Goal: Find specific page/section: Find specific page/section

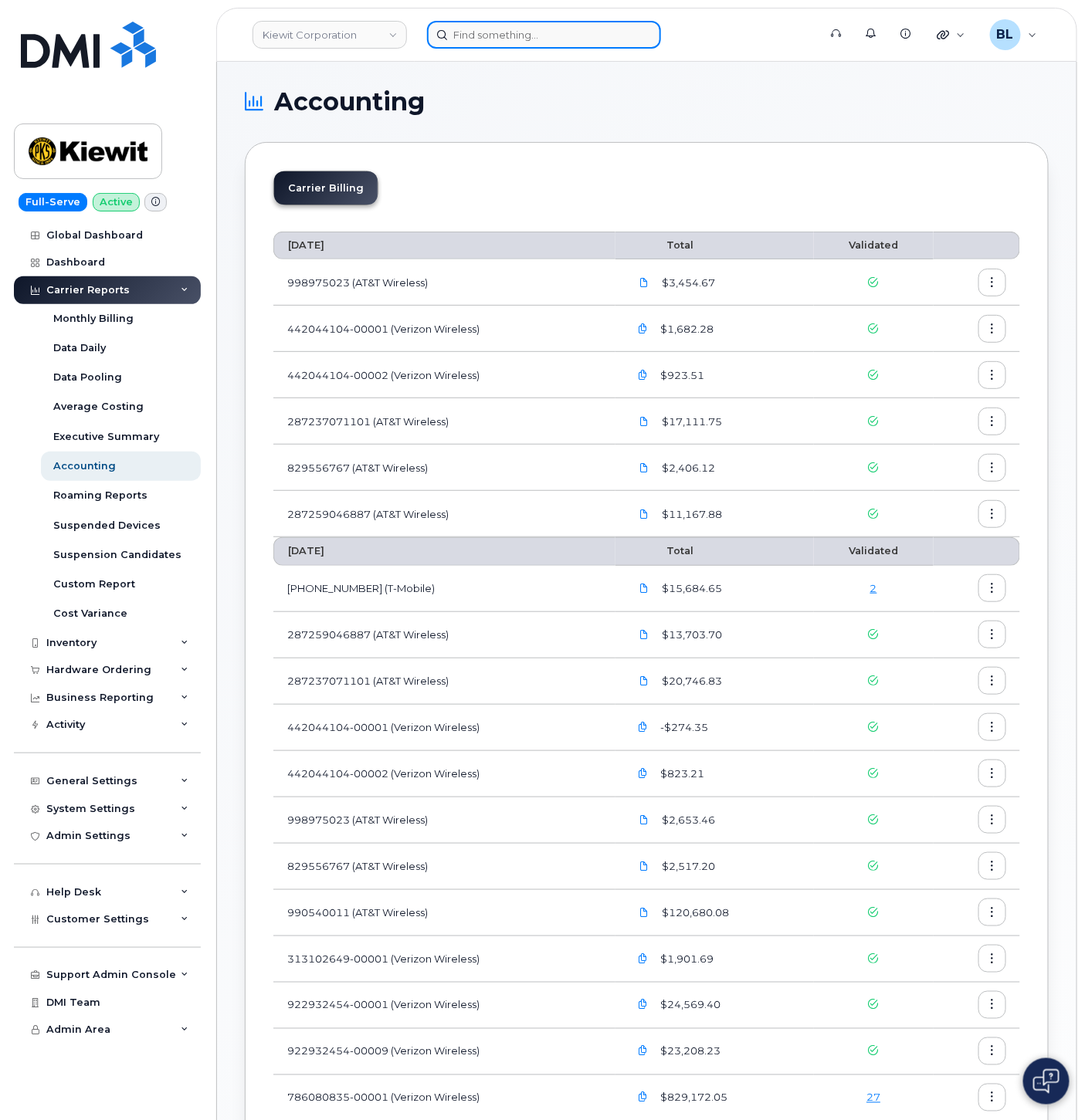
click at [497, 32] on input at bounding box center [543, 34] width 234 height 28
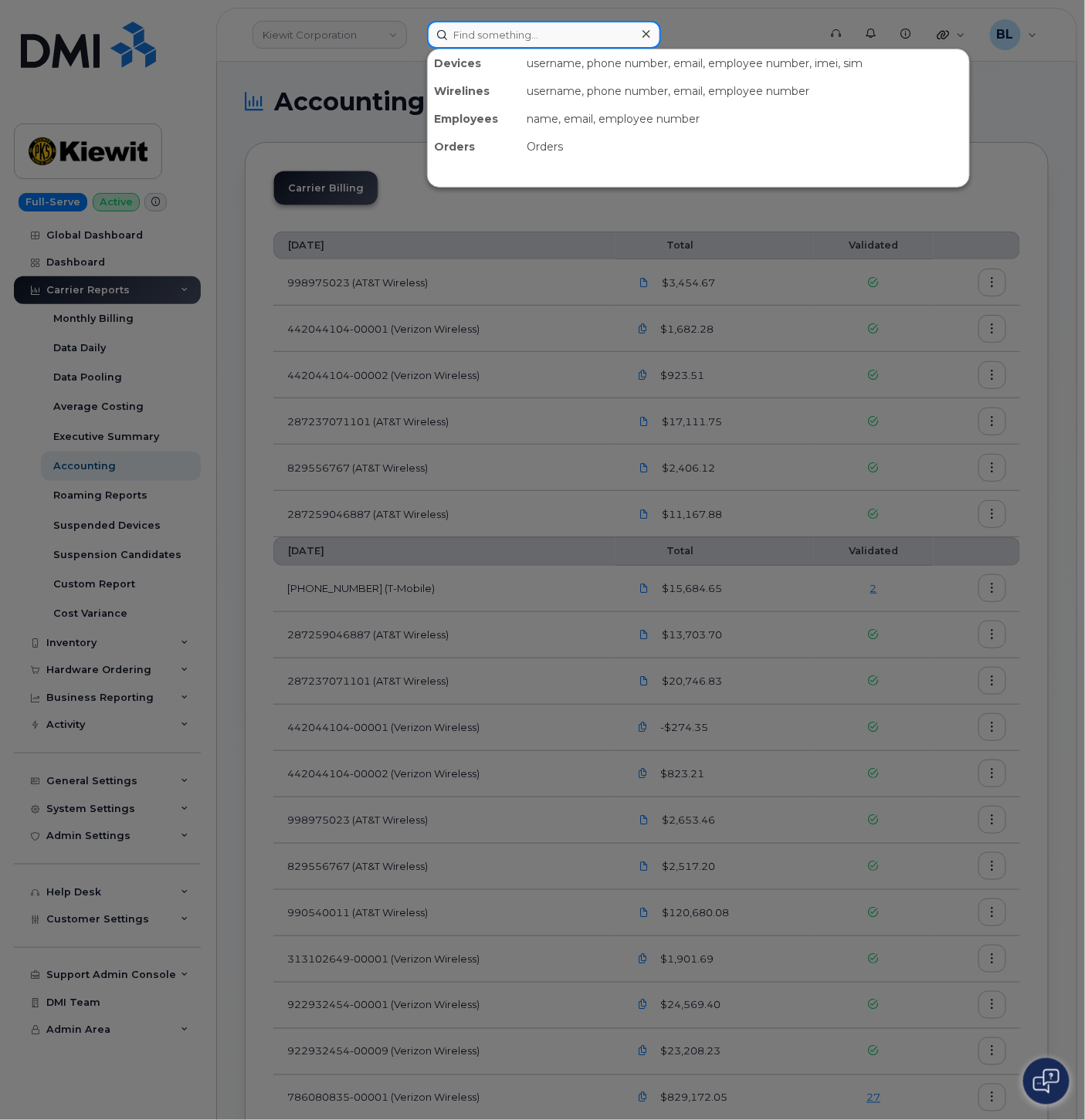
paste input "9856296522"
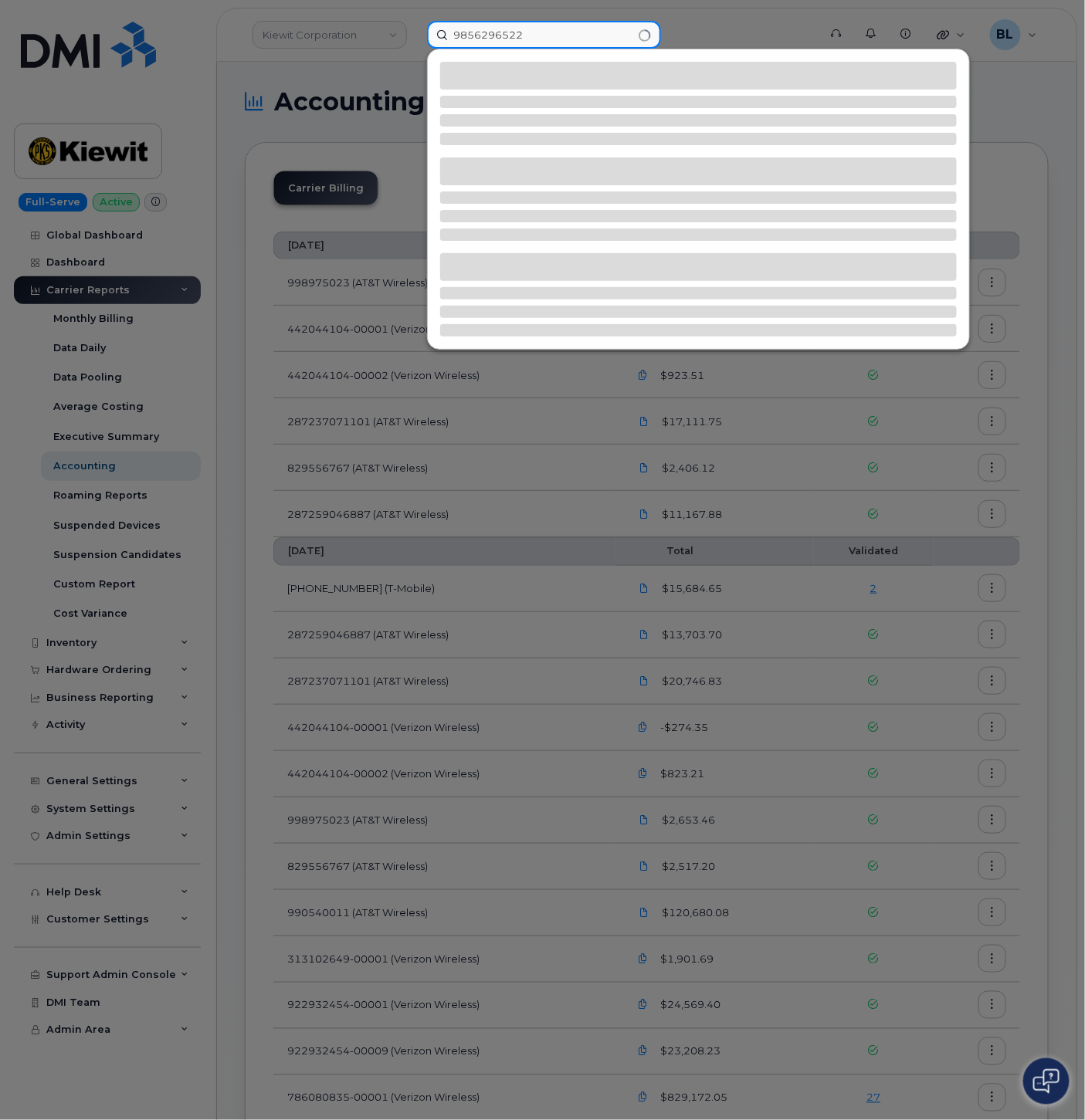
click at [545, 37] on input "9856296522" at bounding box center [543, 34] width 234 height 28
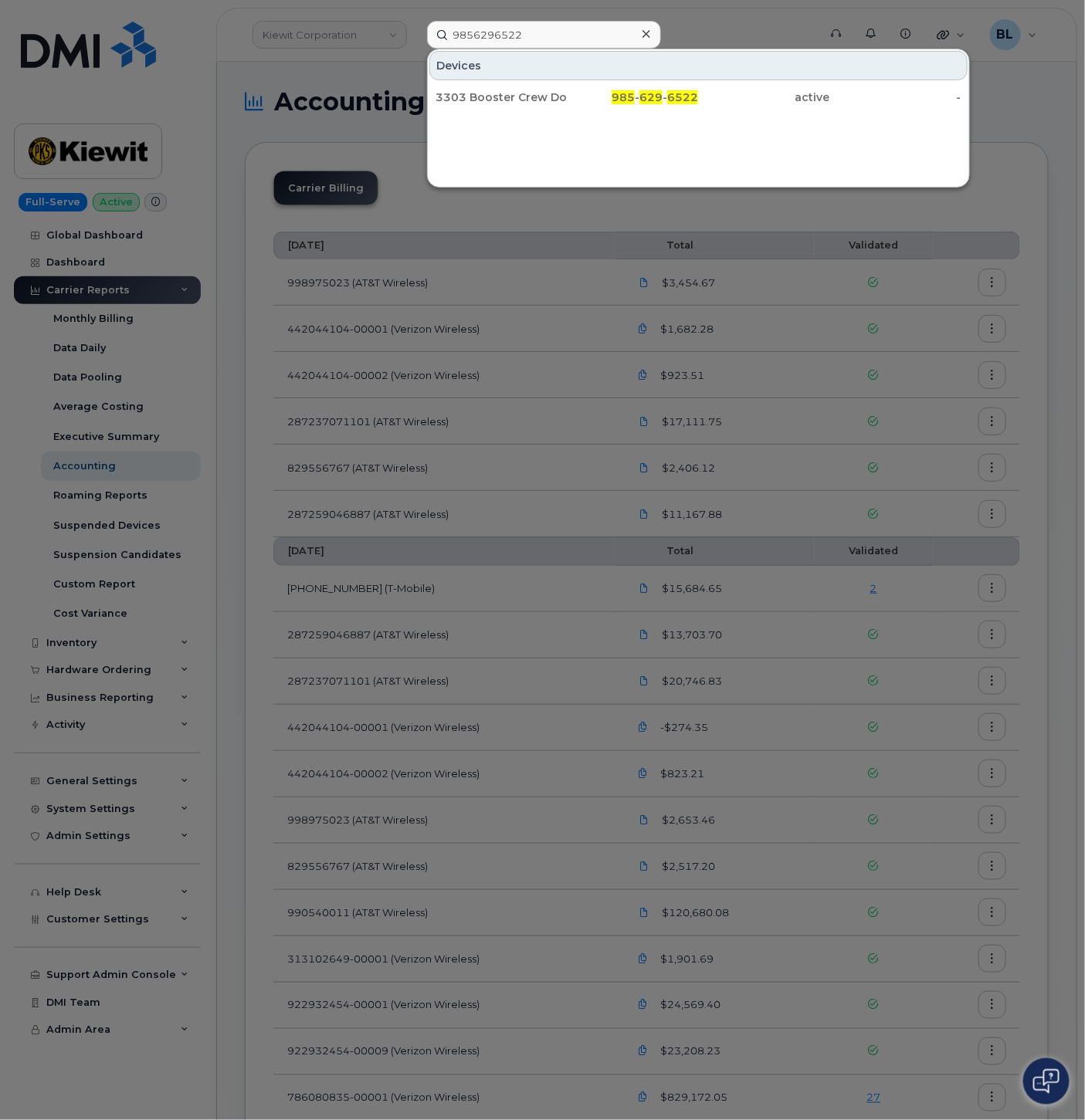
click at [535, 13] on div at bounding box center [542, 560] width 1085 height 1120
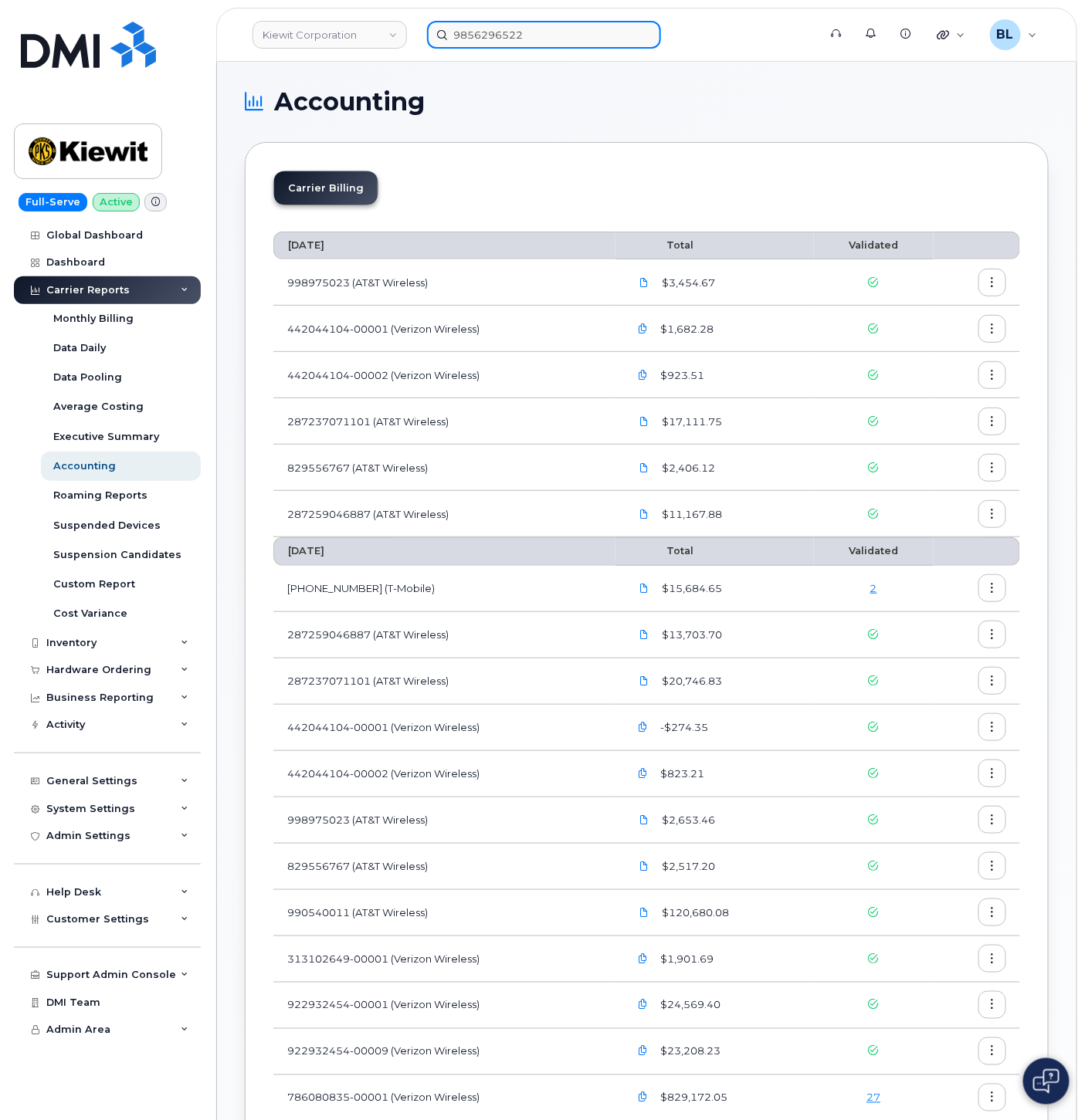
click at [517, 31] on input "9856296522" at bounding box center [543, 34] width 234 height 28
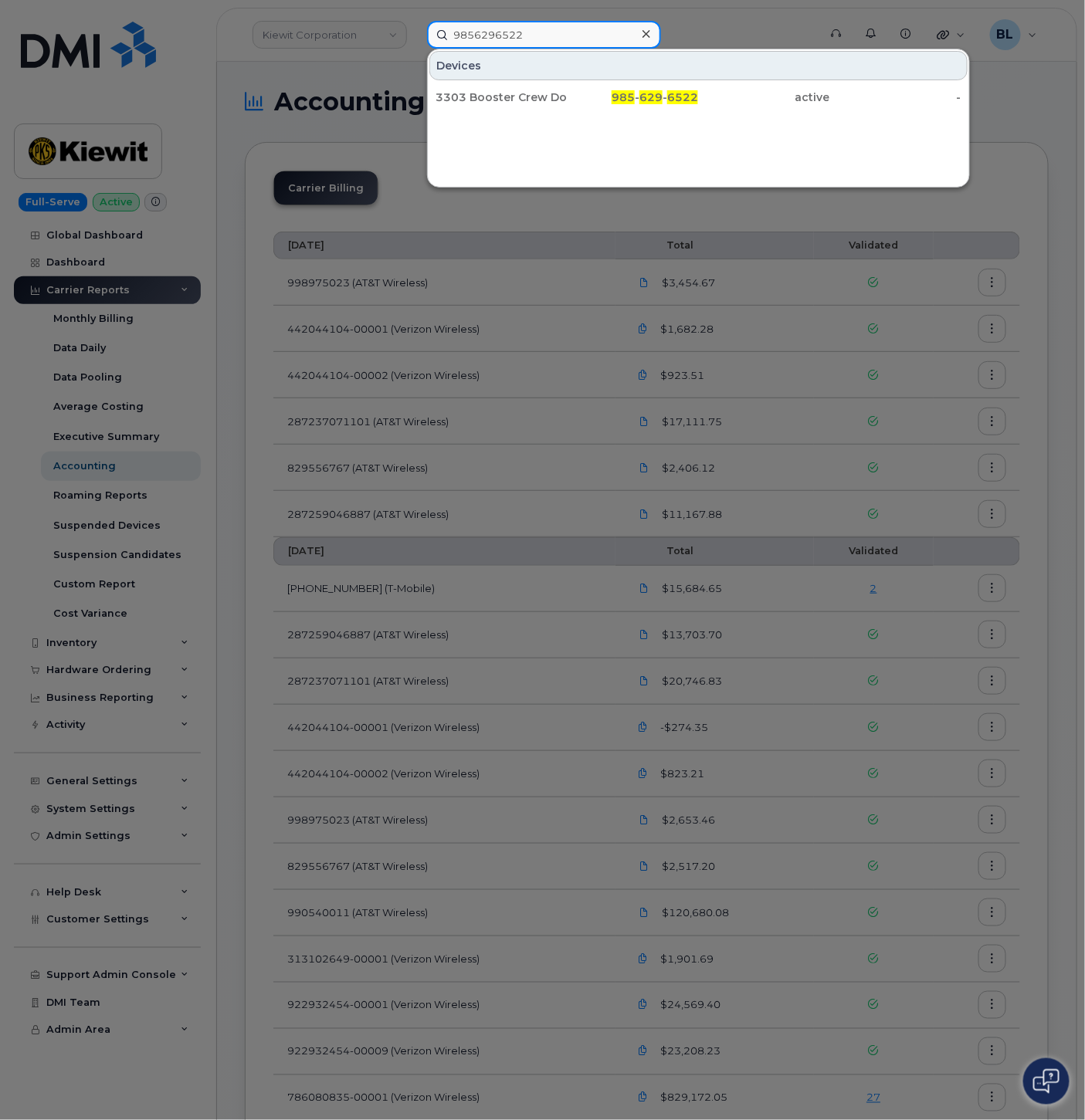
click at [517, 31] on input "9856296522" at bounding box center [543, 34] width 234 height 28
paste input "8483849284"
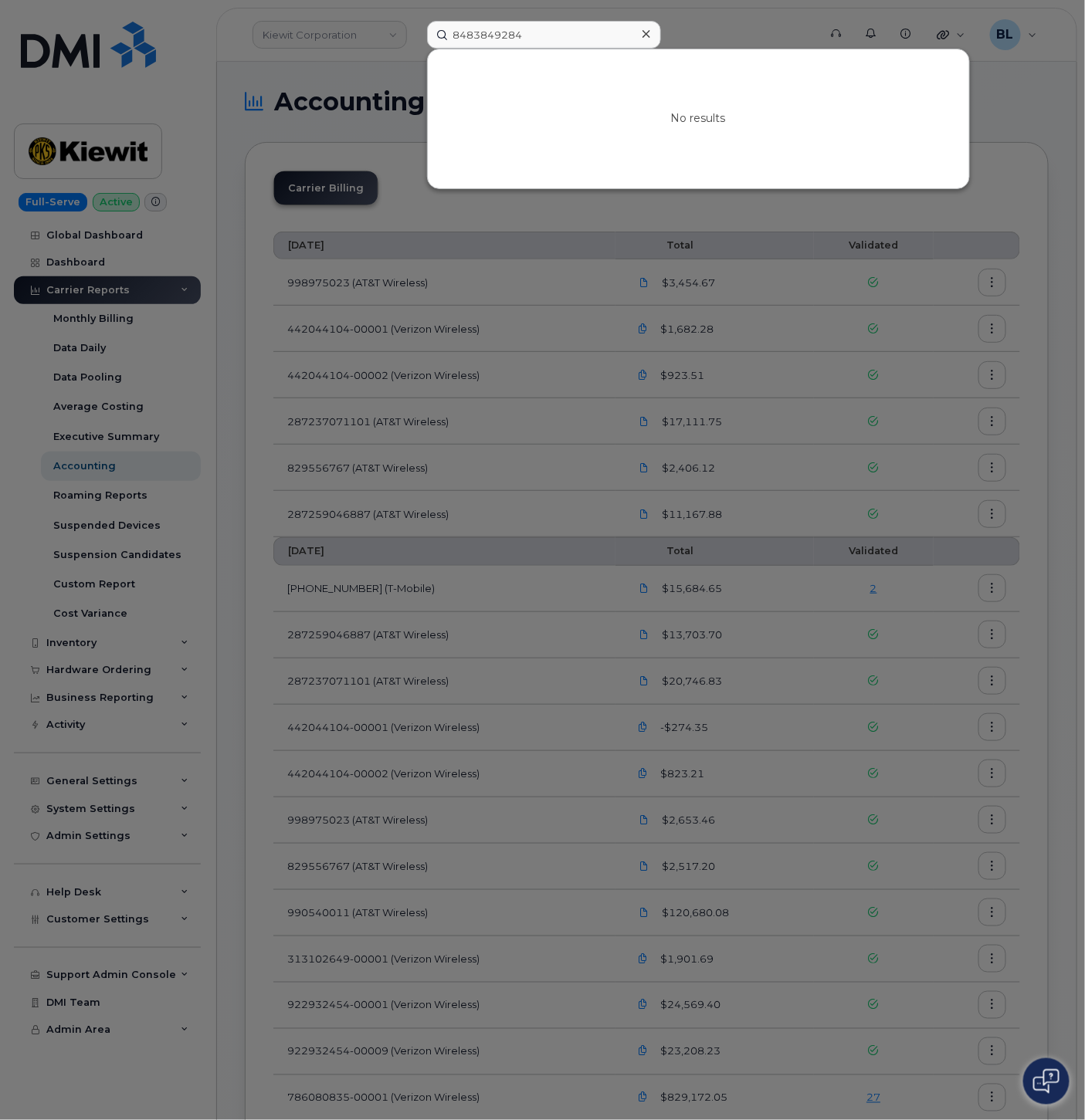
click at [478, 320] on div at bounding box center [542, 560] width 1085 height 1120
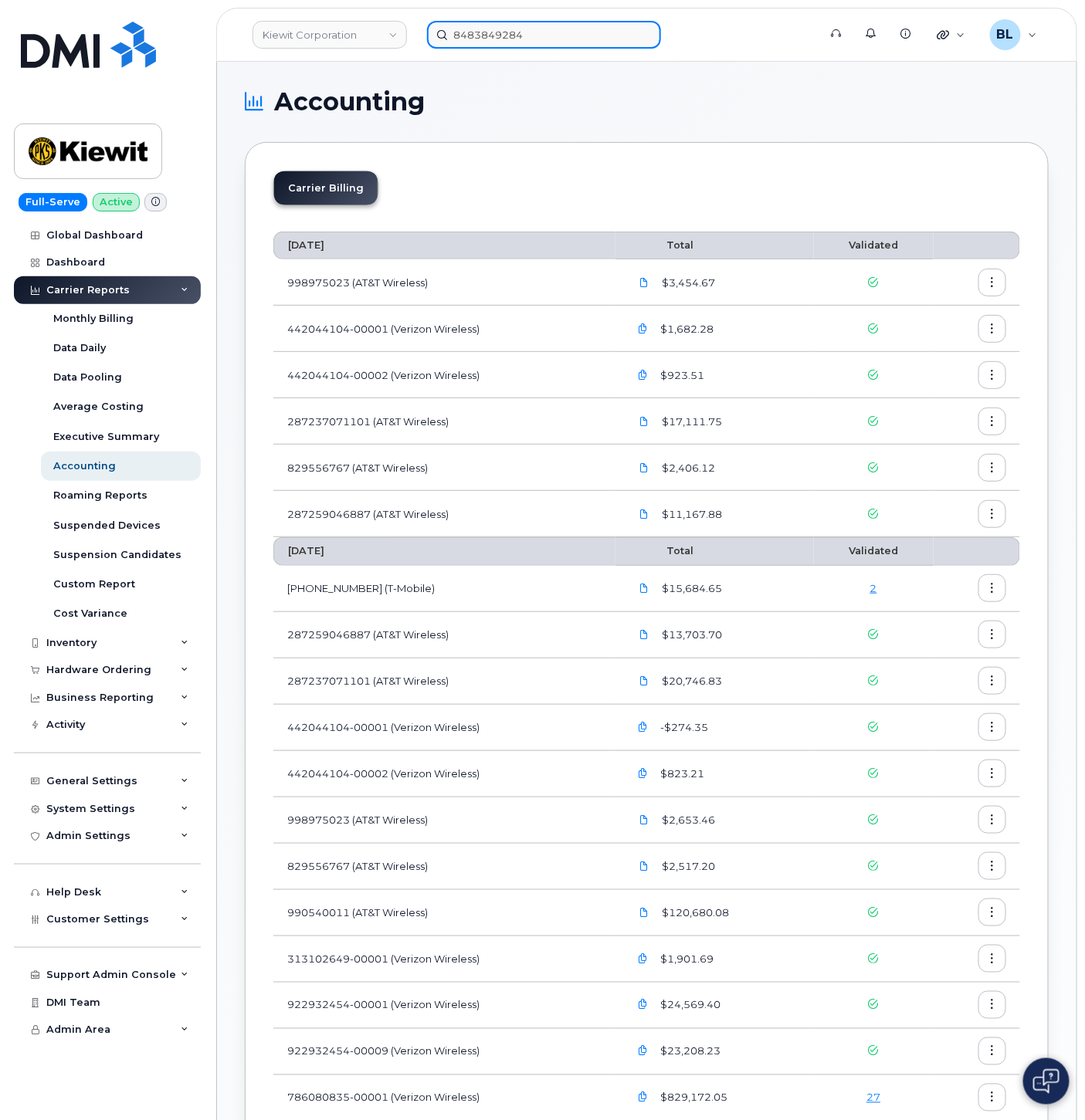
click at [519, 26] on input "8483849284" at bounding box center [543, 34] width 234 height 28
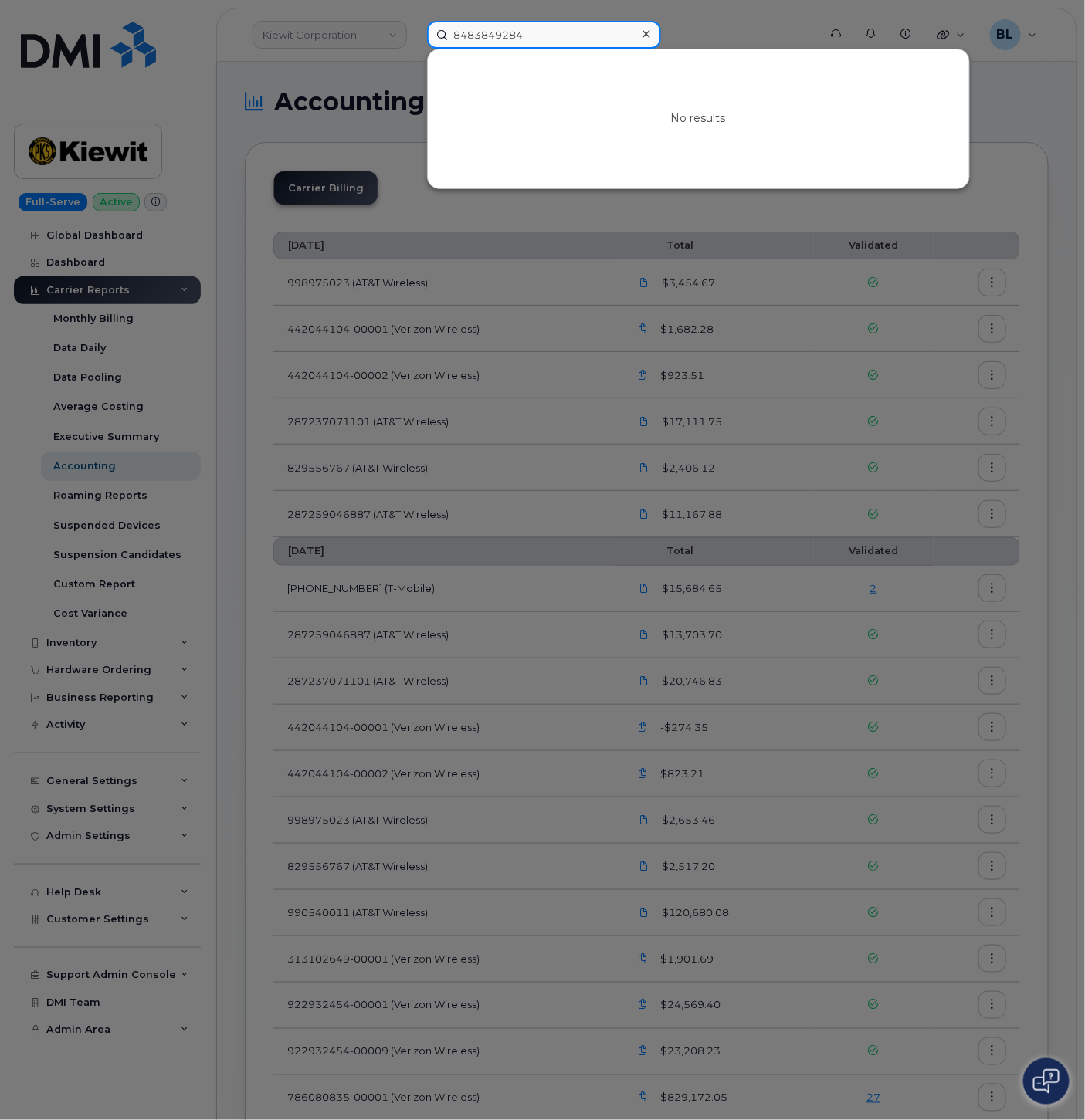
paste input "8483849287"
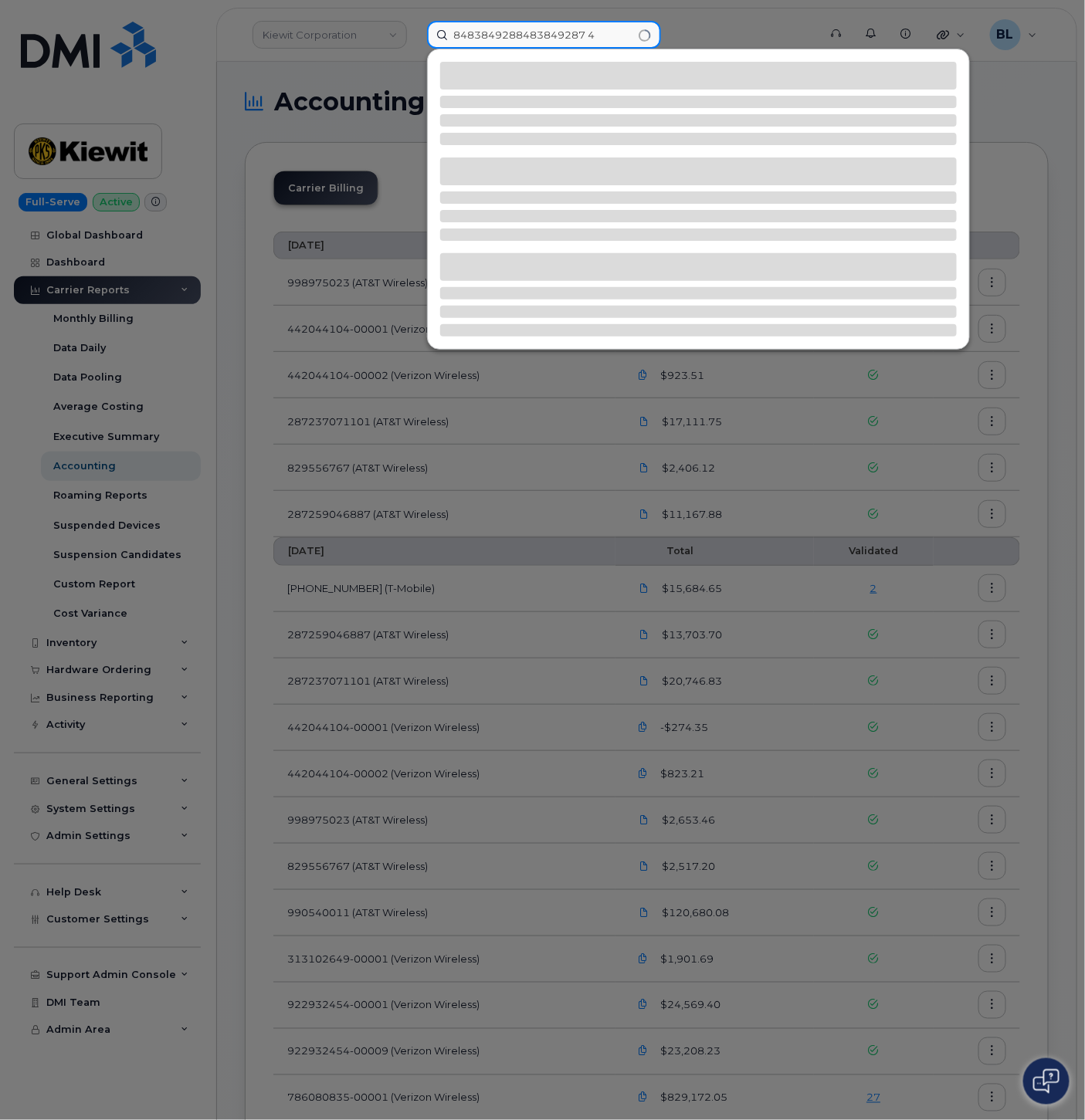
drag, startPoint x: 551, startPoint y: 25, endPoint x: 26, endPoint y: -6, distance: 525.9
click at [26, 0] on html "Kiewit Corporation 8483849288483849287 4 Support Alerts Knowledge Base Quicklin…" at bounding box center [542, 939] width 1085 height 1879
paste input "7"
type input "8483849287"
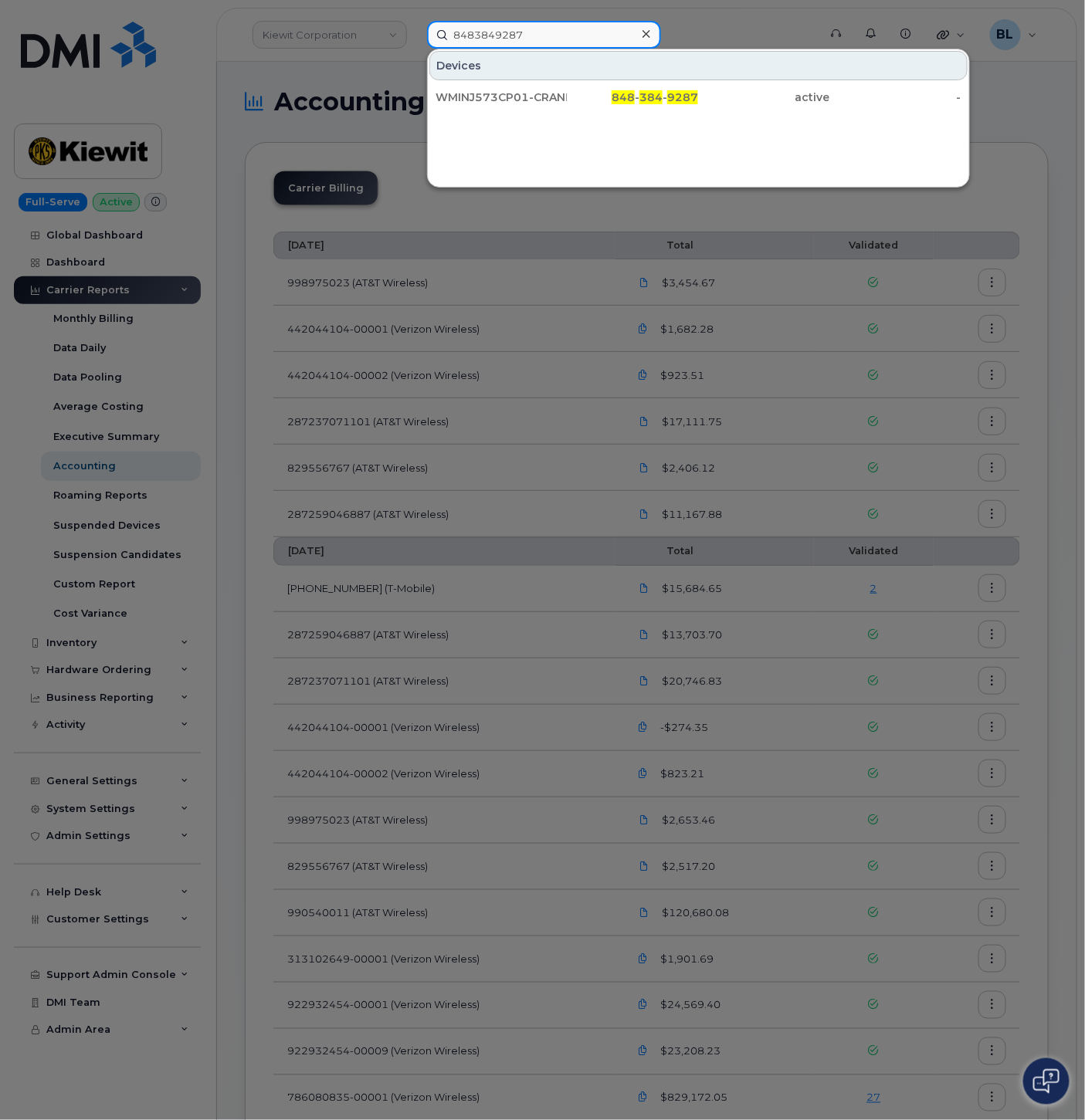
drag, startPoint x: 555, startPoint y: 43, endPoint x: 194, endPoint y: 4, distance: 363.1
click at [415, 20] on div "8483849287 Devices WMINJ573CP01-CRANEBA CRADLEPOINT 848 - 384 - 9287 active -" at bounding box center [617, 34] width 405 height 28
click at [504, 361] on div at bounding box center [542, 560] width 1085 height 1120
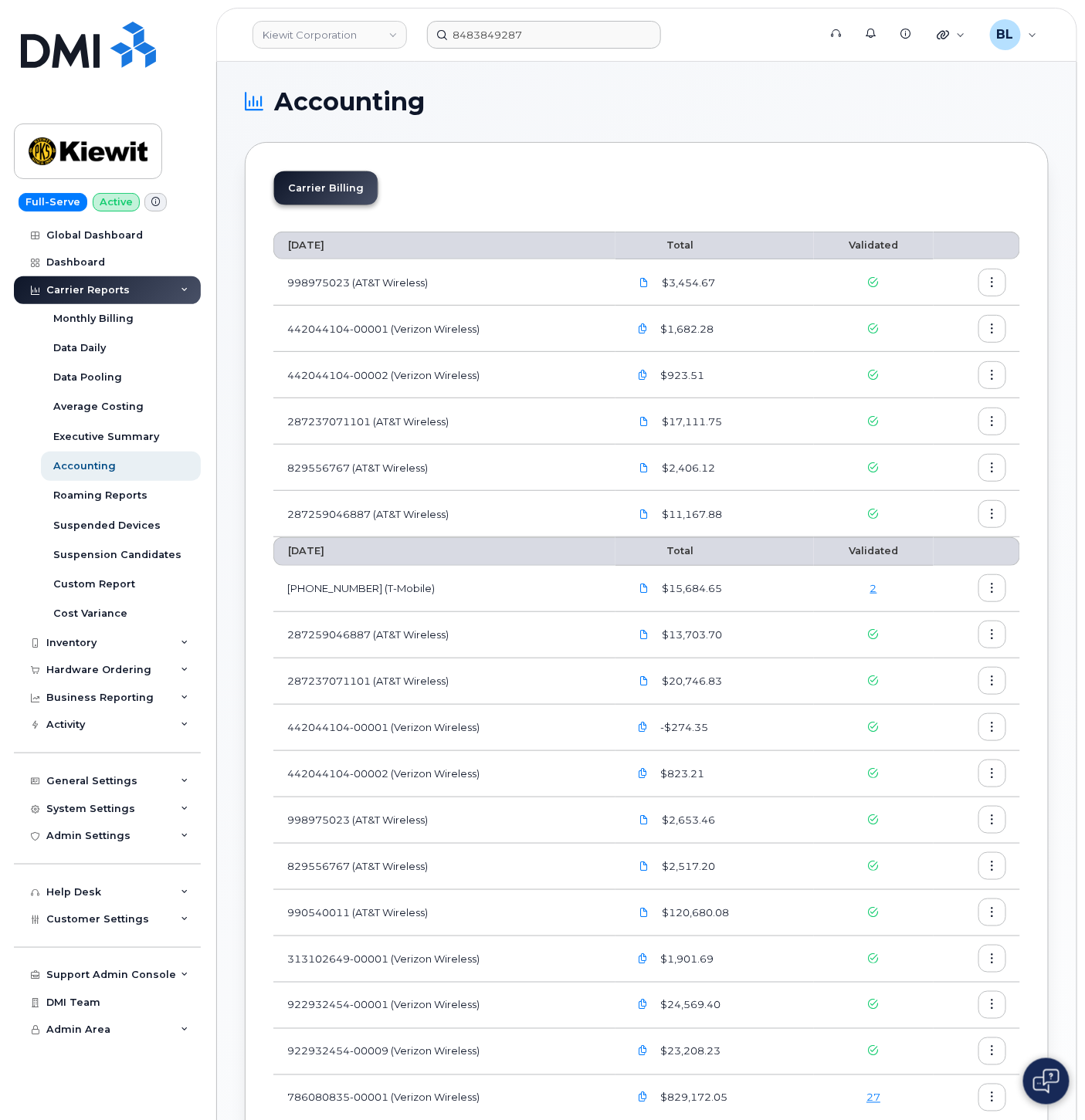
drag, startPoint x: 489, startPoint y: 196, endPoint x: 312, endPoint y: 166, distance: 179.5
click at [489, 196] on div "Carrier Billing" at bounding box center [646, 194] width 747 height 47
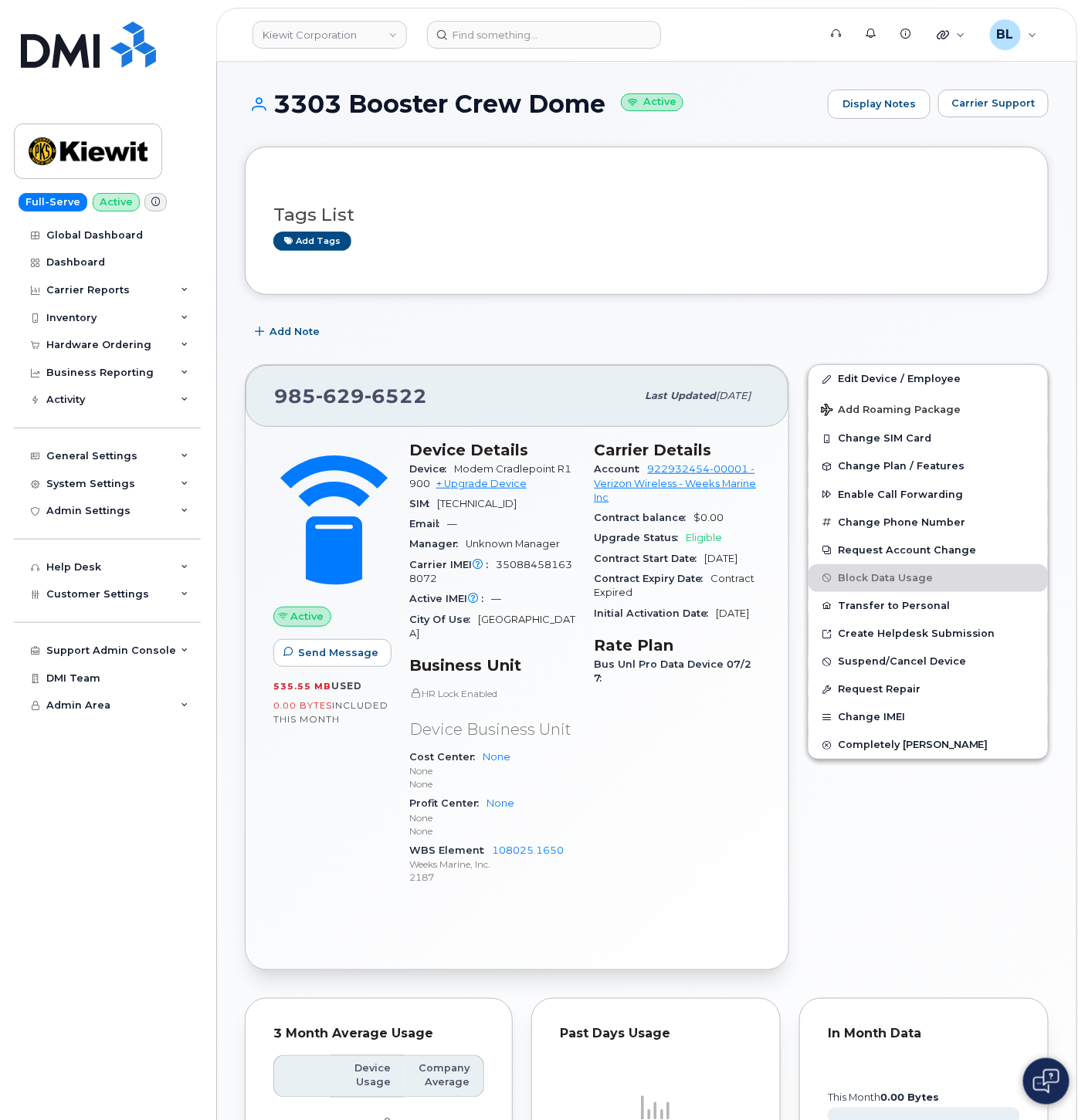
click at [364, 403] on span "629" at bounding box center [395, 396] width 62 height 23
copy span "985 629 6522"
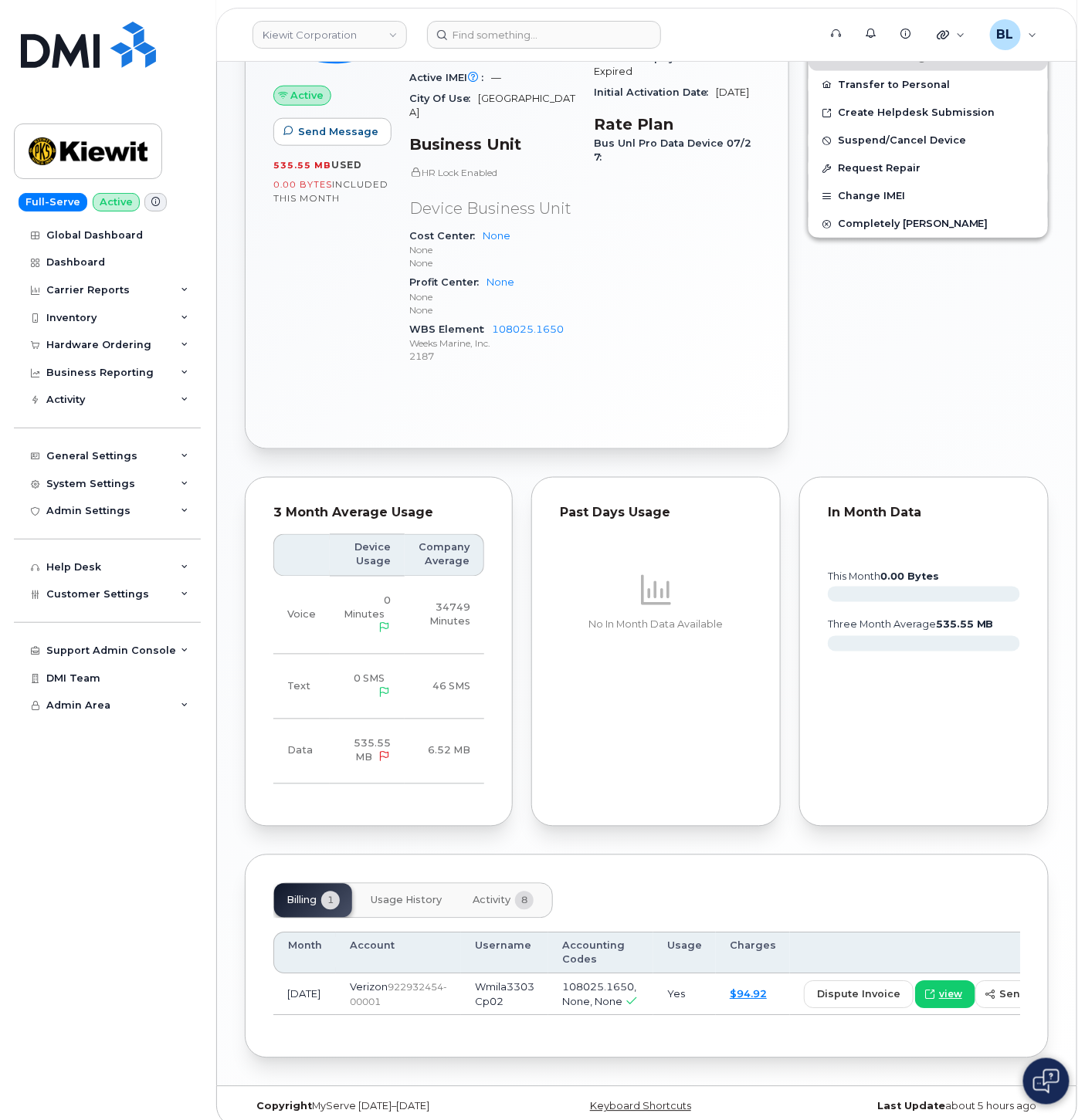
scroll to position [556, 0]
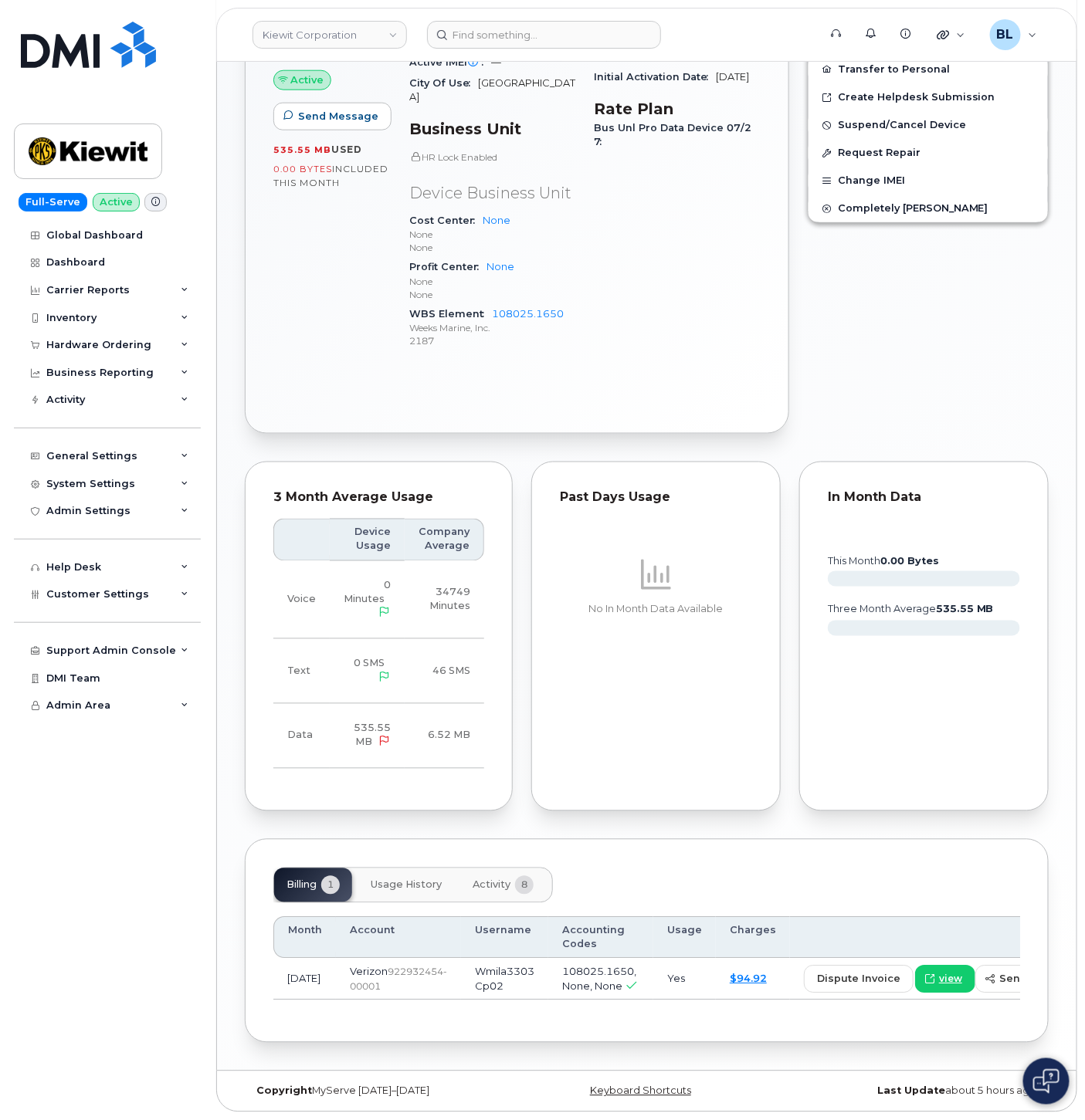
click at [504, 879] on span "Activity" at bounding box center [491, 885] width 38 height 12
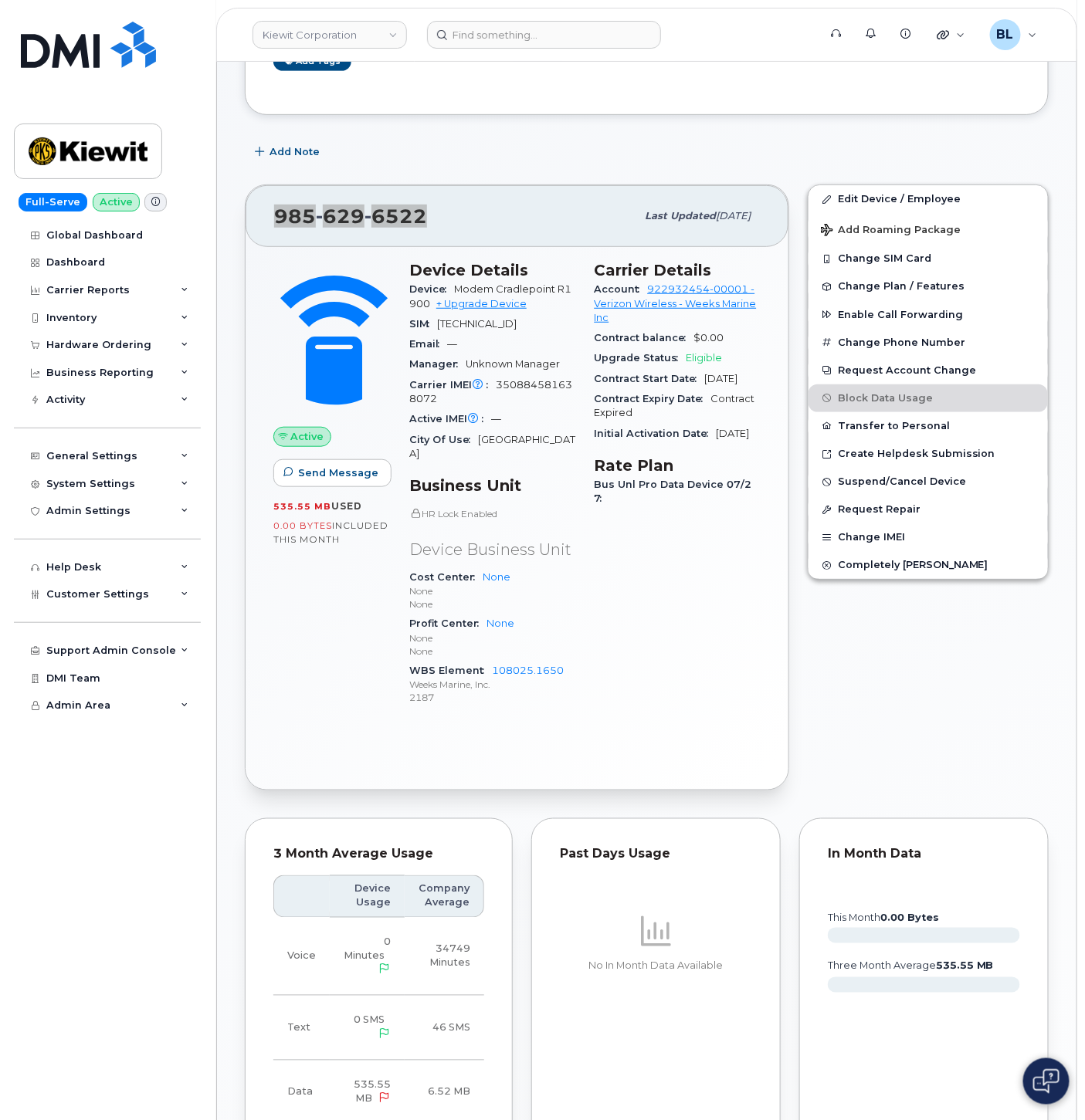
scroll to position [0, 0]
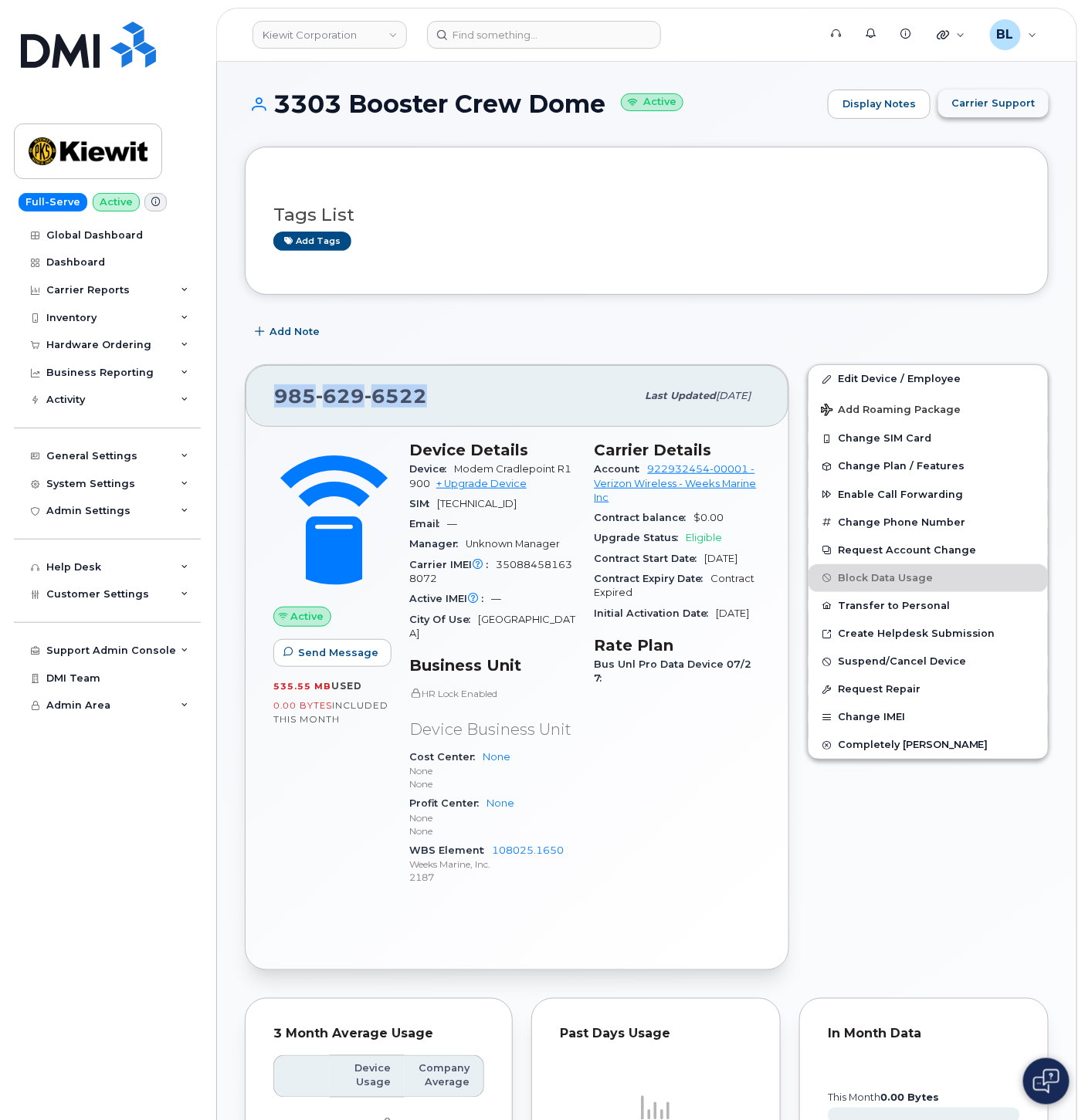
click at [1002, 108] on span "Carrier Support" at bounding box center [993, 103] width 84 height 15
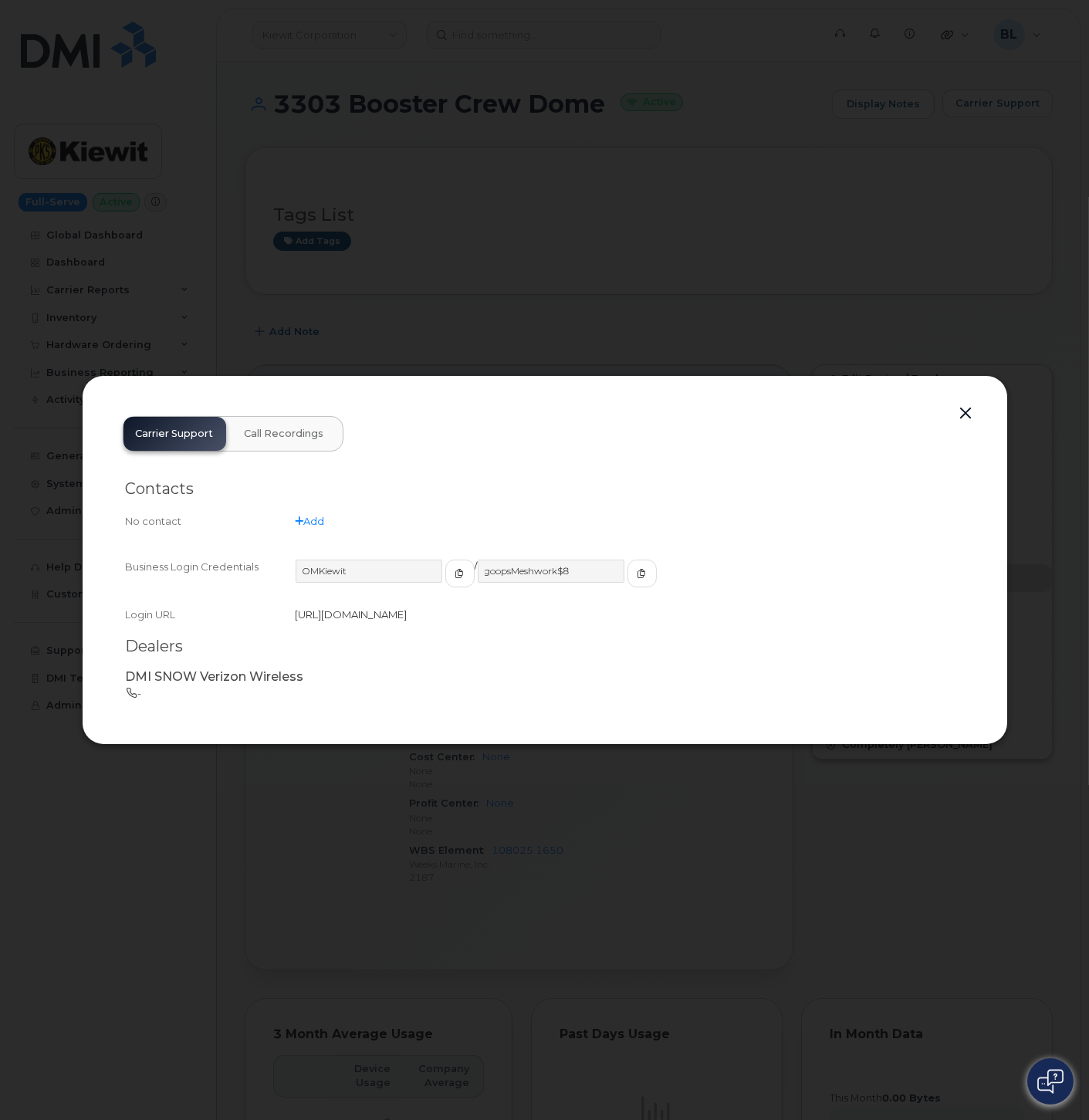
drag, startPoint x: 423, startPoint y: 607, endPoint x: 418, endPoint y: 615, distance: 9.4
click at [450, 569] on button "button" at bounding box center [460, 574] width 30 height 28
drag, startPoint x: 542, startPoint y: 572, endPoint x: 67, endPoint y: 548, distance: 475.6
click at [142, 552] on div "Business Login Credentials OMKiewit / goopsMeshwork$8 Login URL https://mblogin…" at bounding box center [545, 591] width 838 height 94
click at [1054, 37] on div at bounding box center [544, 560] width 1089 height 1120
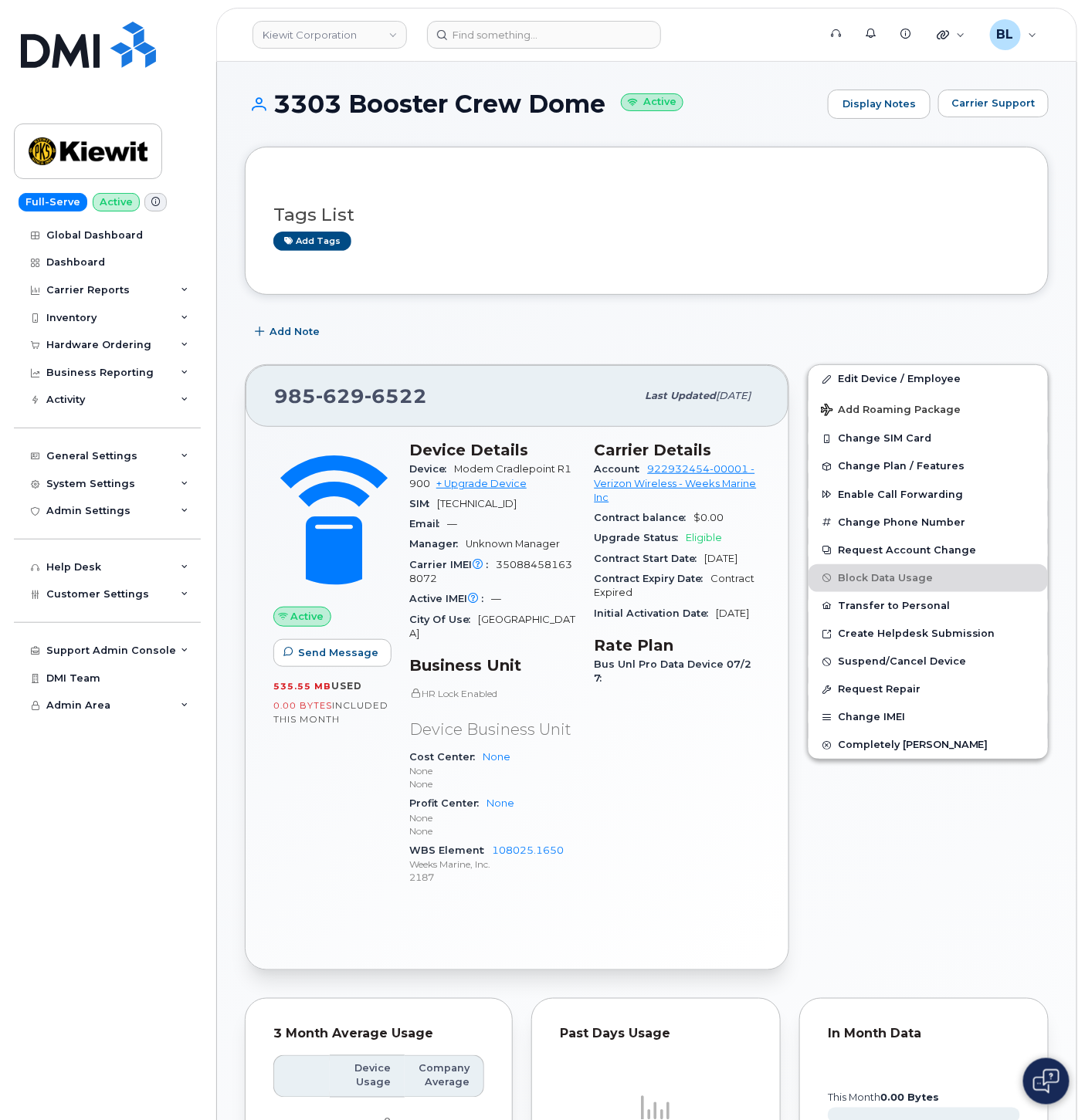
click at [364, 403] on span "629" at bounding box center [395, 396] width 62 height 23
click at [364, 402] on span "629" at bounding box center [395, 396] width 62 height 23
copy span "985 629 6522"
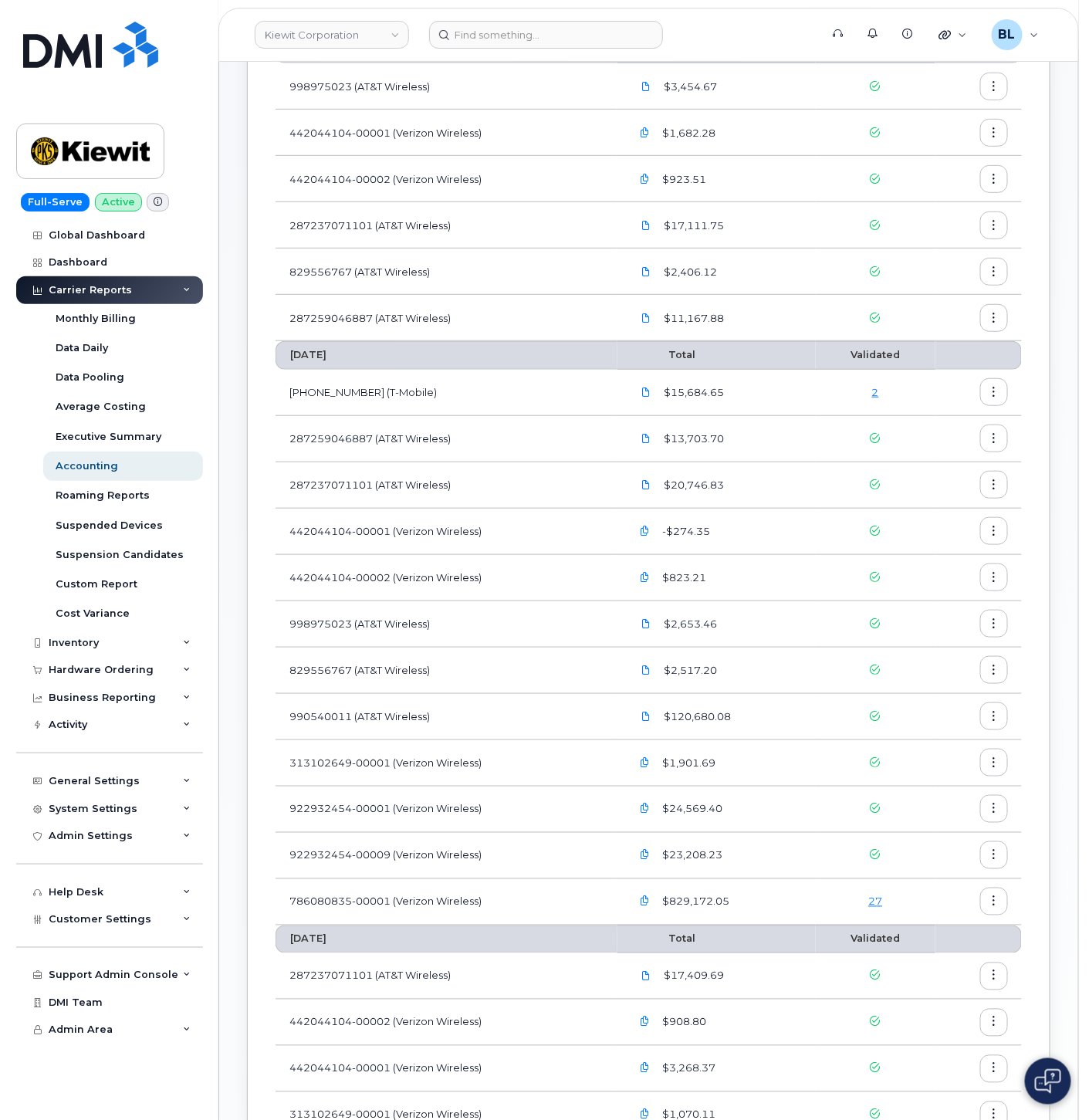
scroll to position [228, 0]
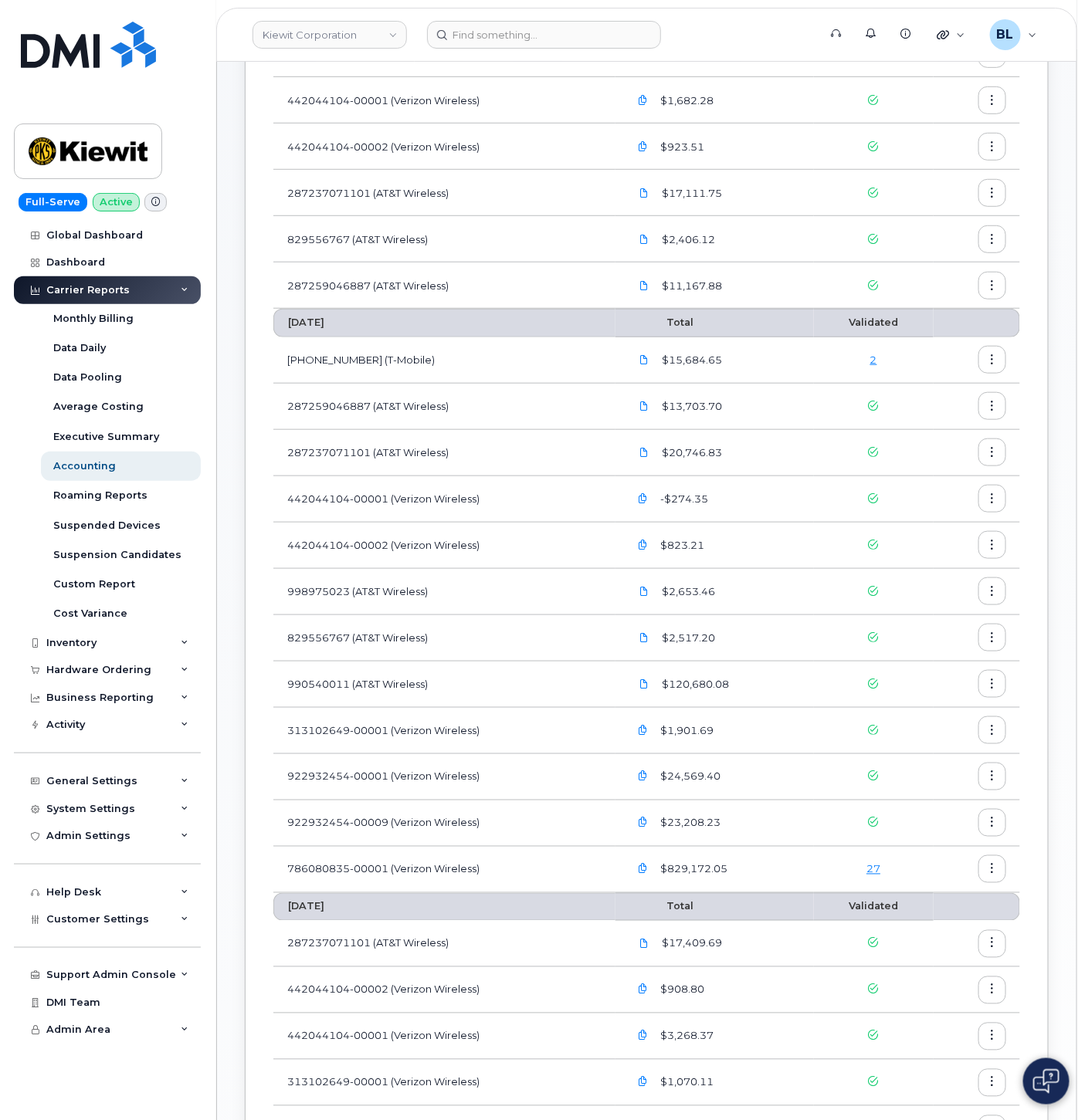
click at [878, 872] on link "27" at bounding box center [873, 869] width 14 height 12
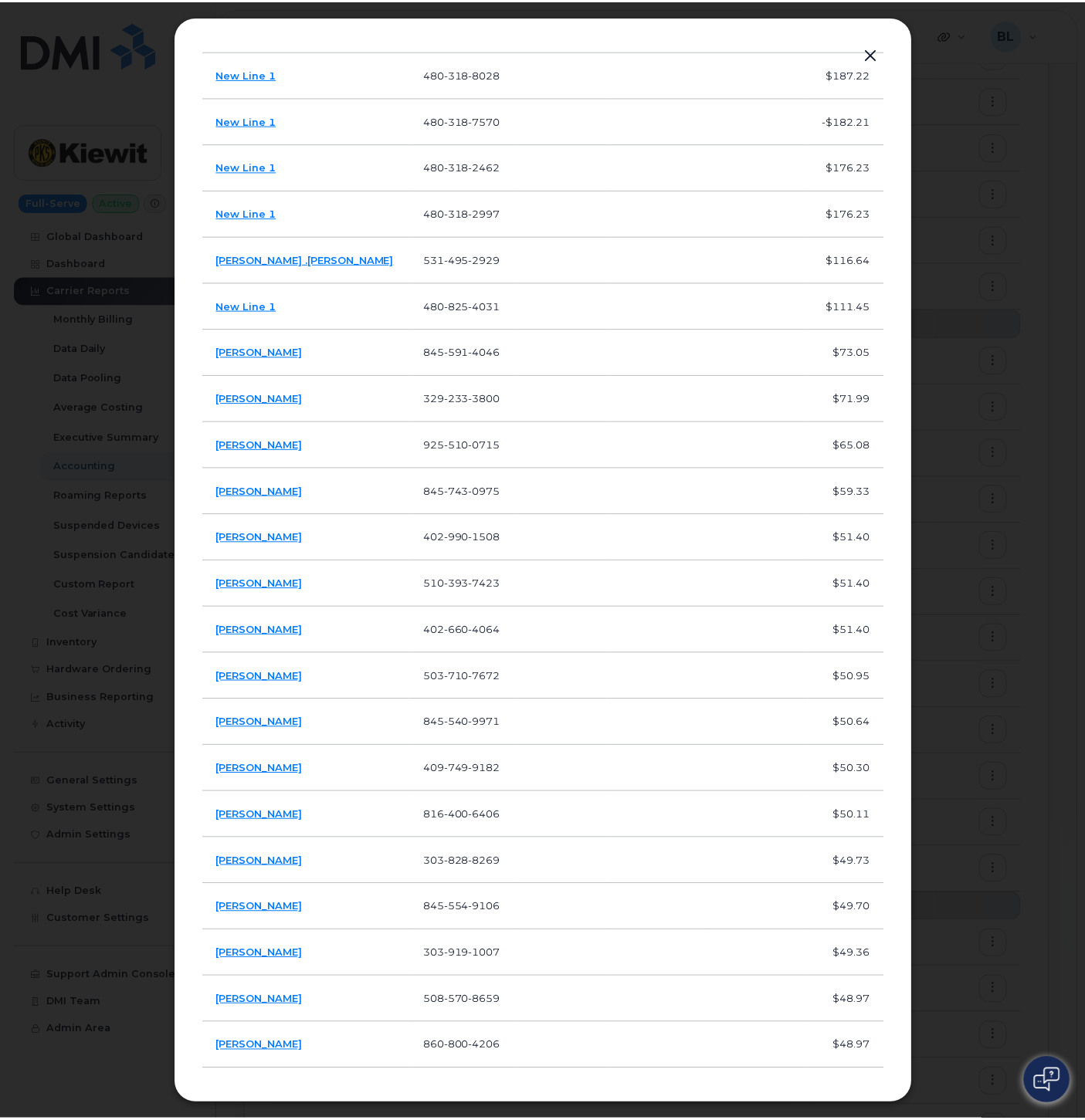
scroll to position [352, 0]
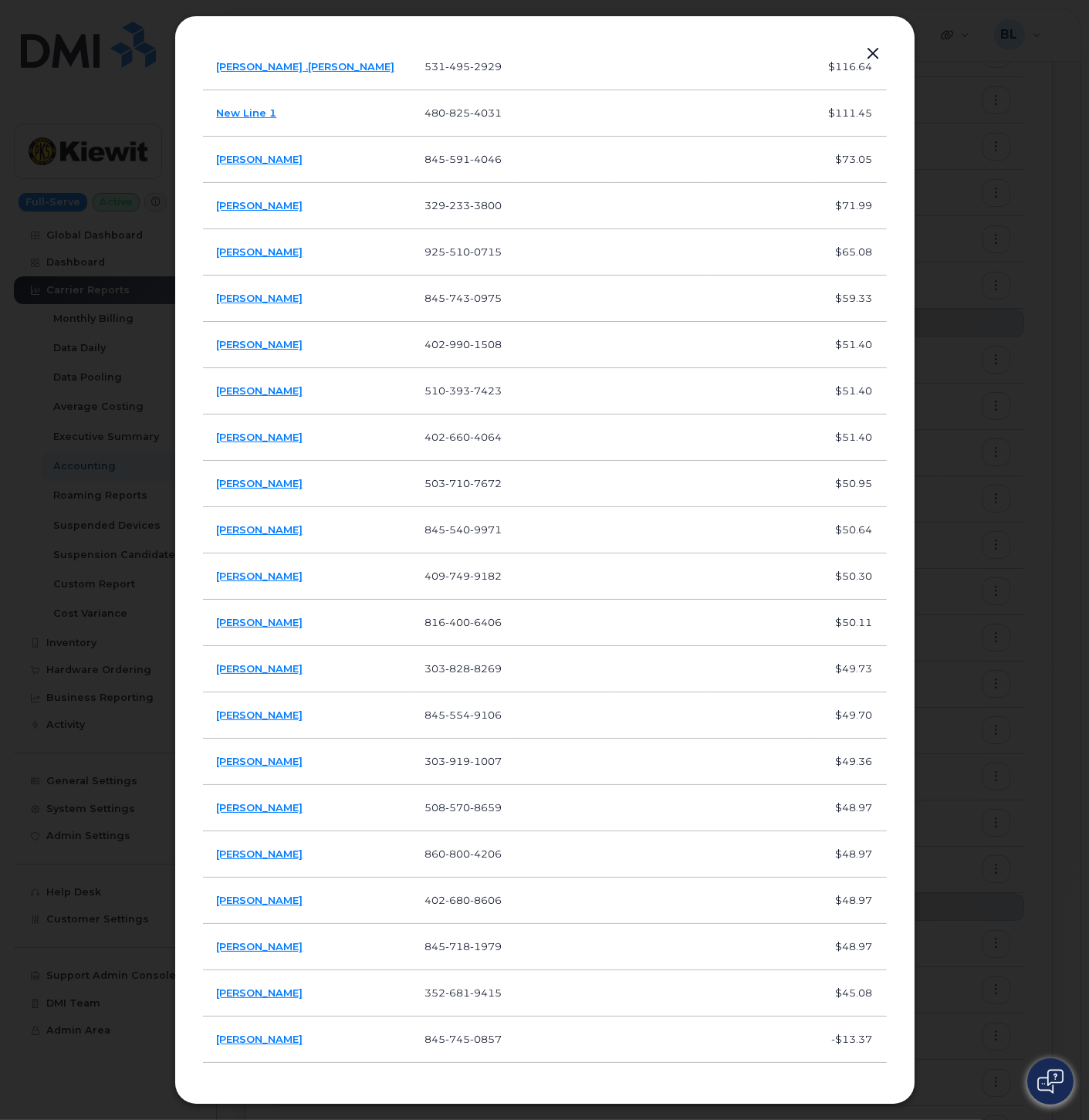
click at [135, 630] on div at bounding box center [544, 560] width 1089 height 1120
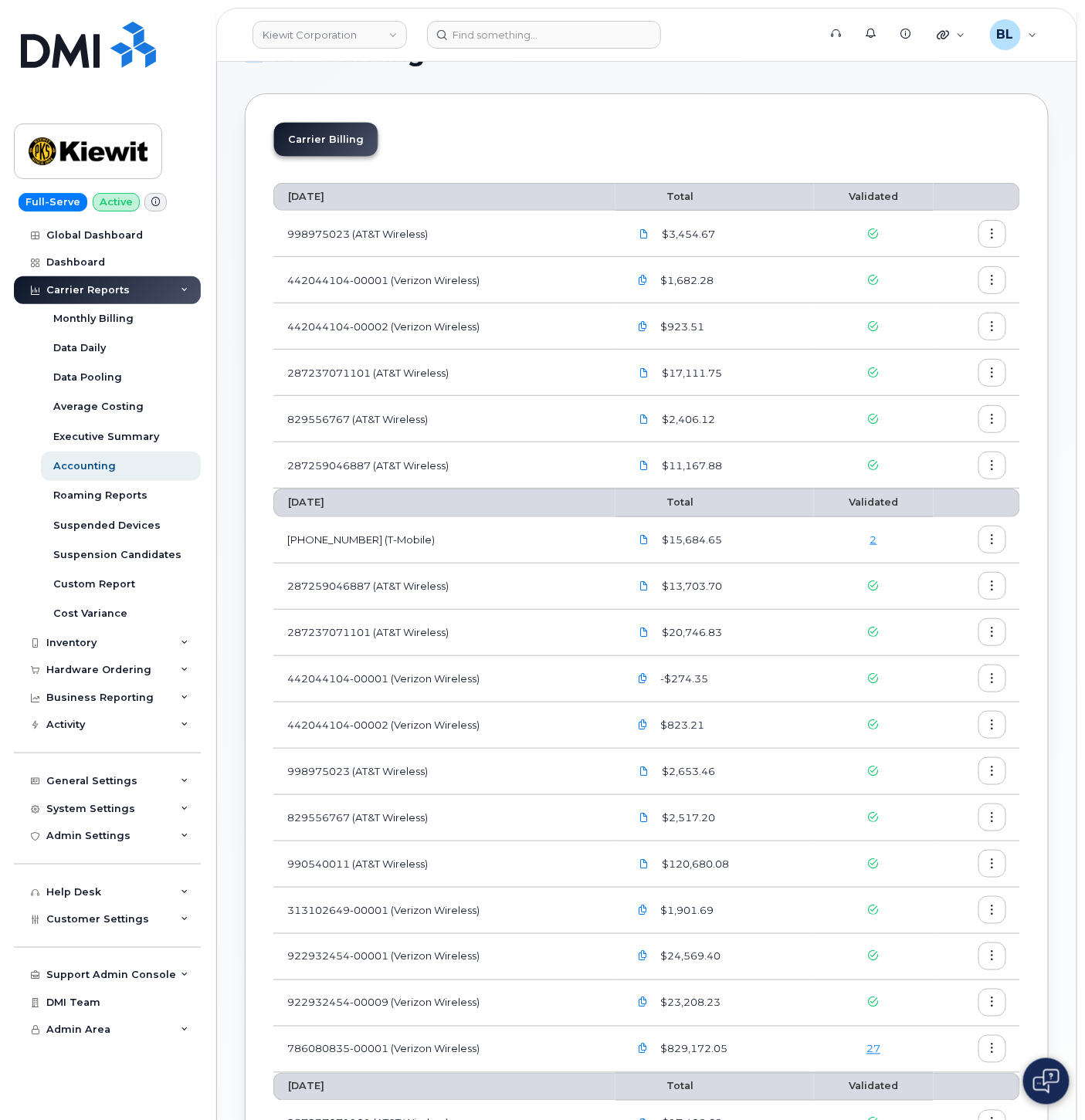
scroll to position [0, 0]
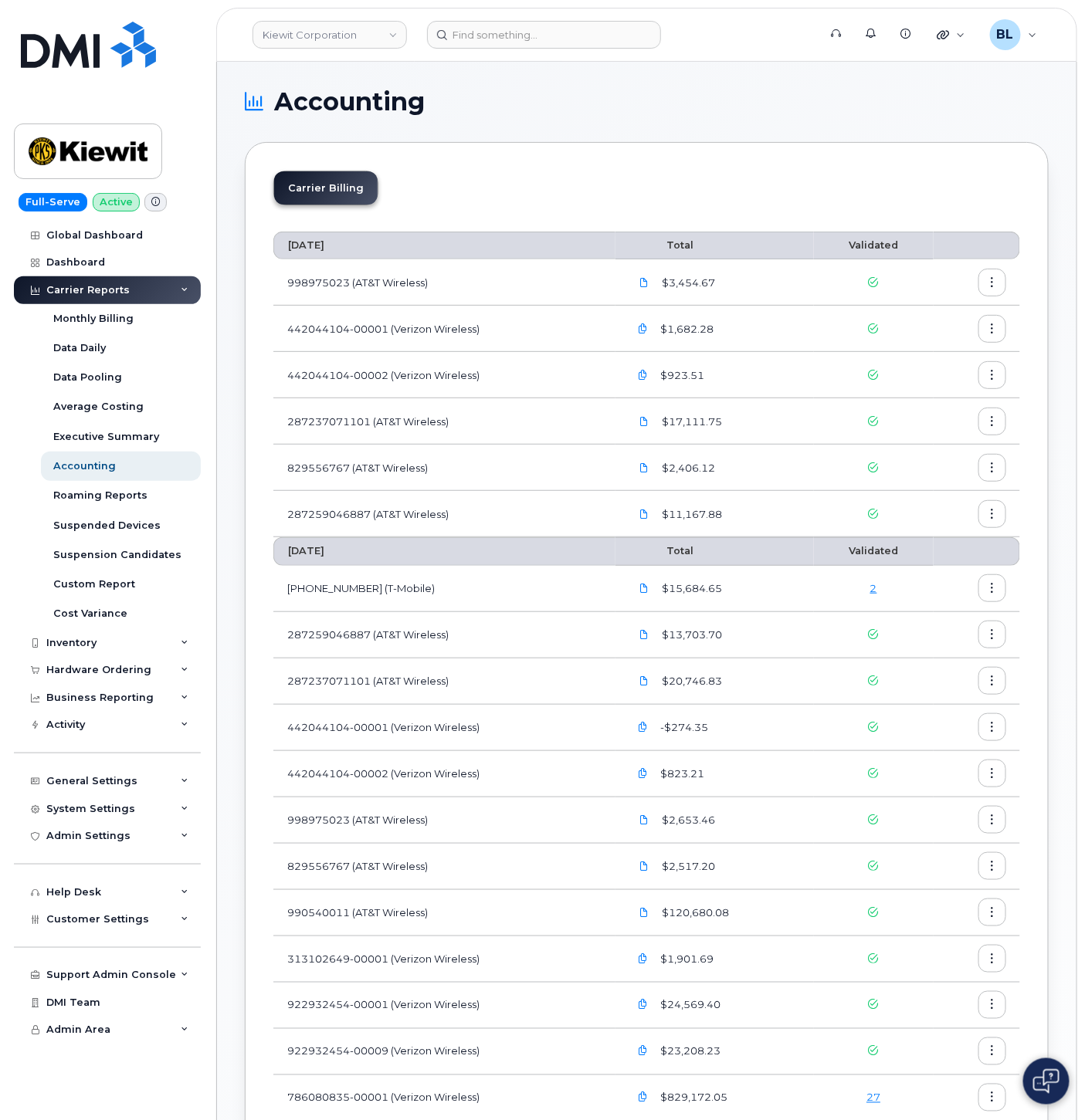
click at [874, 589] on link "2" at bounding box center [873, 588] width 6 height 12
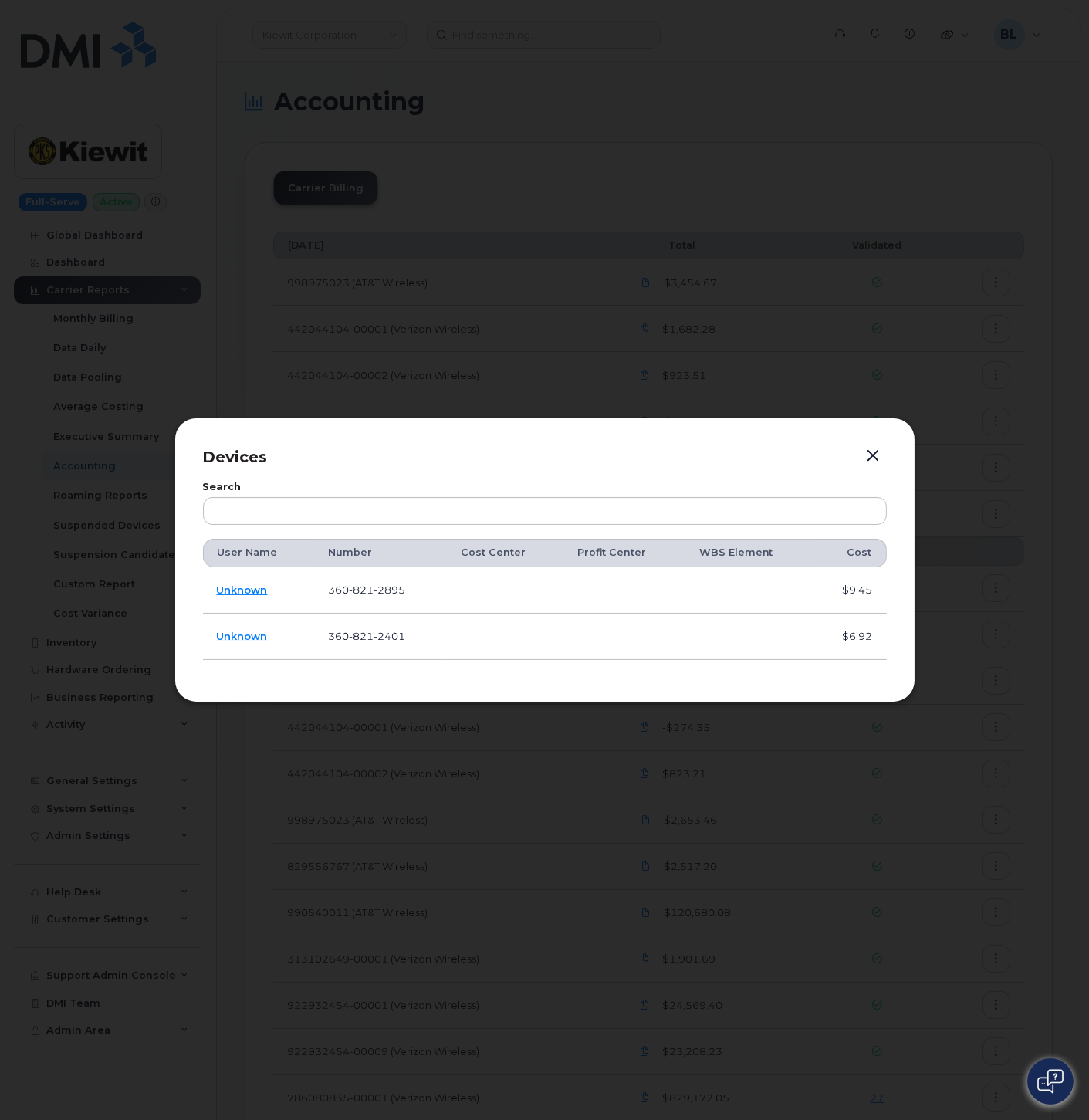
click at [926, 321] on div at bounding box center [544, 560] width 1089 height 1120
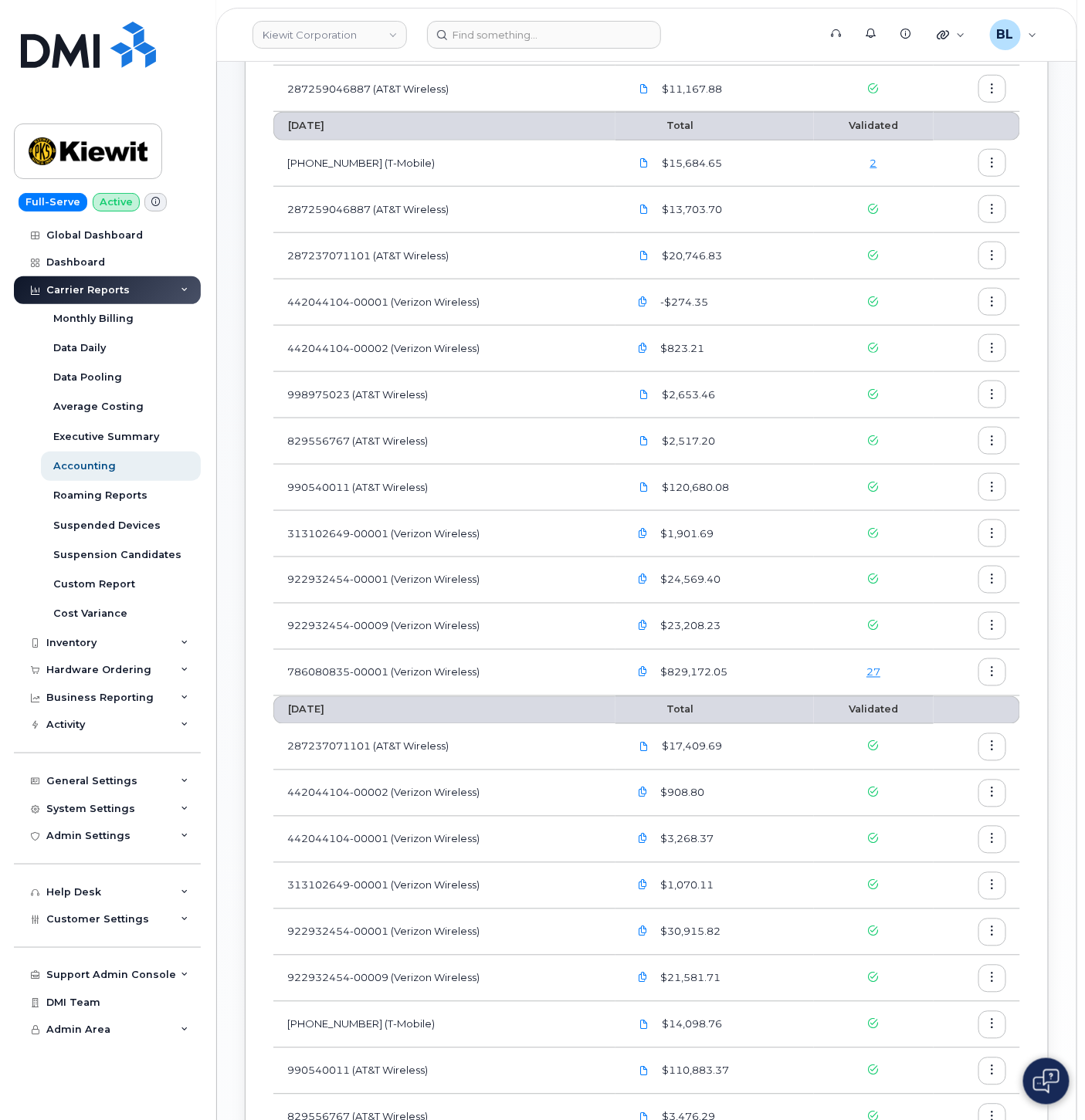
scroll to position [457, 0]
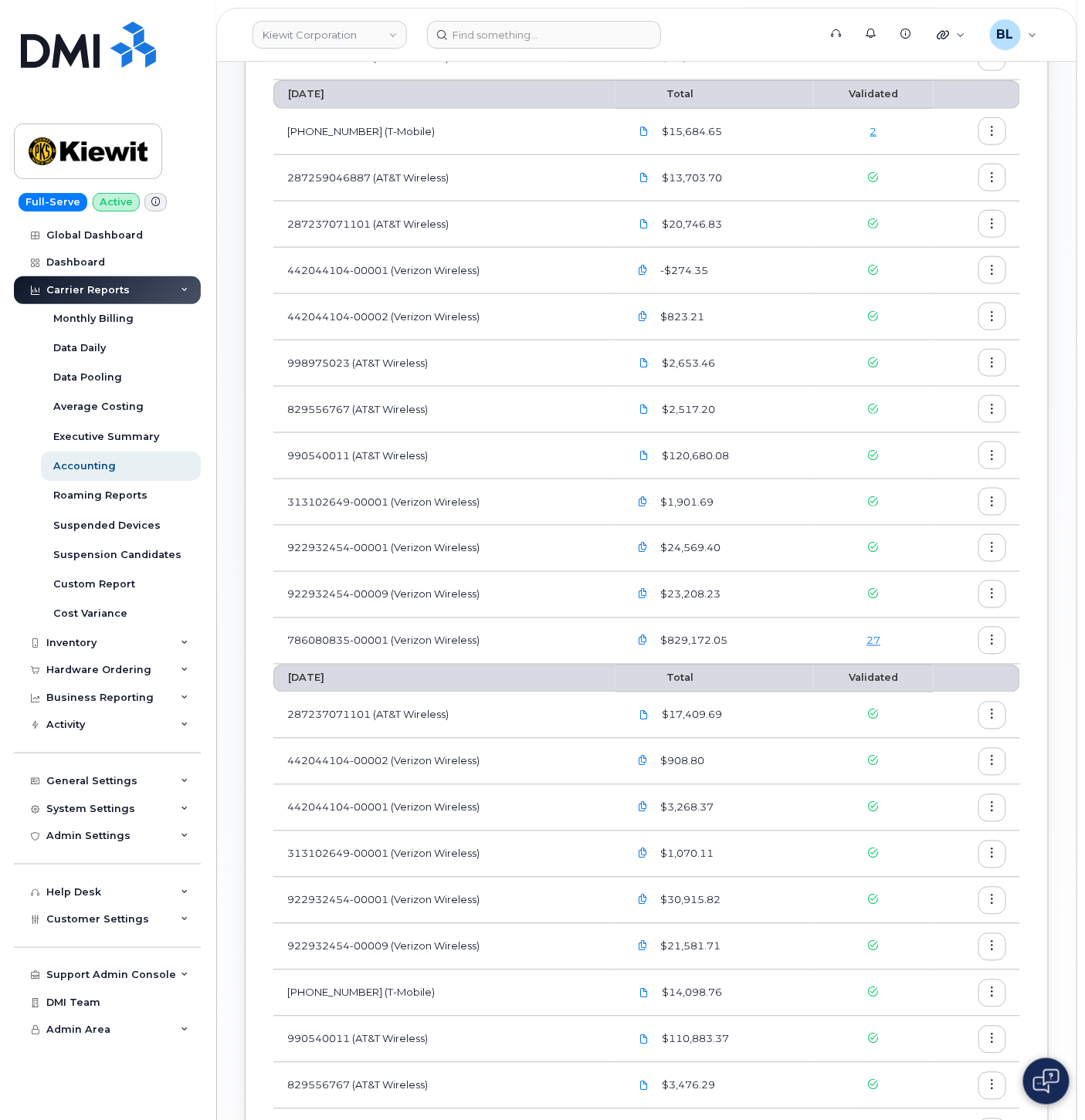
click at [875, 638] on link "27" at bounding box center [873, 640] width 14 height 12
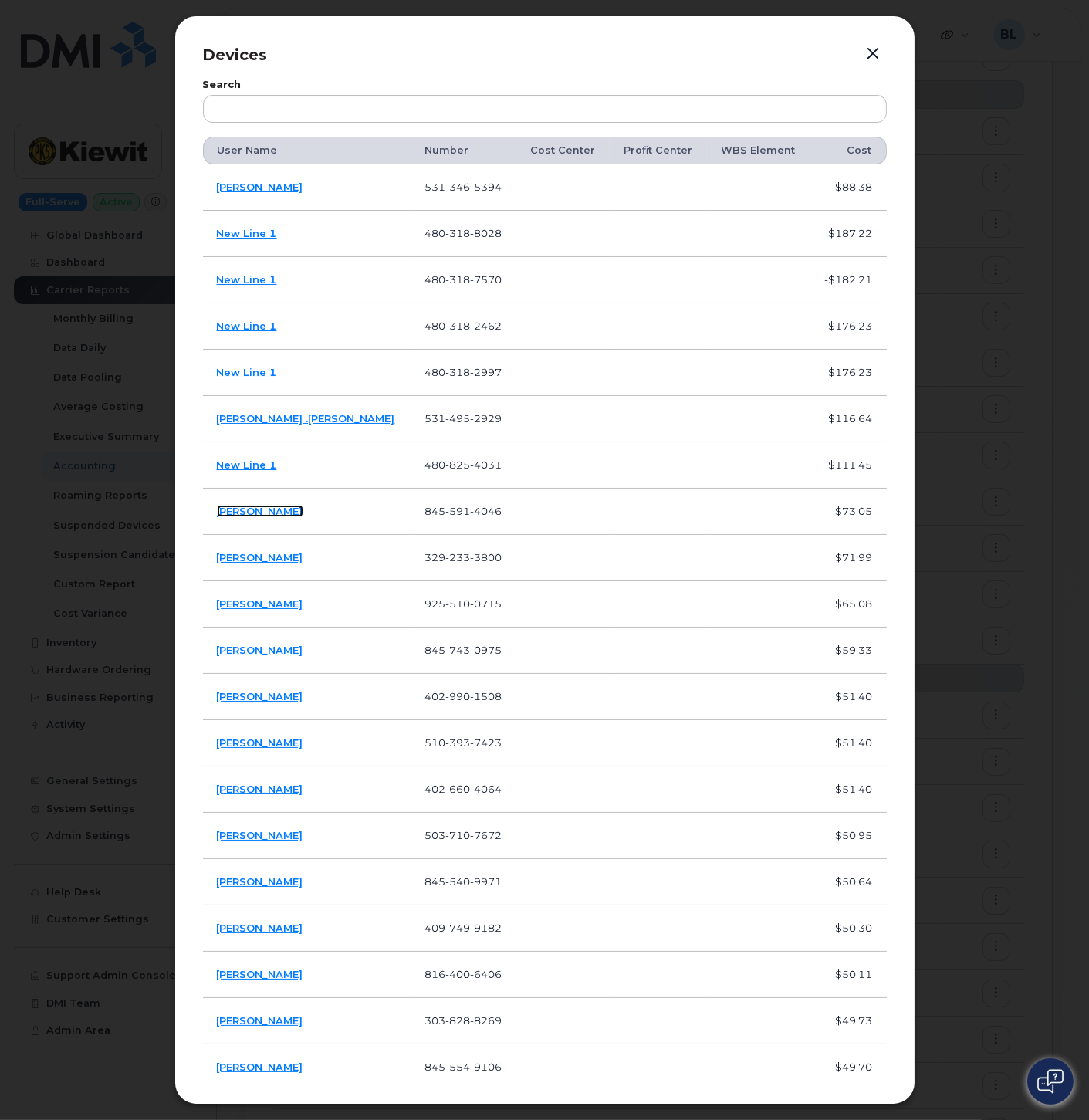
drag, startPoint x: 252, startPoint y: 510, endPoint x: 236, endPoint y: 446, distance: 66.0
click at [85, 316] on div at bounding box center [544, 560] width 1089 height 1120
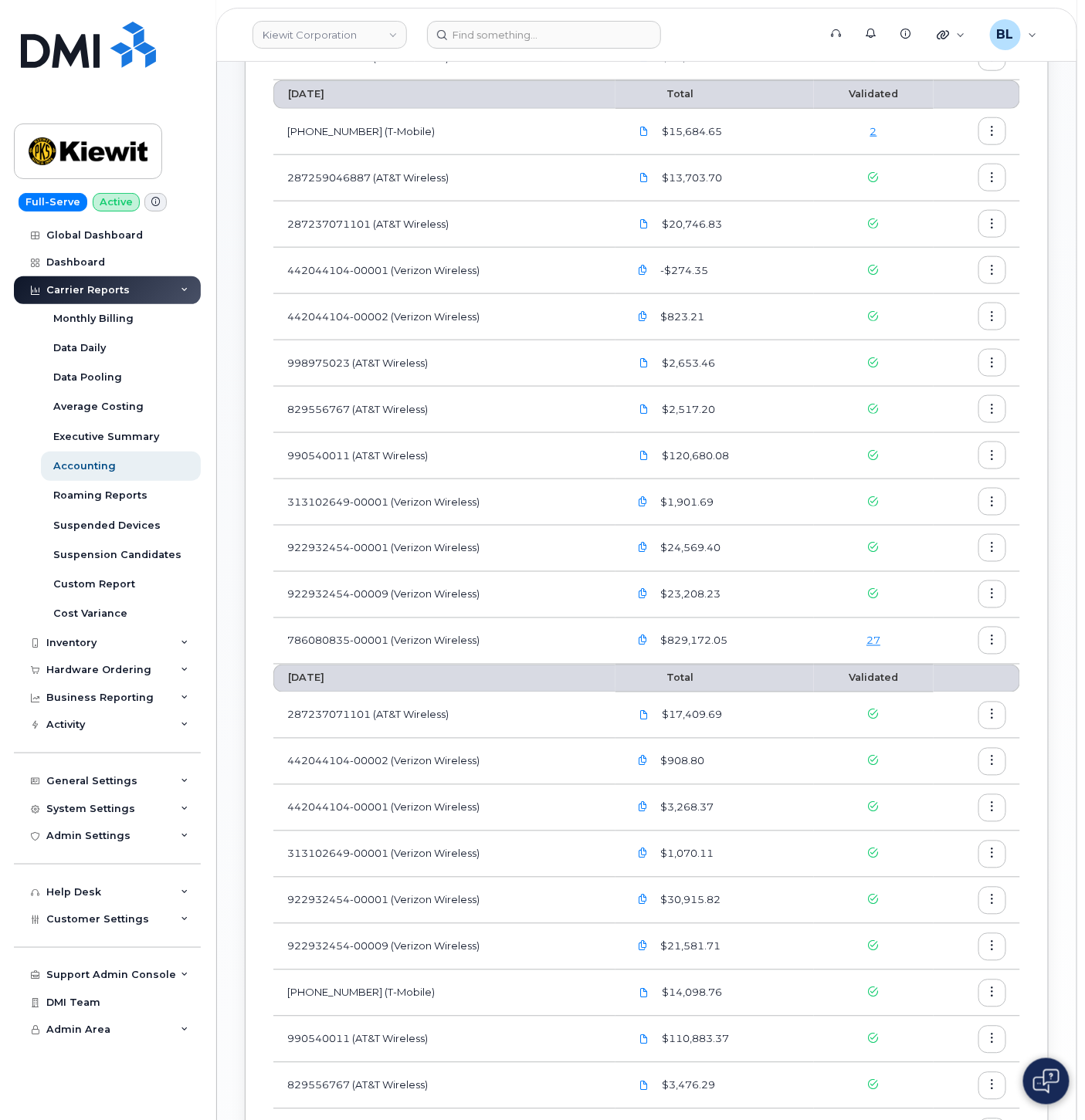
click at [124, 284] on div "Carrier Reports" at bounding box center [108, 290] width 187 height 28
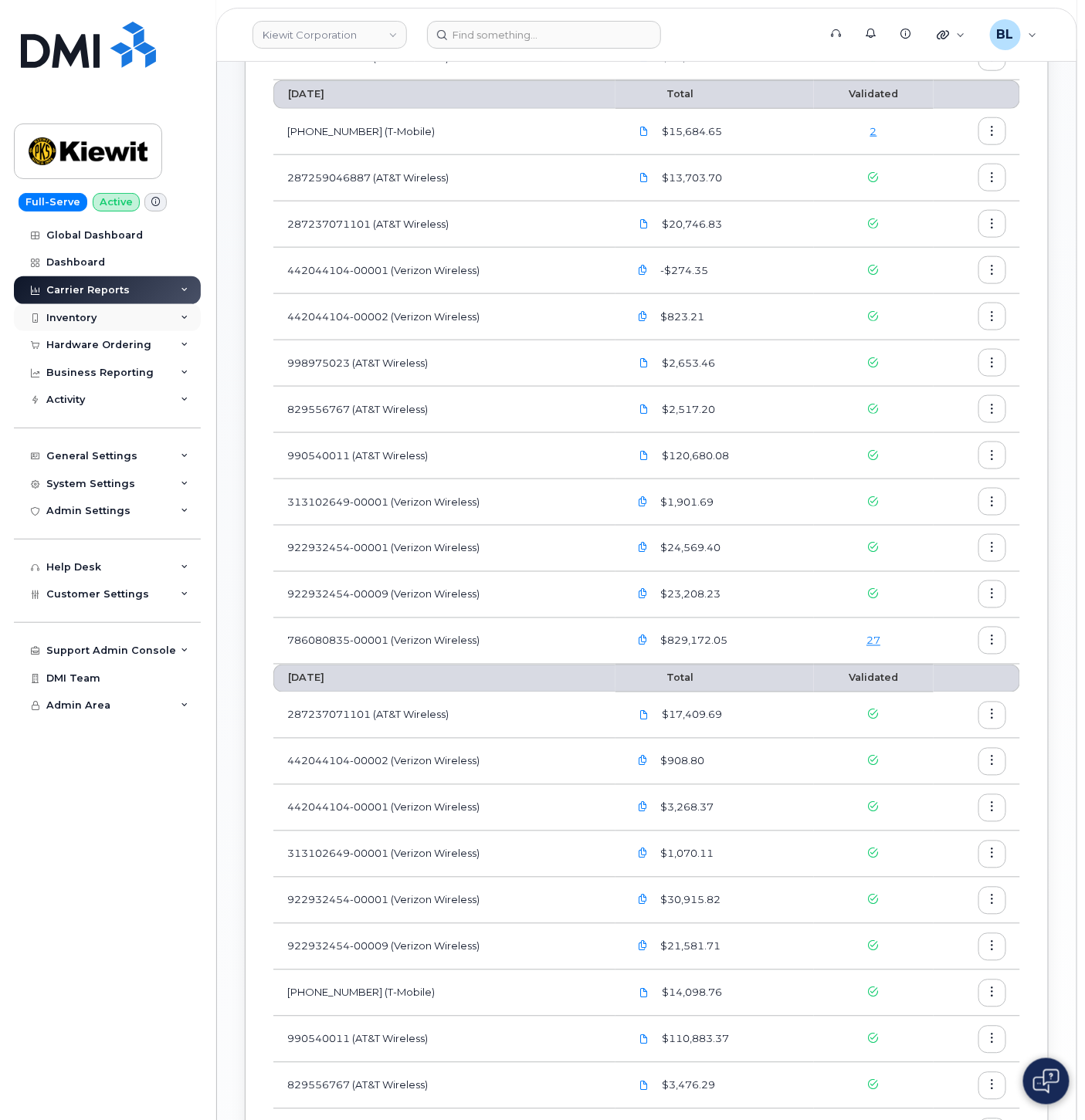
click at [123, 318] on div "Inventory" at bounding box center [108, 318] width 187 height 28
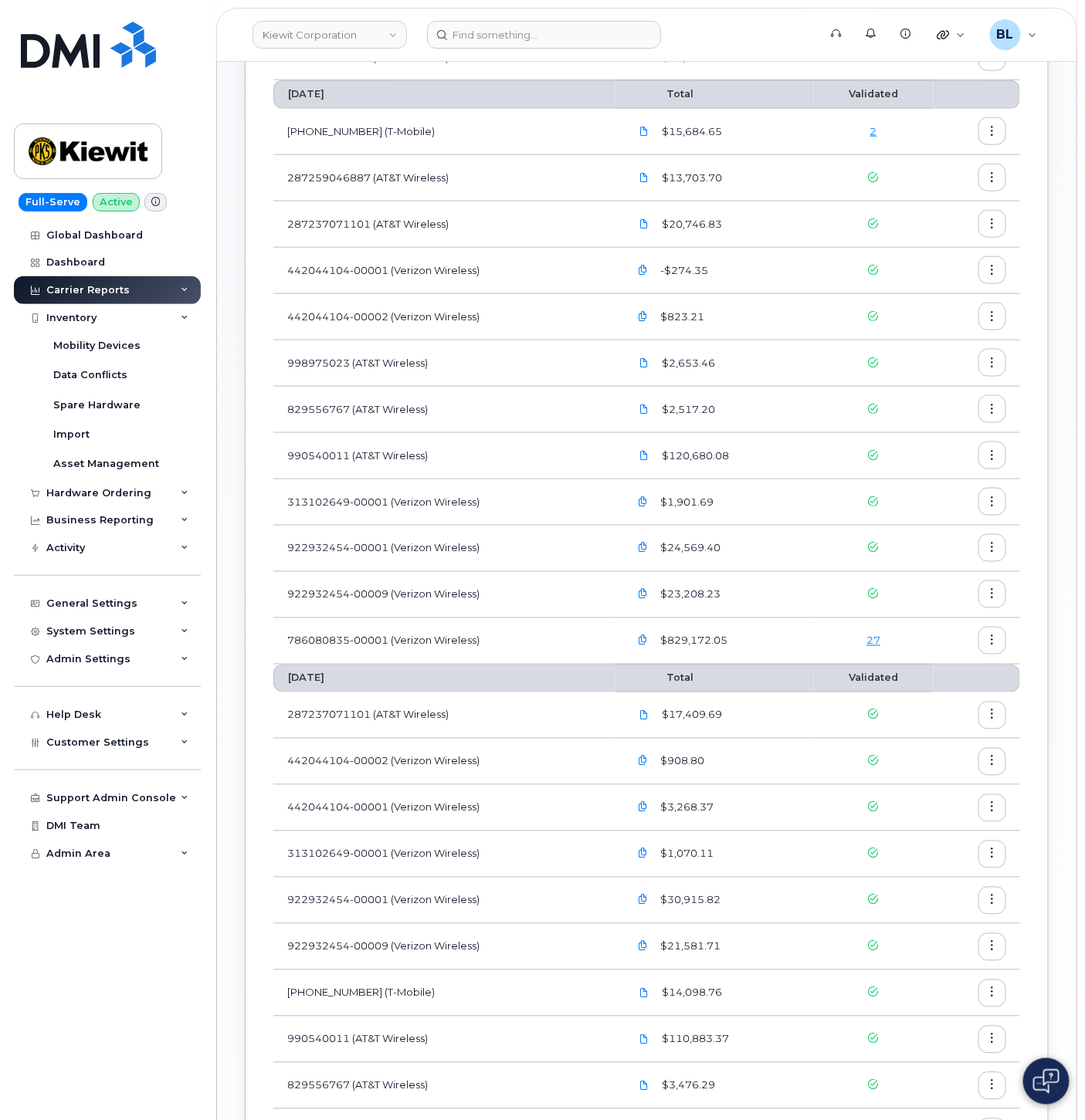
click at [95, 276] on div "Carrier Reports" at bounding box center [108, 290] width 187 height 28
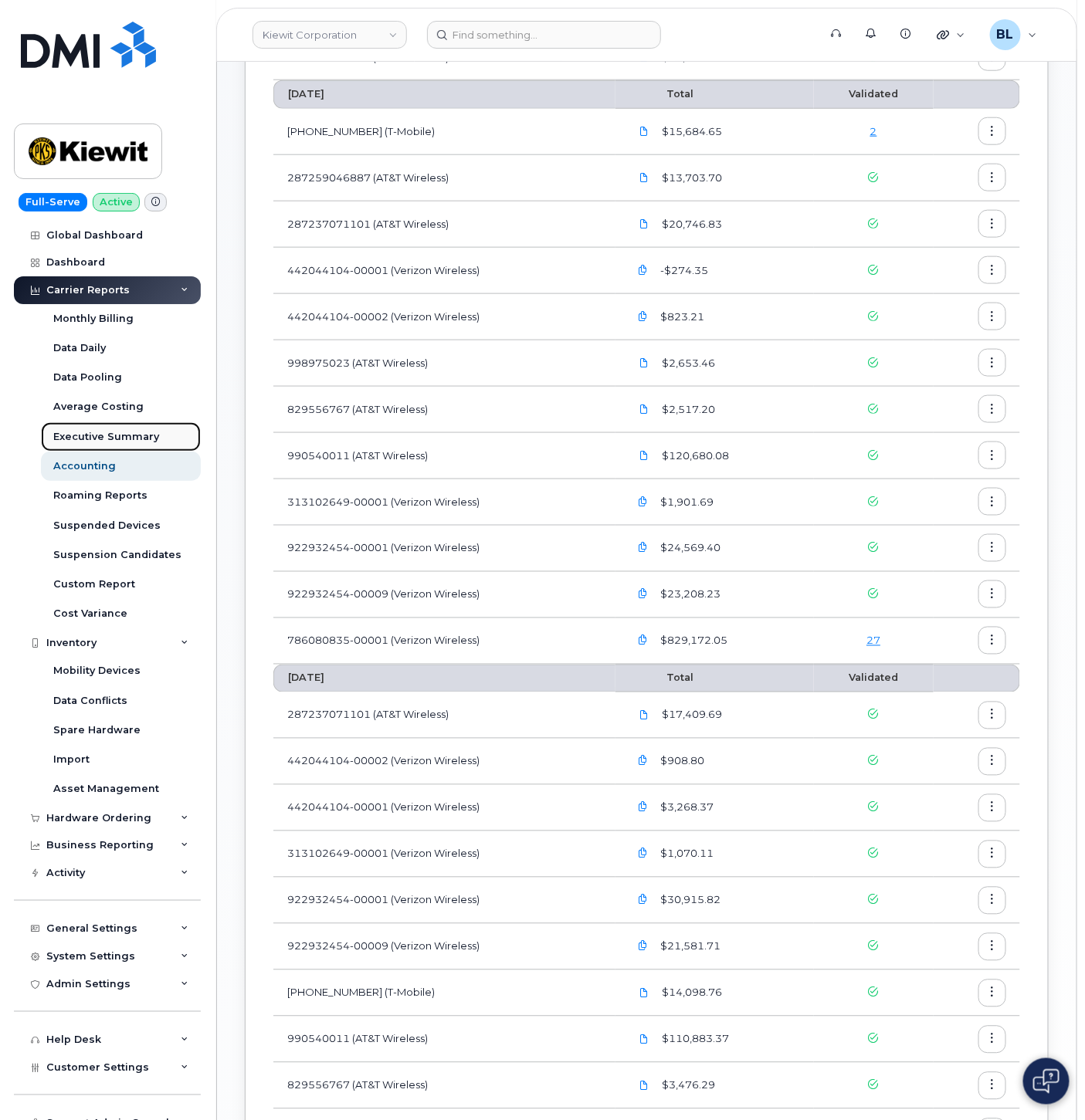
click at [86, 436] on div "Executive Summary" at bounding box center [106, 437] width 106 height 14
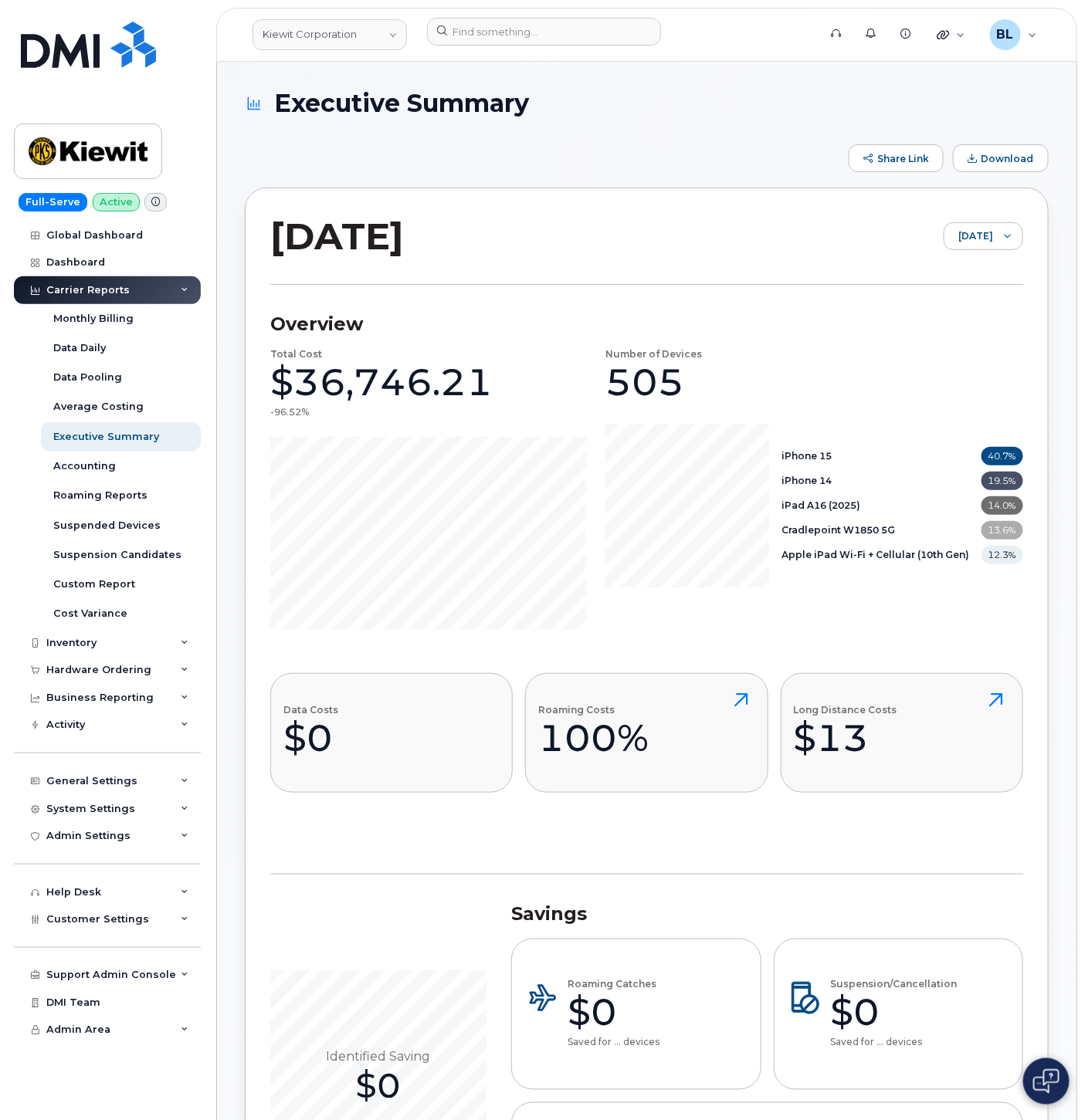
click at [456, 814] on div "Data Costs $0 Roaming Costs 100% Long Distance Costs $13" at bounding box center [646, 759] width 753 height 173
click at [1018, 164] on button "Download" at bounding box center [1001, 159] width 96 height 28
click at [993, 221] on div "August 2025 August 2025" at bounding box center [646, 248] width 753 height 71
click at [993, 242] on div at bounding box center [1008, 236] width 30 height 26
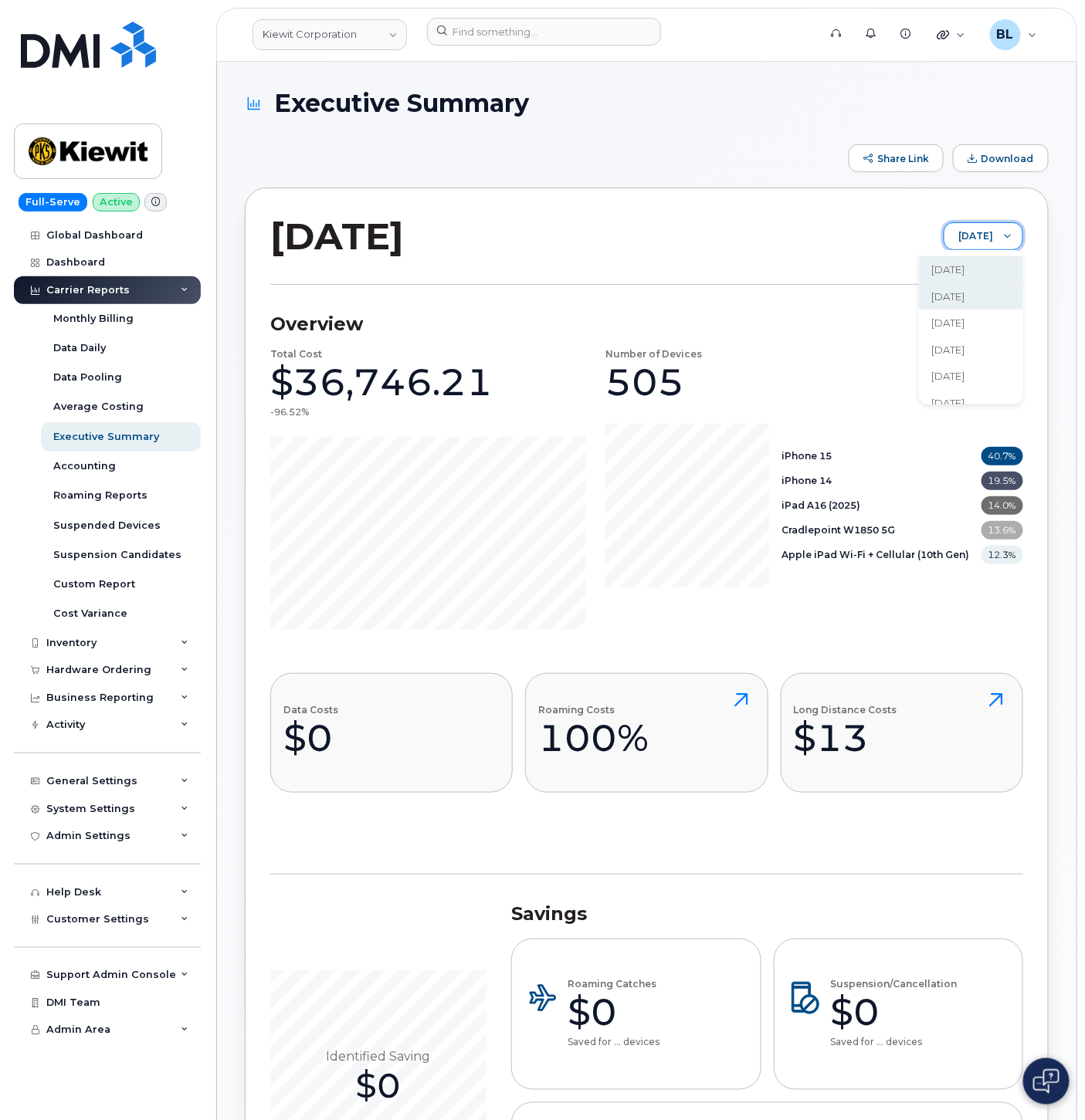
click at [964, 295] on span "July 2025" at bounding box center [948, 297] width 33 height 15
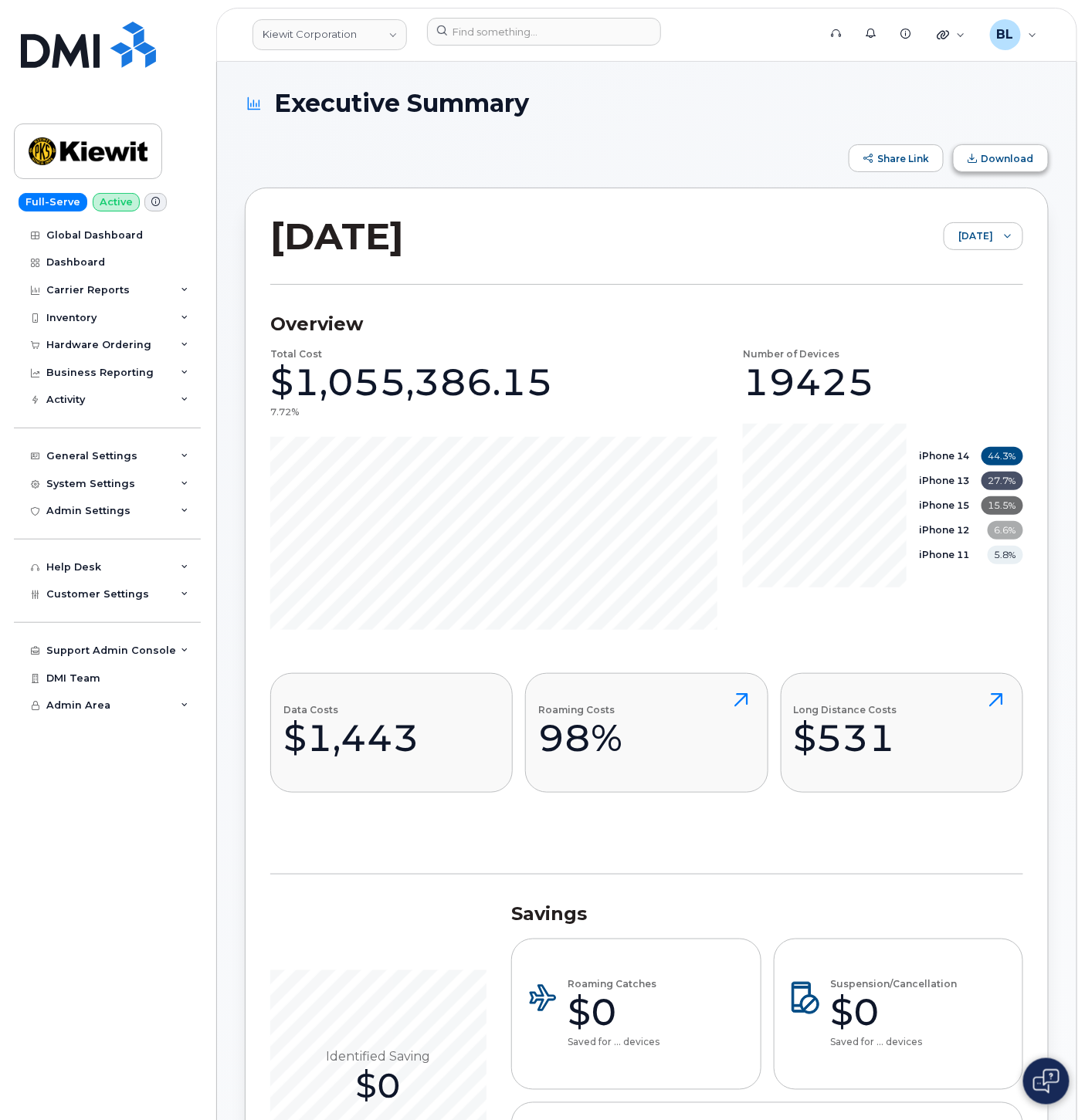
click at [1009, 153] on span "Download" at bounding box center [1007, 159] width 53 height 11
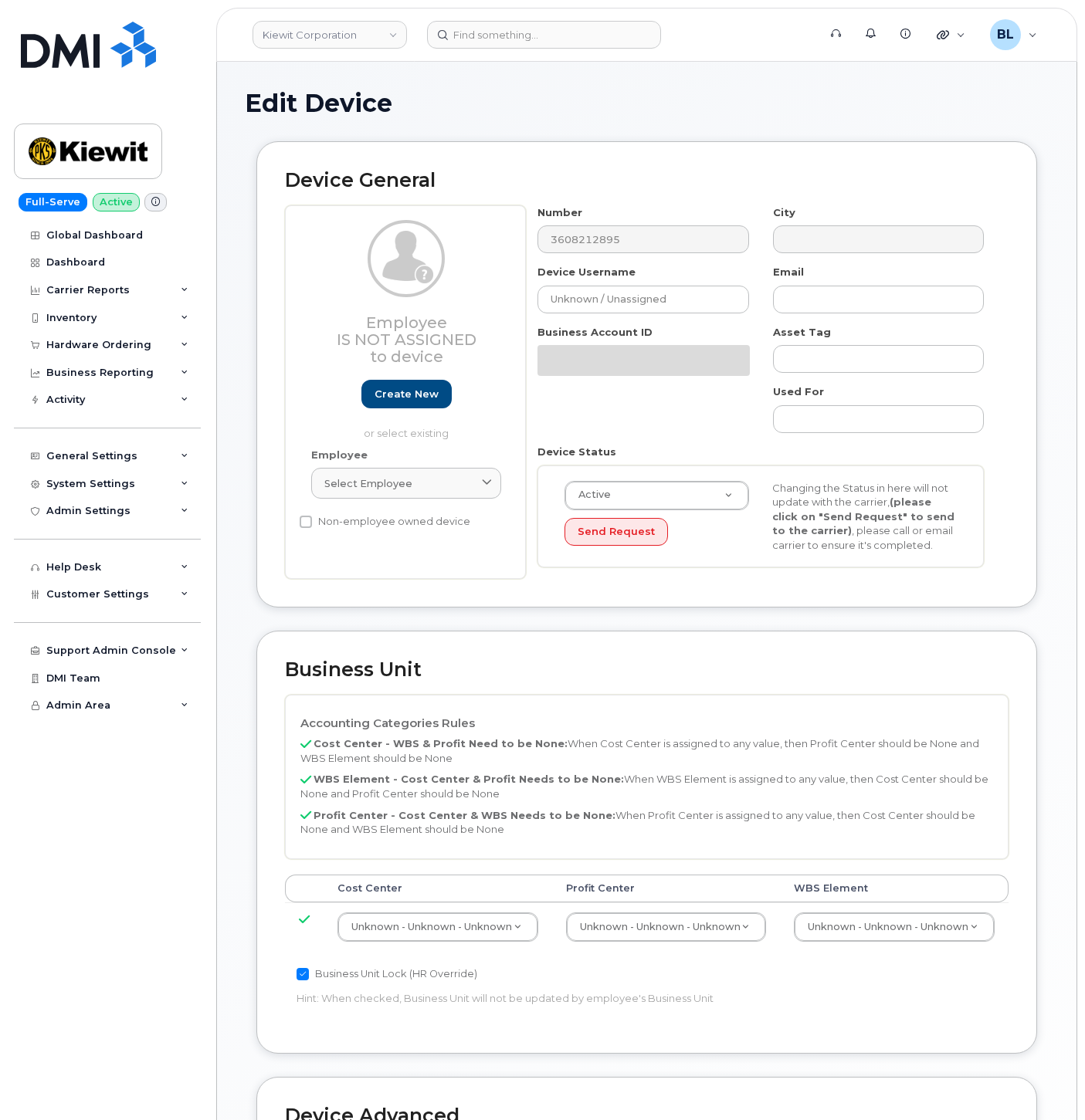
select select "29584743"
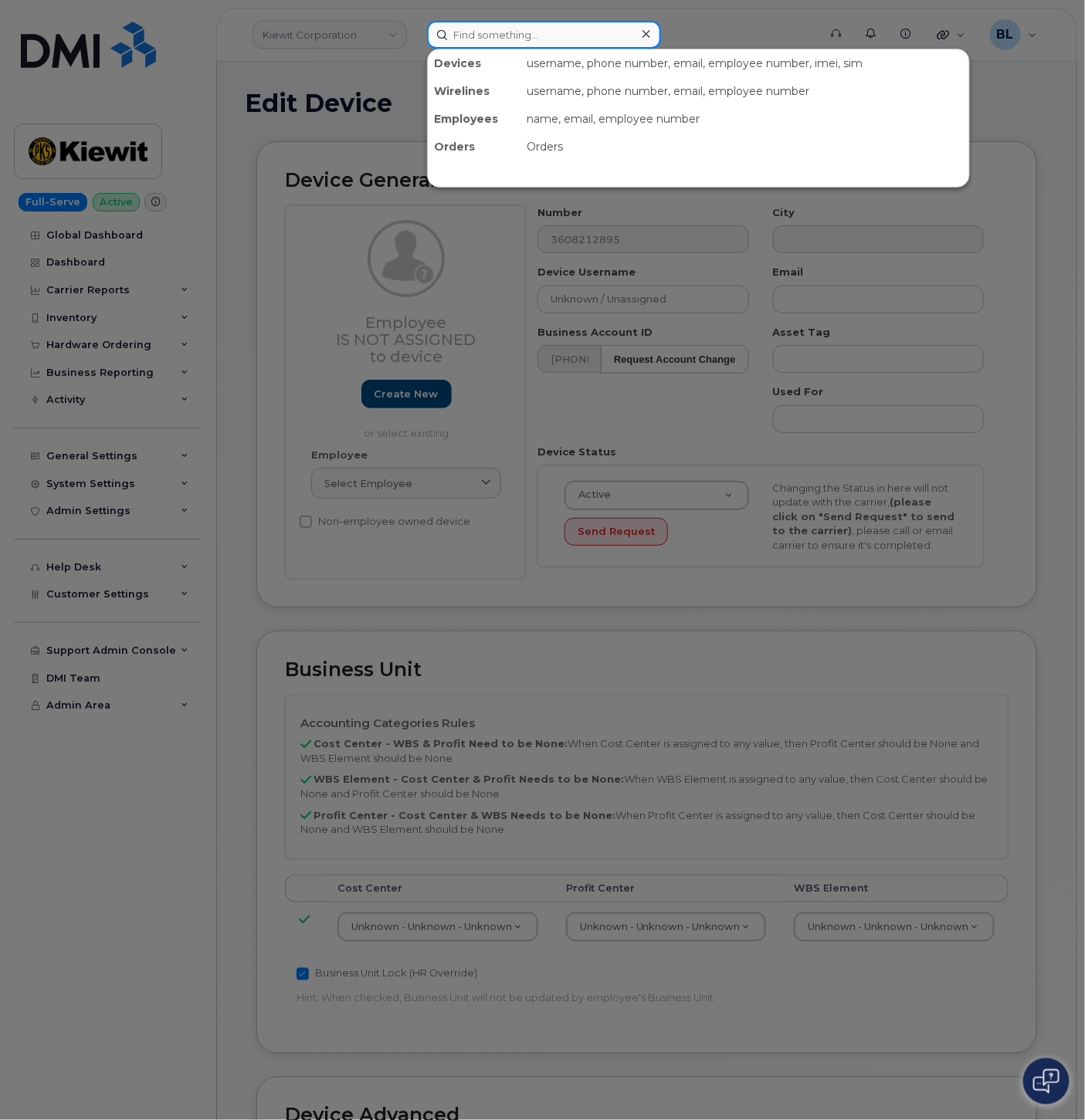
click at [473, 26] on input at bounding box center [543, 34] width 234 height 28
paste input "3608212895"
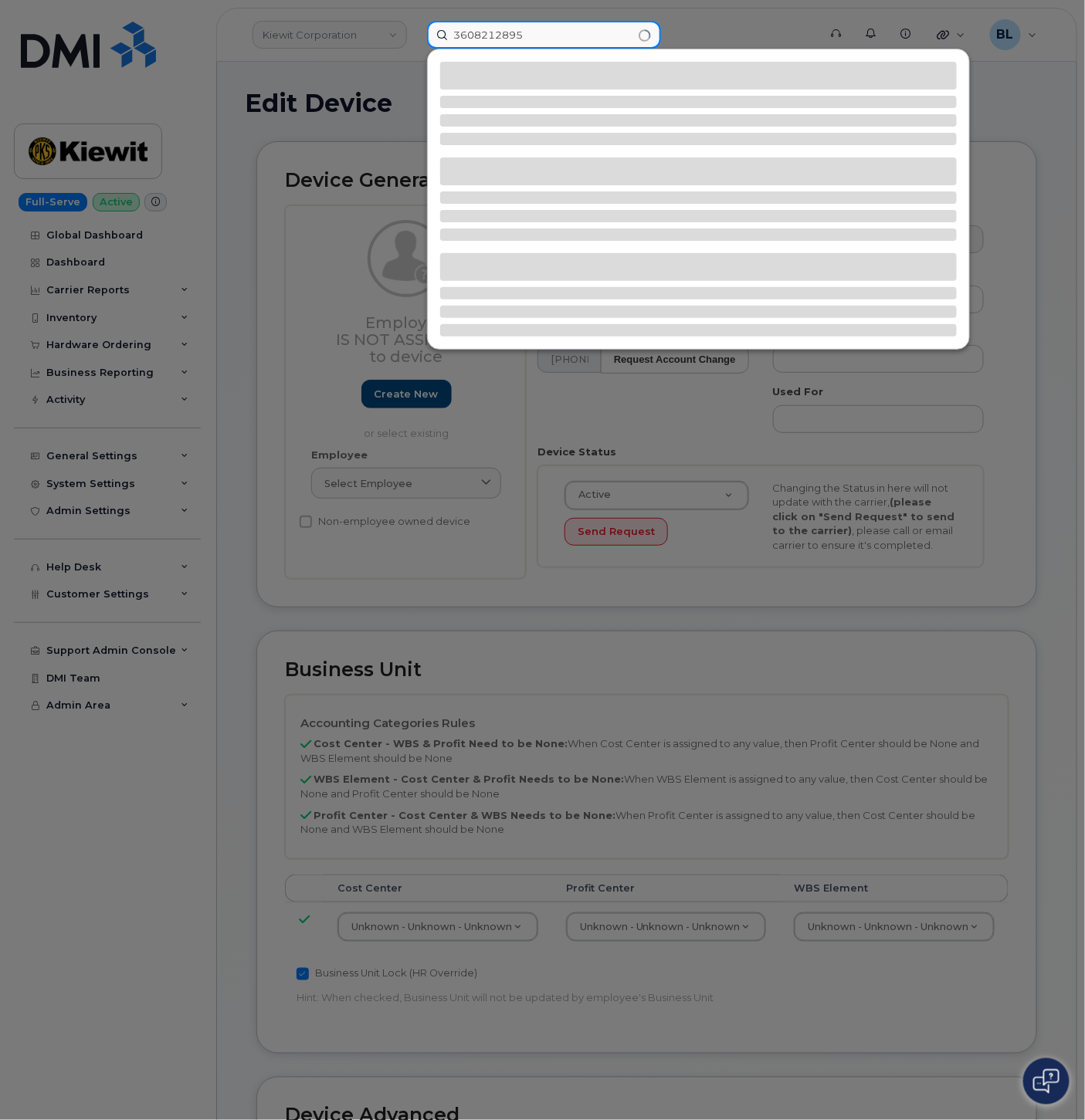
type input "3608212895"
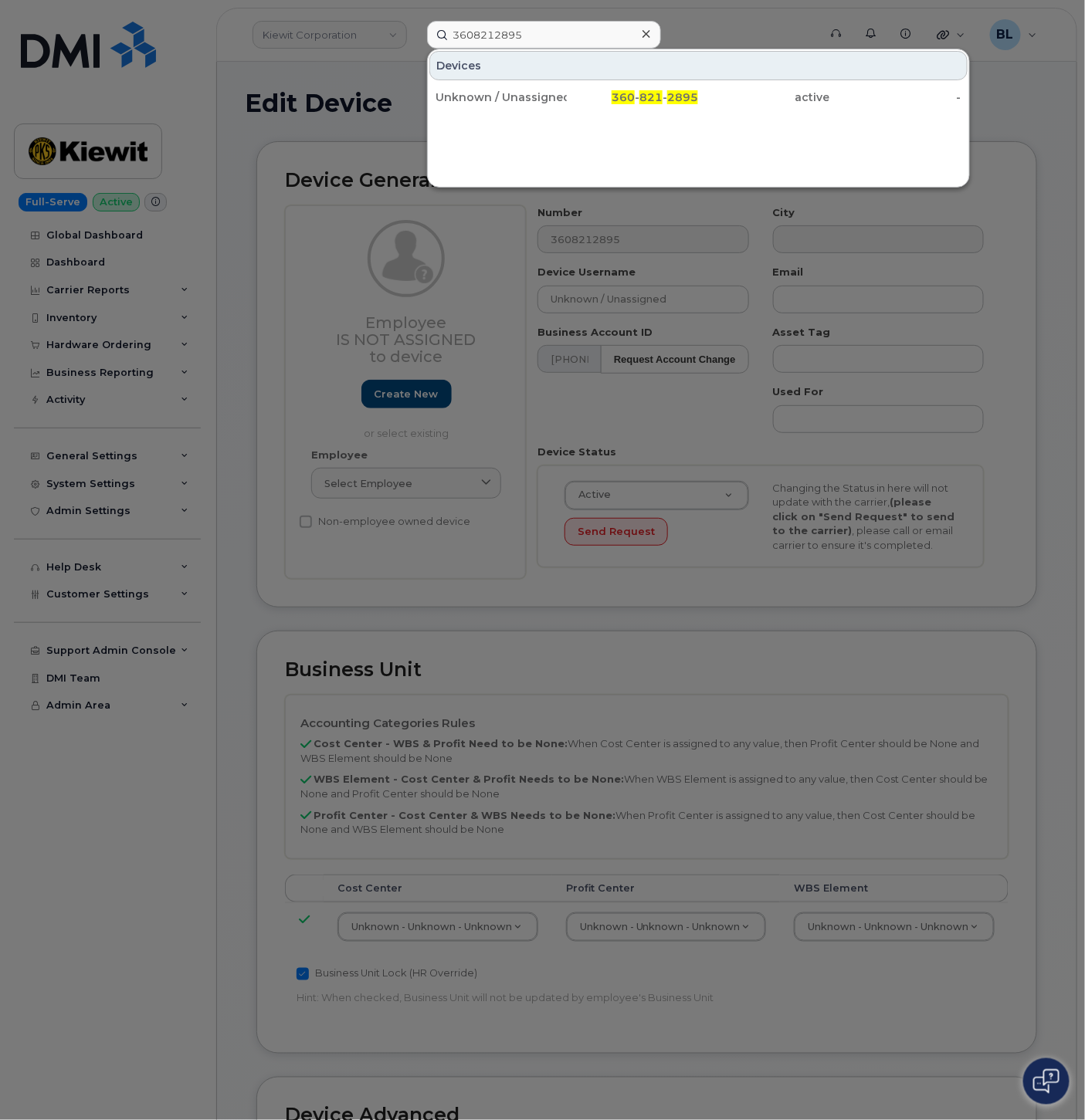
drag, startPoint x: 572, startPoint y: 85, endPoint x: 654, endPoint y: 48, distance: 90.0
click at [698, 85] on div "360 - 821 - 2895" at bounding box center [764, 97] width 132 height 28
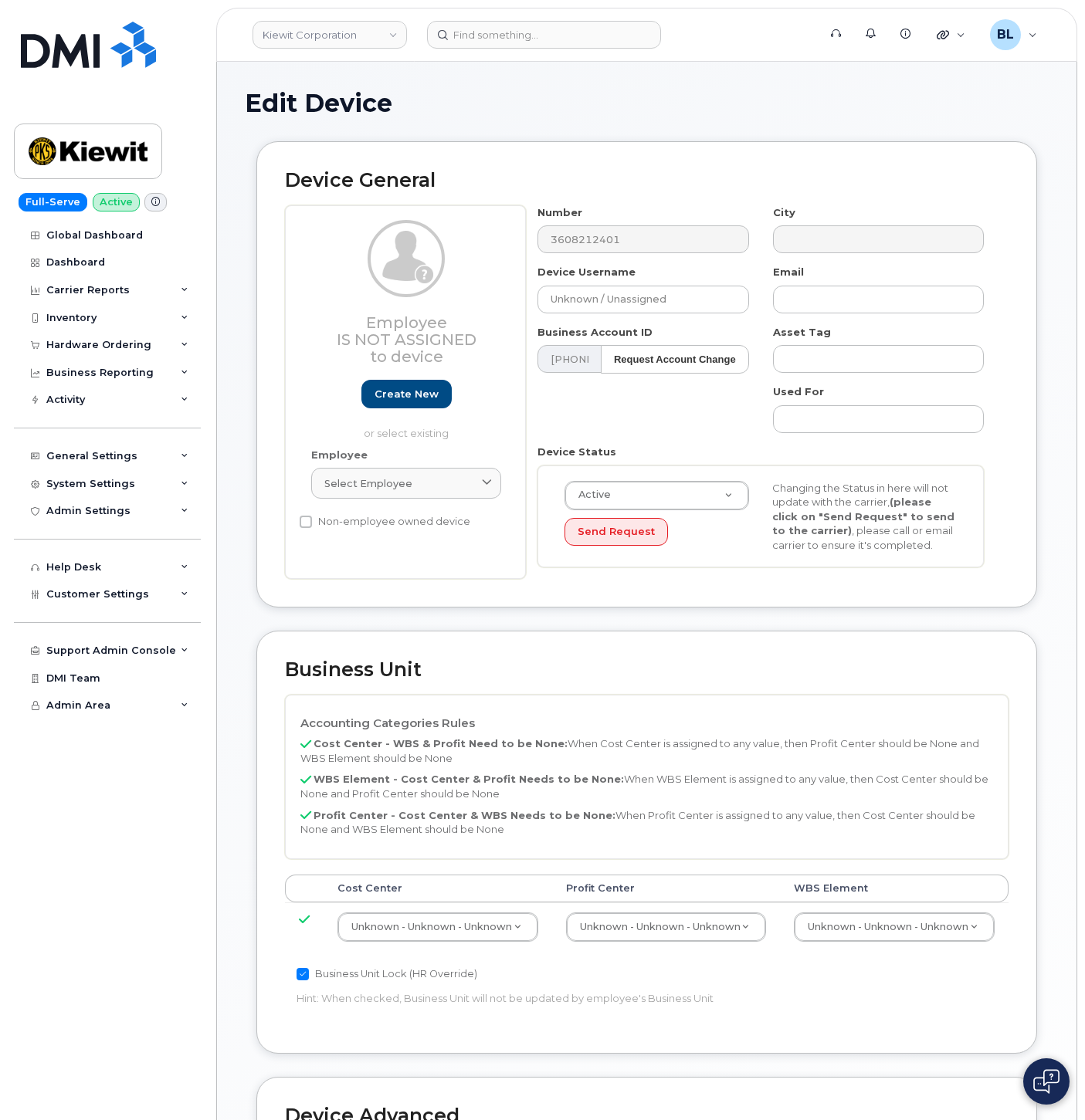
select select "29584743"
click at [490, 31] on input at bounding box center [543, 34] width 234 height 28
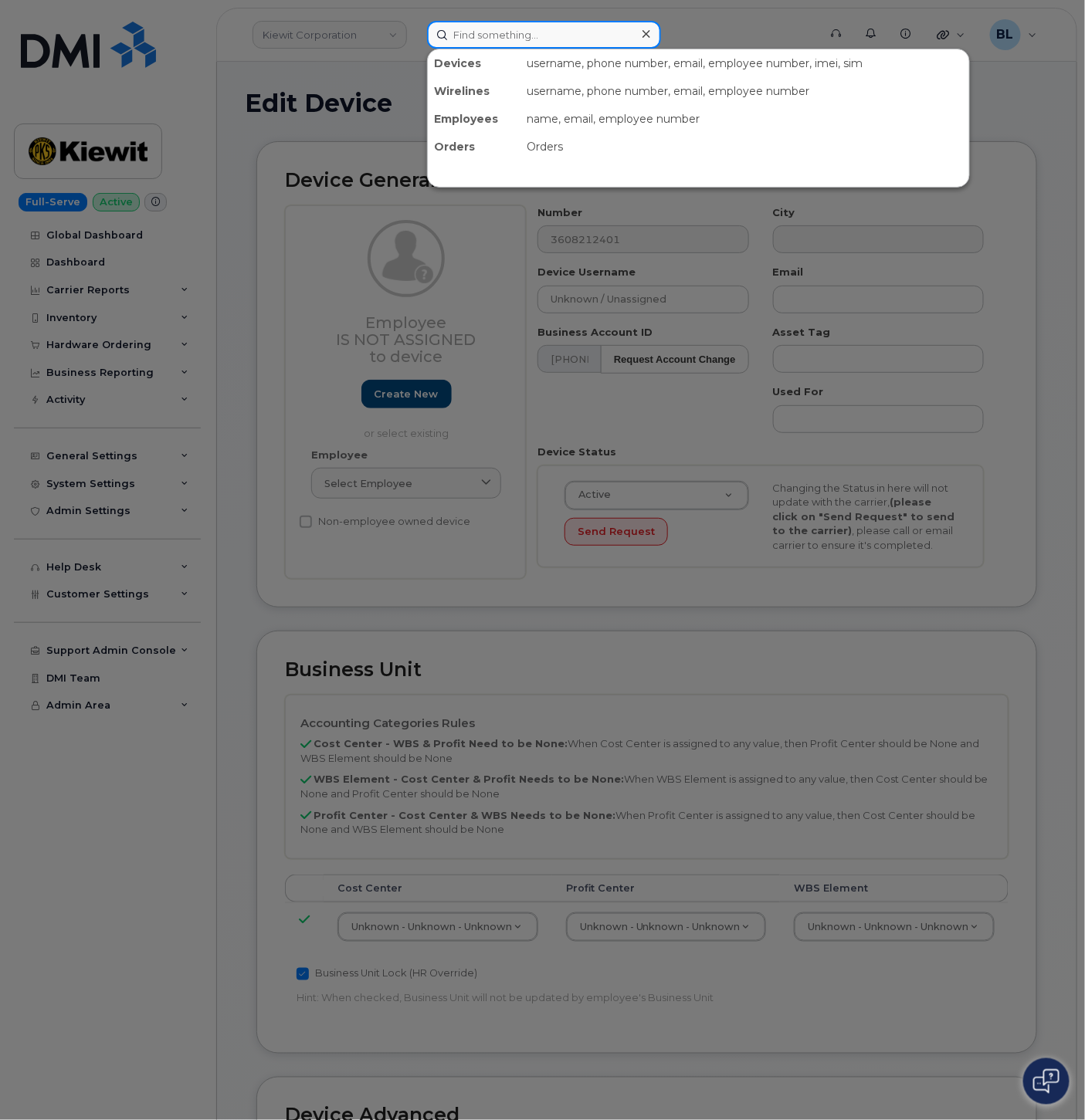
paste input "3608212401"
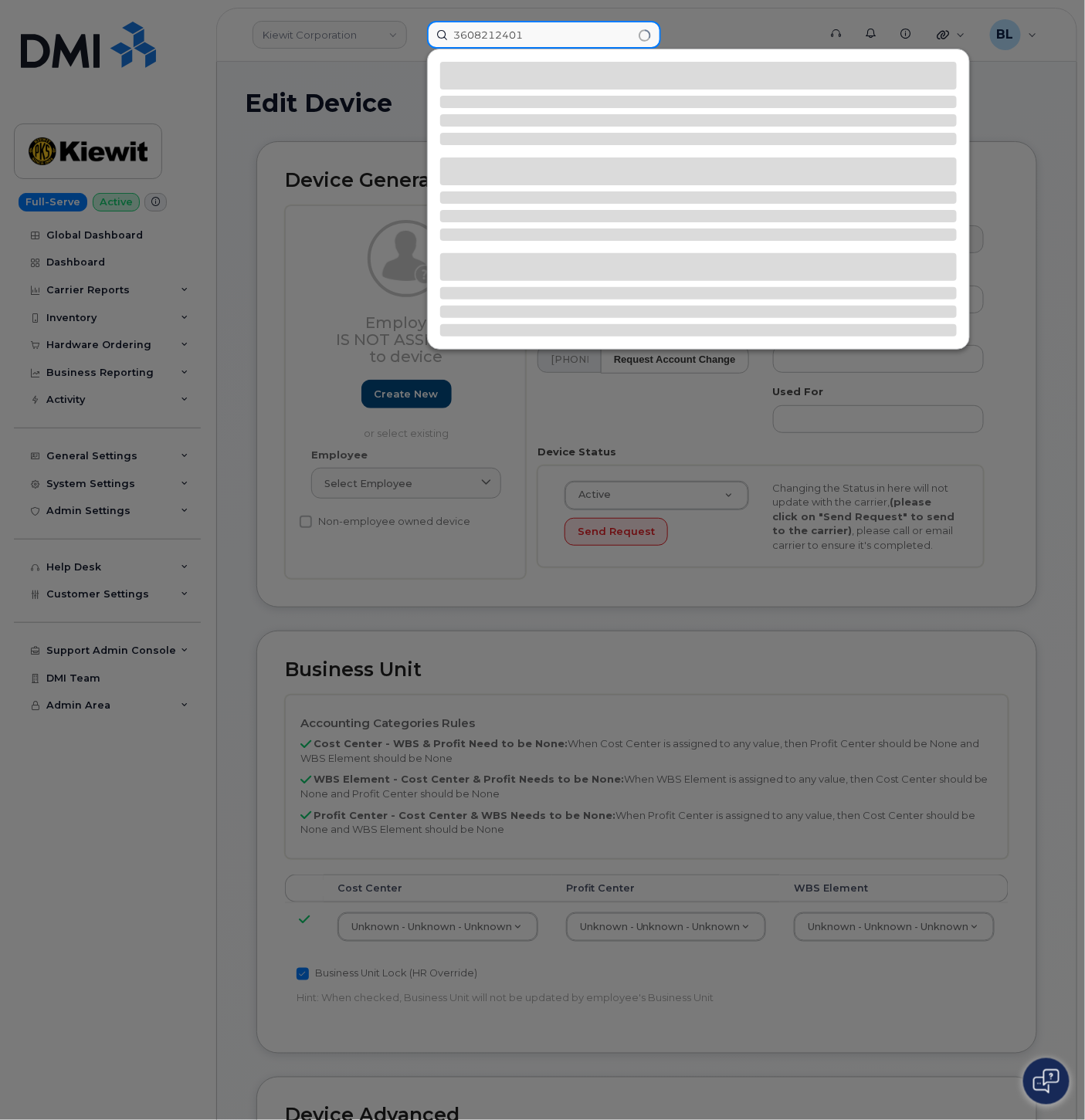
type input "3608212401"
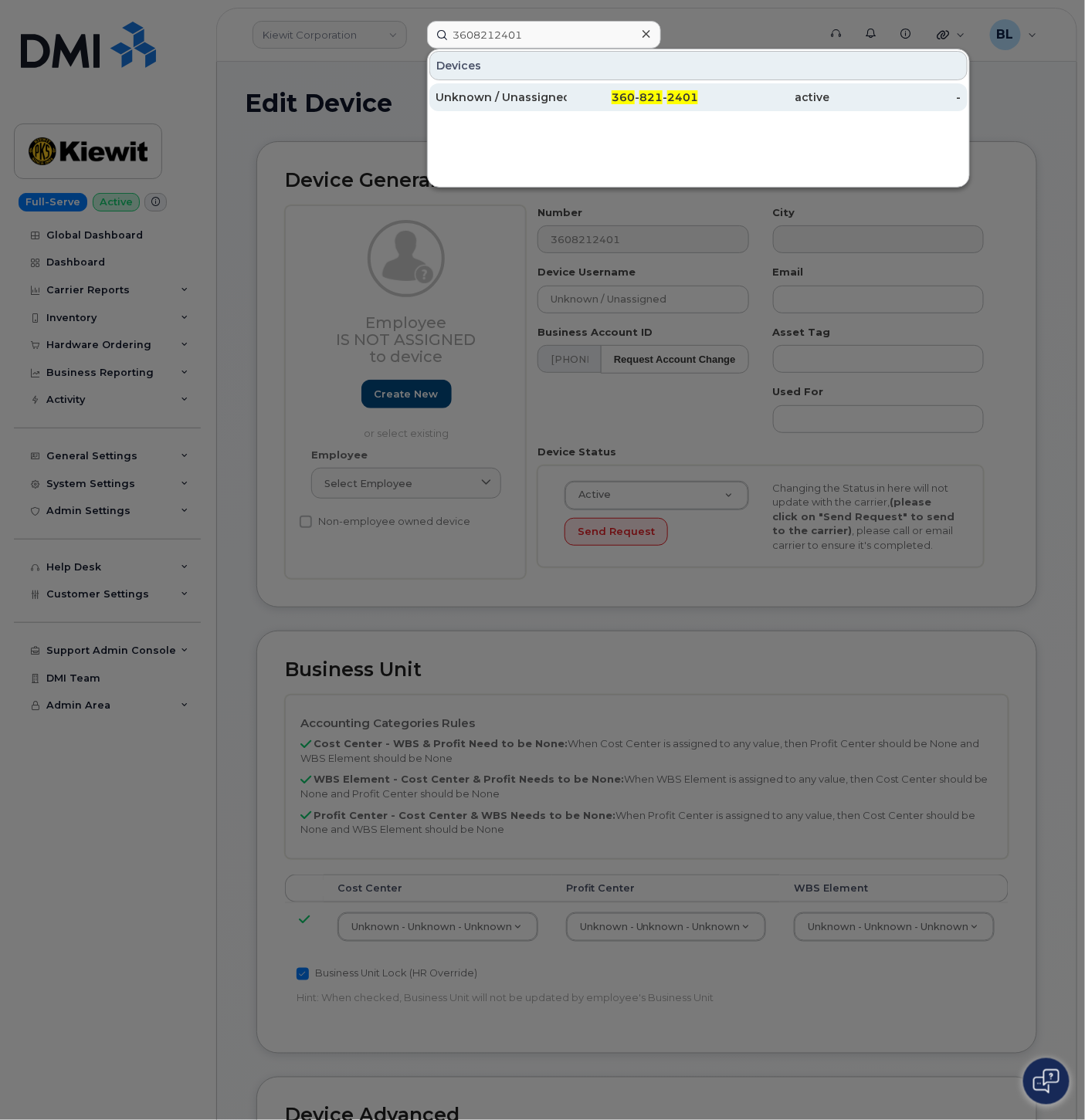
click at [590, 90] on div "360 - 821 - 2401" at bounding box center [632, 97] width 132 height 16
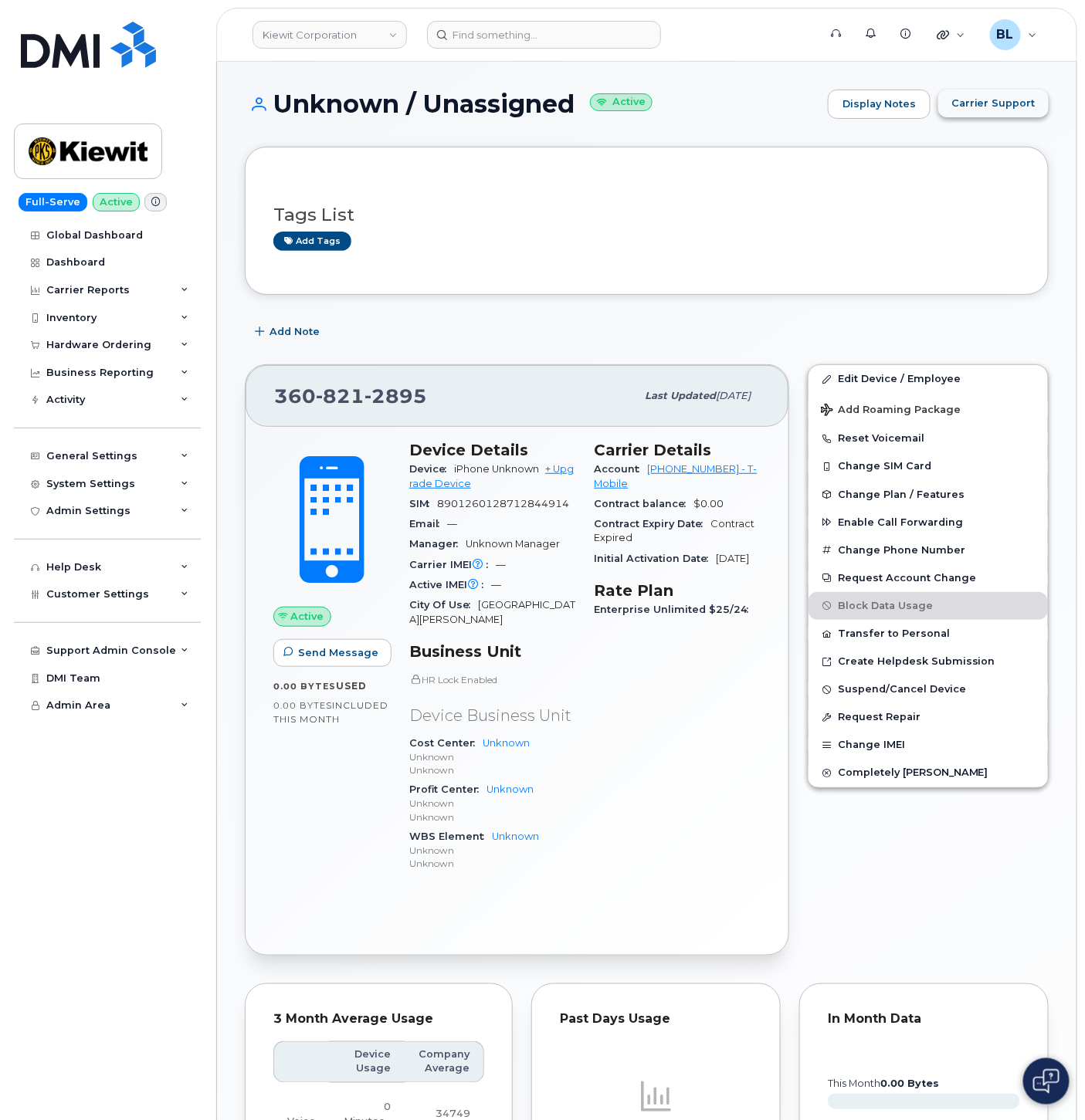
click at [997, 103] on span "Carrier Support" at bounding box center [993, 103] width 84 height 15
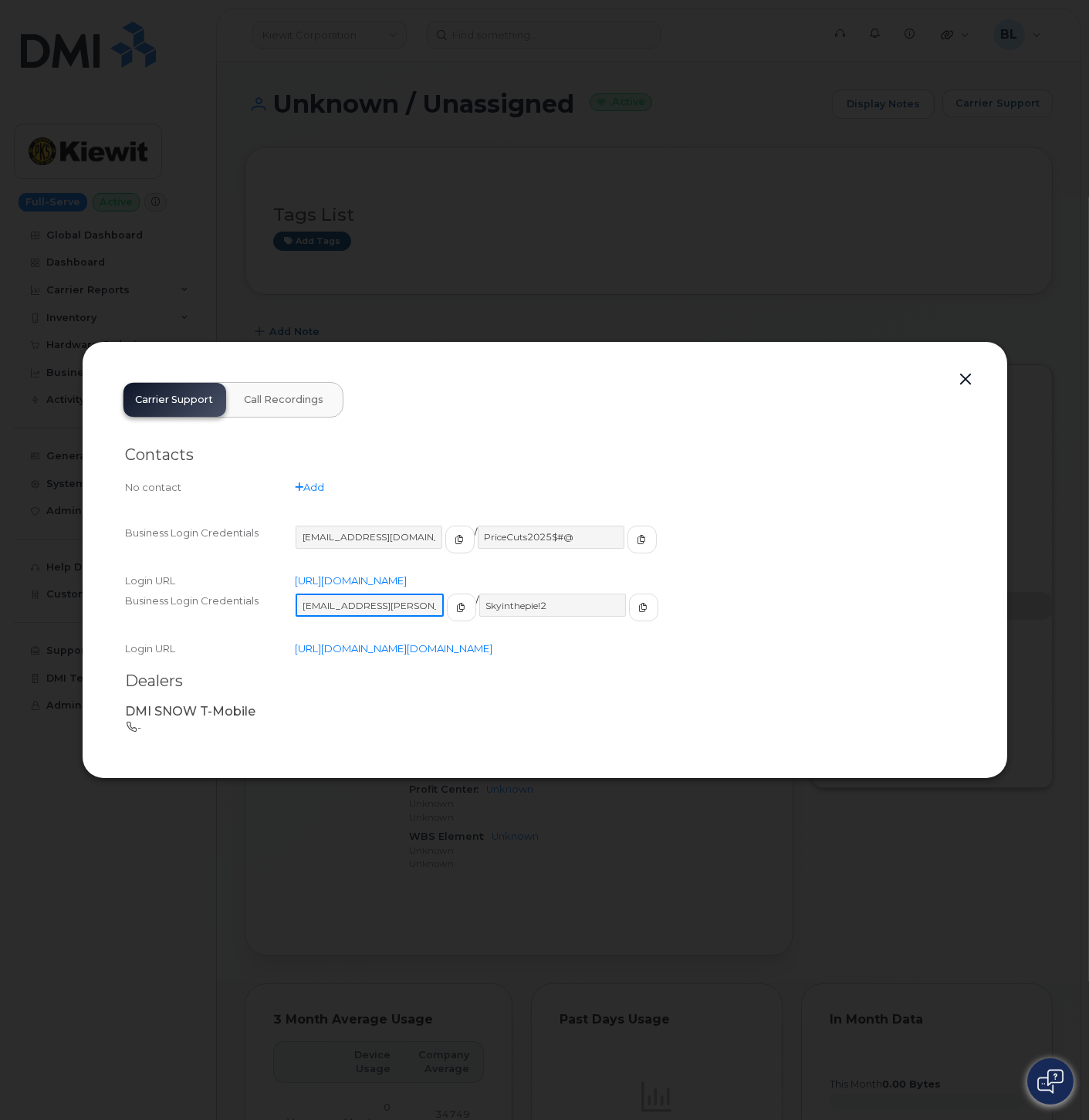
drag, startPoint x: 412, startPoint y: 589, endPoint x: -84, endPoint y: 567, distance: 496.5
click at [0, 567] on html "Kiewit Corporation Support Alerts Knowledge Base Quicklinks Suspend / Cancel De…" at bounding box center [544, 843] width 1089 height 1686
drag, startPoint x: 562, startPoint y: 588, endPoint x: 126, endPoint y: 552, distance: 437.5
click at [217, 564] on div "Business Login Credentials ms-invoiceprocessing@dminc.com / PriceCuts2025$#@ Lo…" at bounding box center [545, 591] width 838 height 136
click at [995, 298] on div at bounding box center [544, 560] width 1089 height 1120
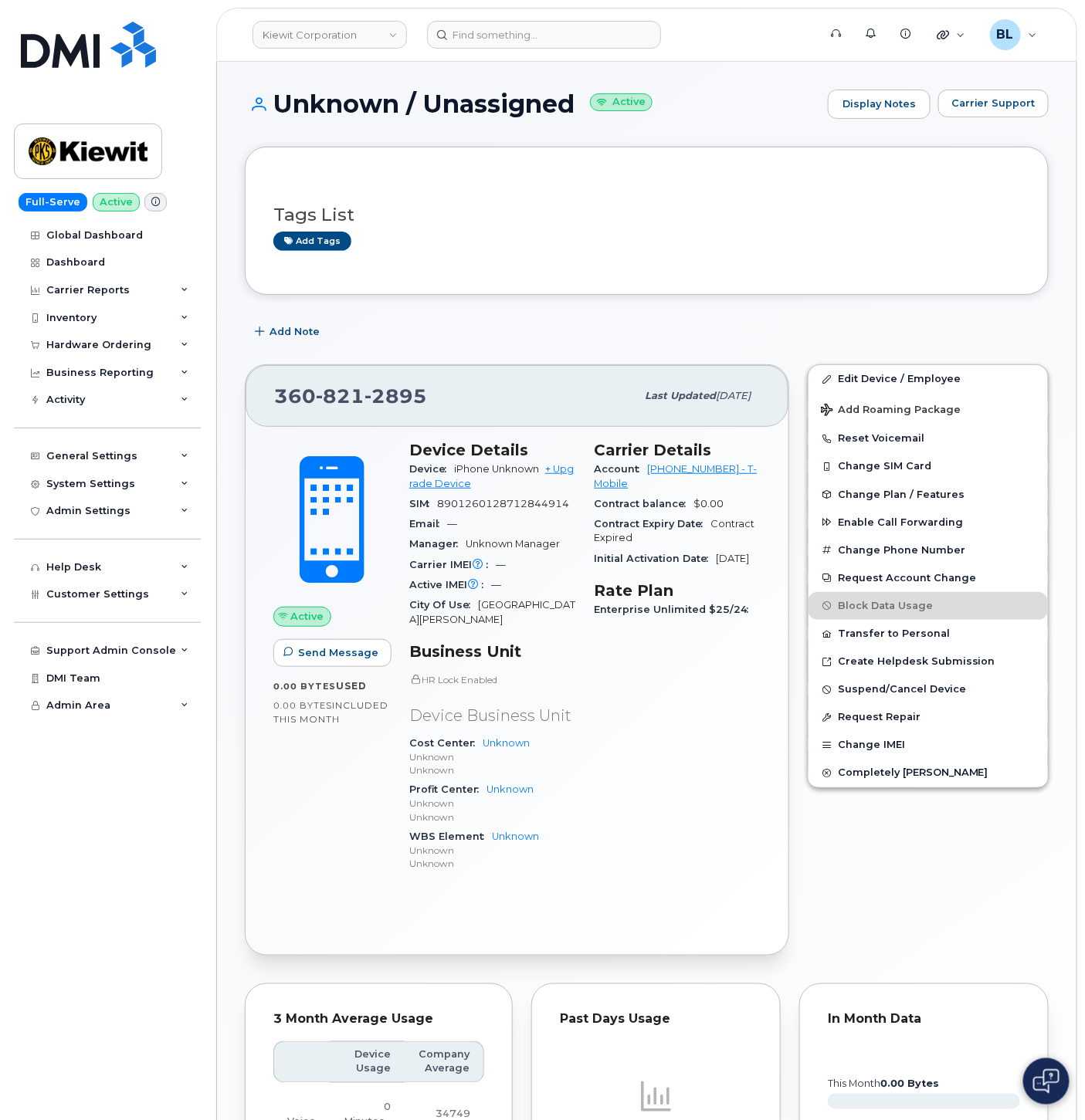
click at [364, 400] on span "821" at bounding box center [395, 396] width 62 height 23
click at [364, 398] on span "821" at bounding box center [395, 396] width 62 height 23
copy span "360 821 2895"
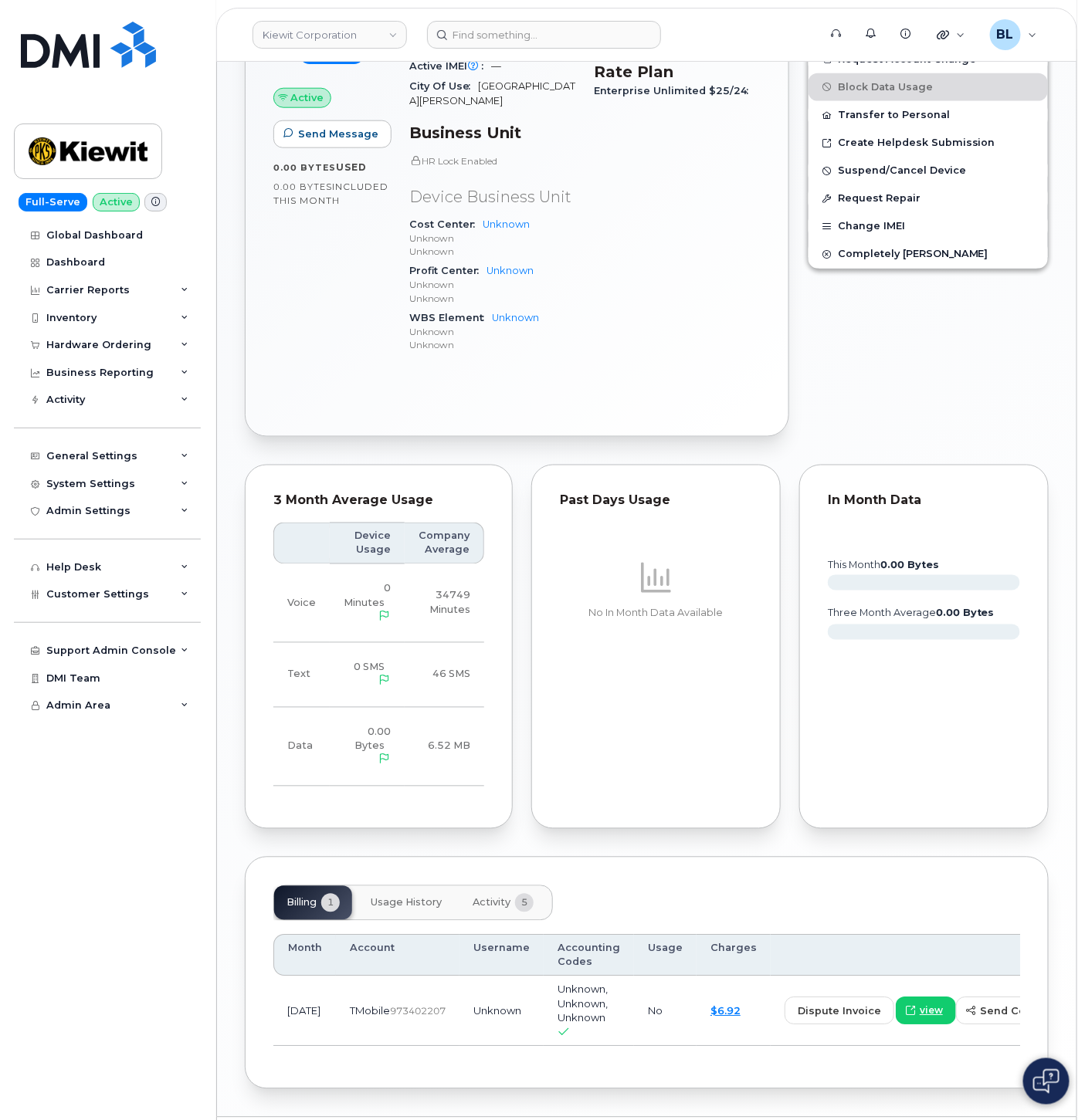
scroll to position [542, 0]
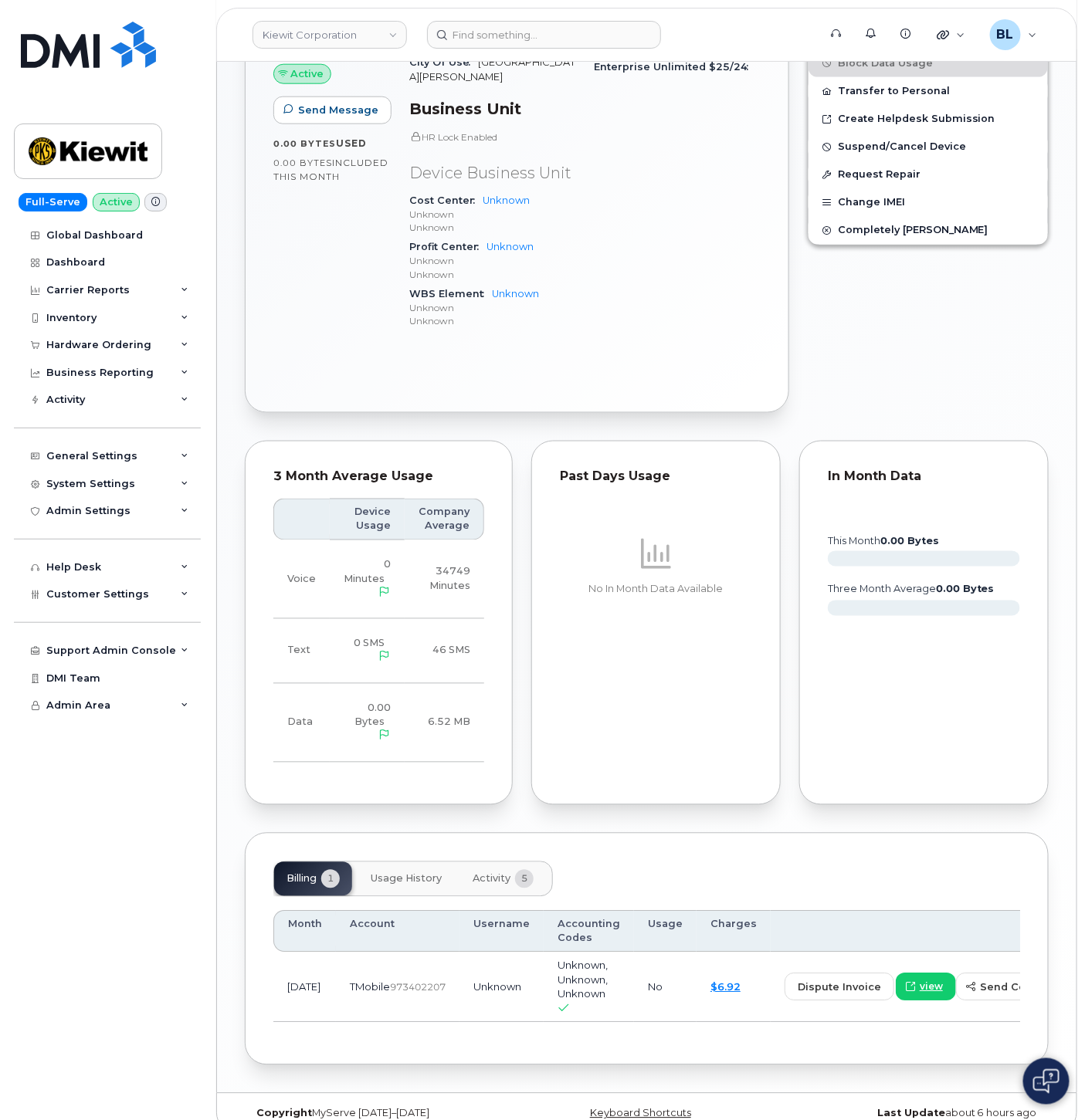
click at [487, 862] on button "Activity 5" at bounding box center [503, 879] width 85 height 34
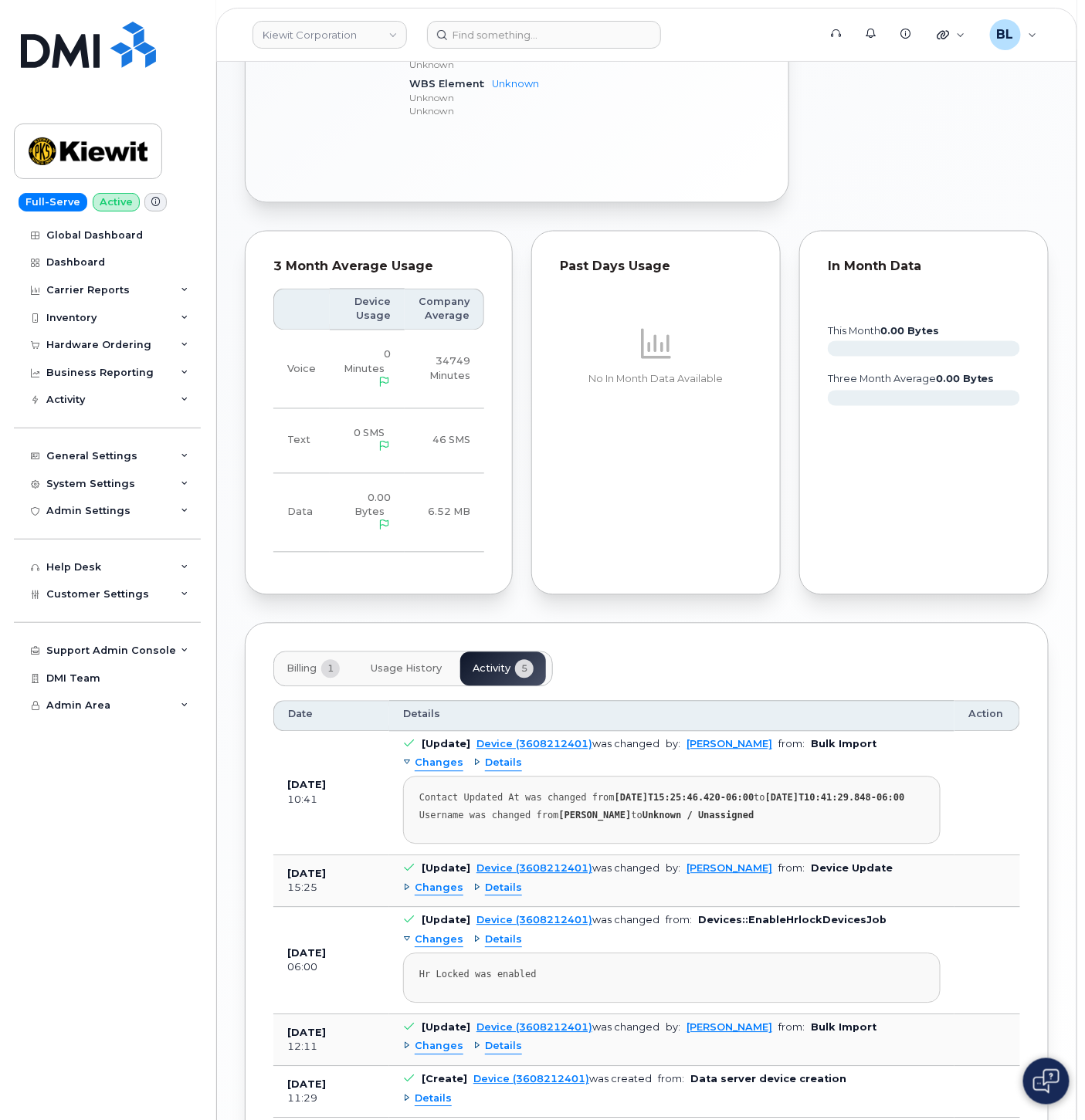
scroll to position [857, 0]
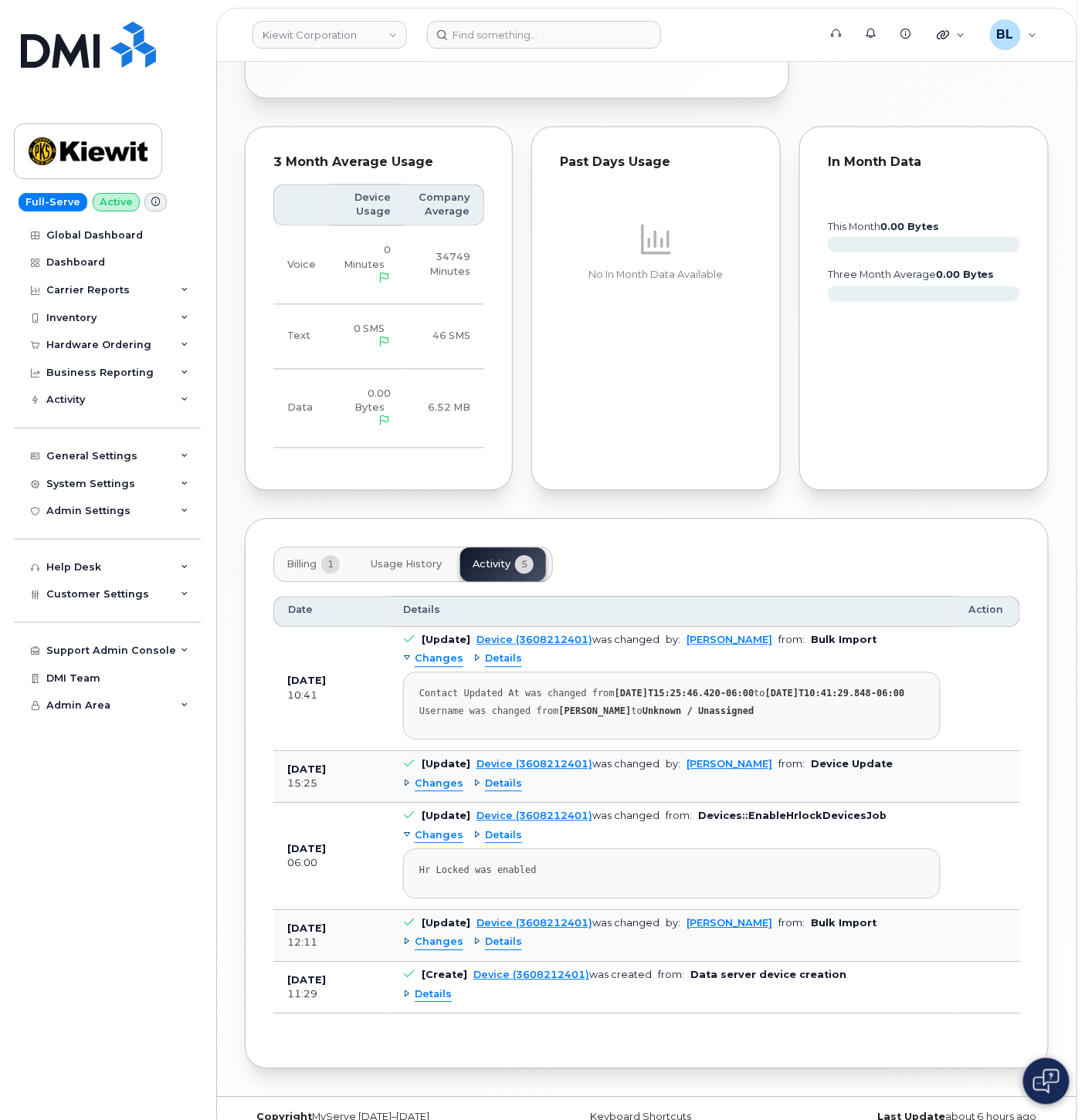
click at [436, 778] on span "Changes" at bounding box center [439, 785] width 48 height 15
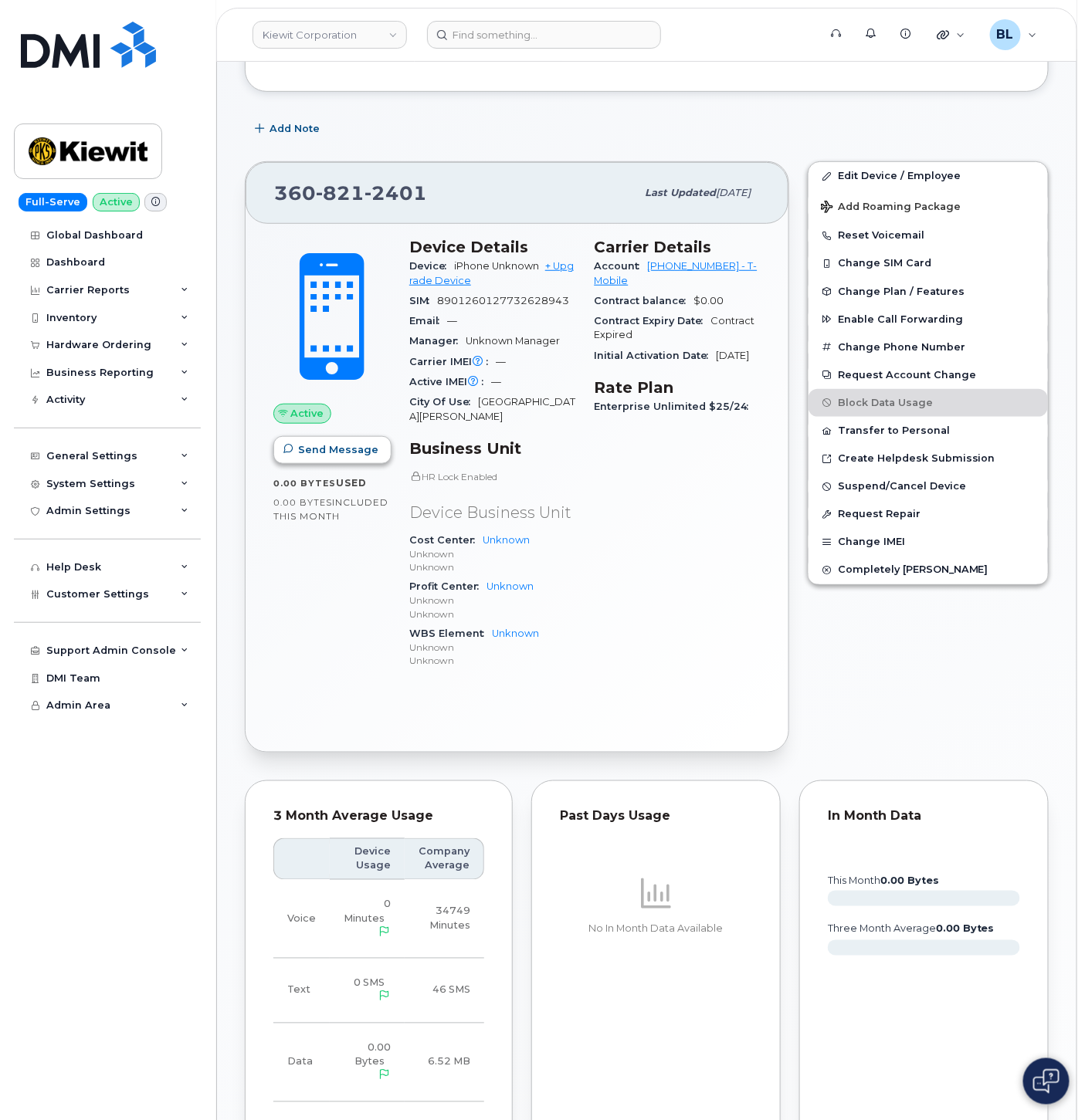
scroll to position [0, 0]
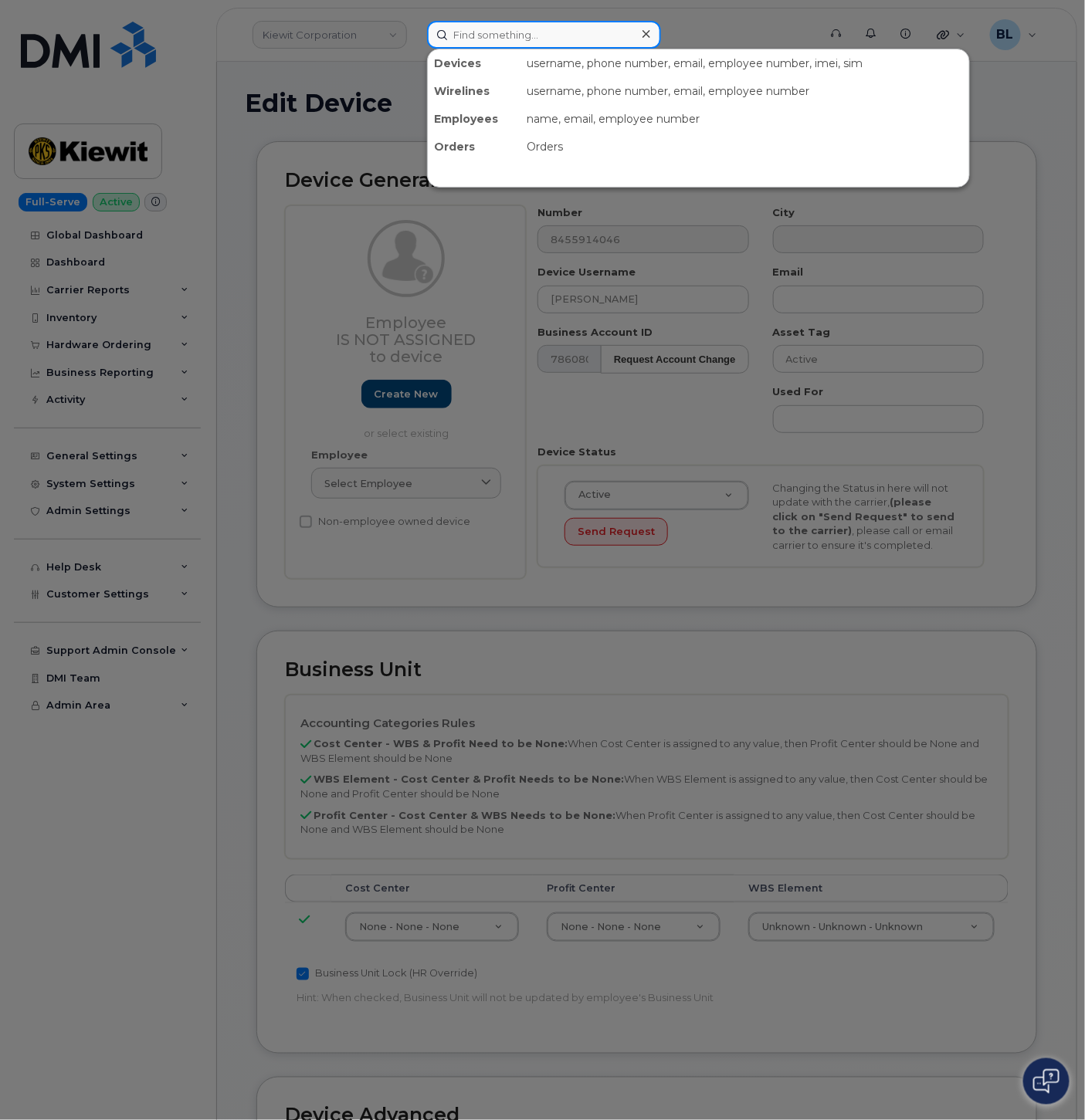
click at [499, 41] on input at bounding box center [543, 34] width 234 height 28
drag, startPoint x: 585, startPoint y: 311, endPoint x: 591, endPoint y: 243, distance: 68.3
click at [584, 301] on div at bounding box center [542, 560] width 1085 height 1120
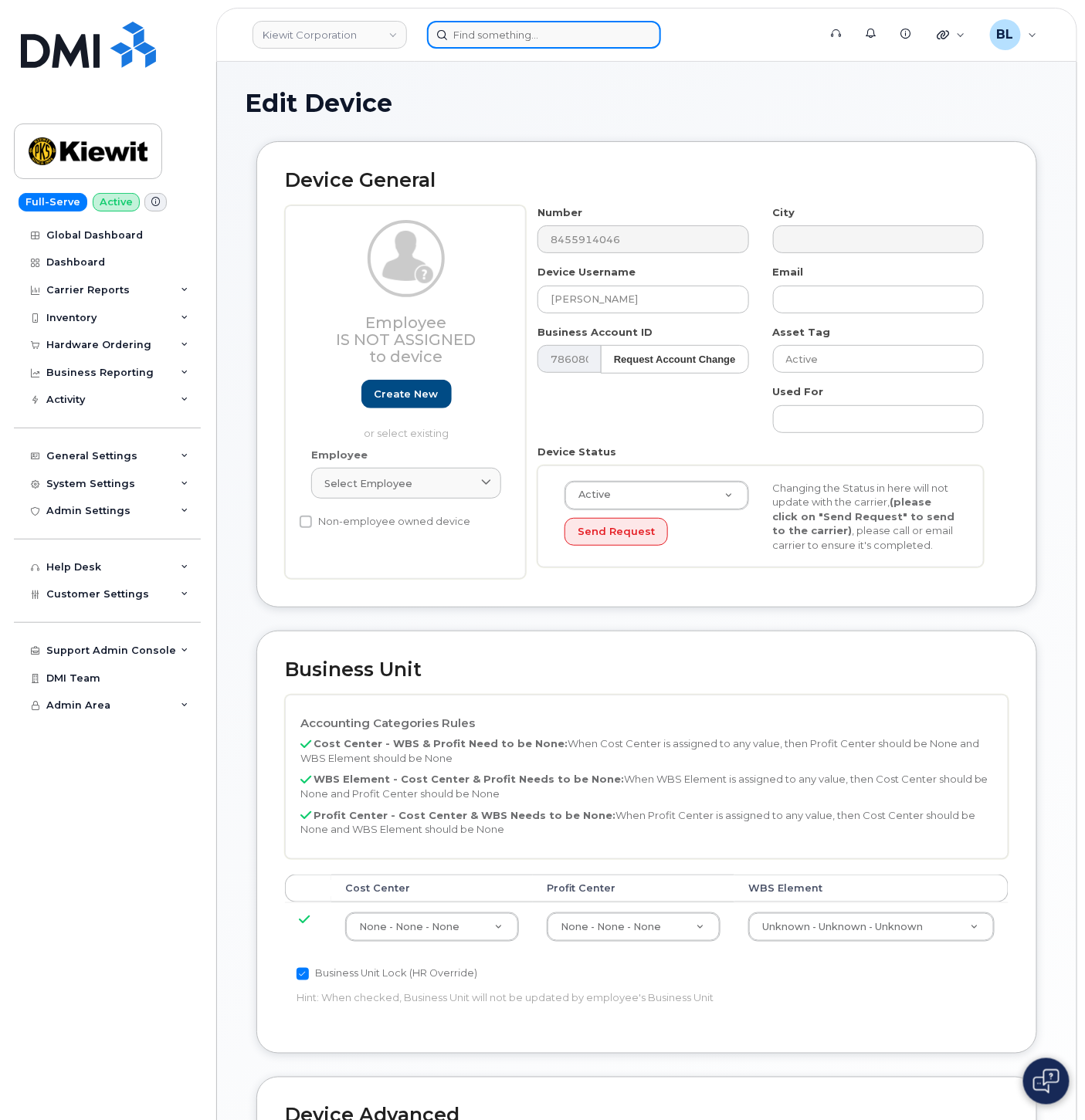
click at [503, 29] on input at bounding box center [543, 34] width 234 height 28
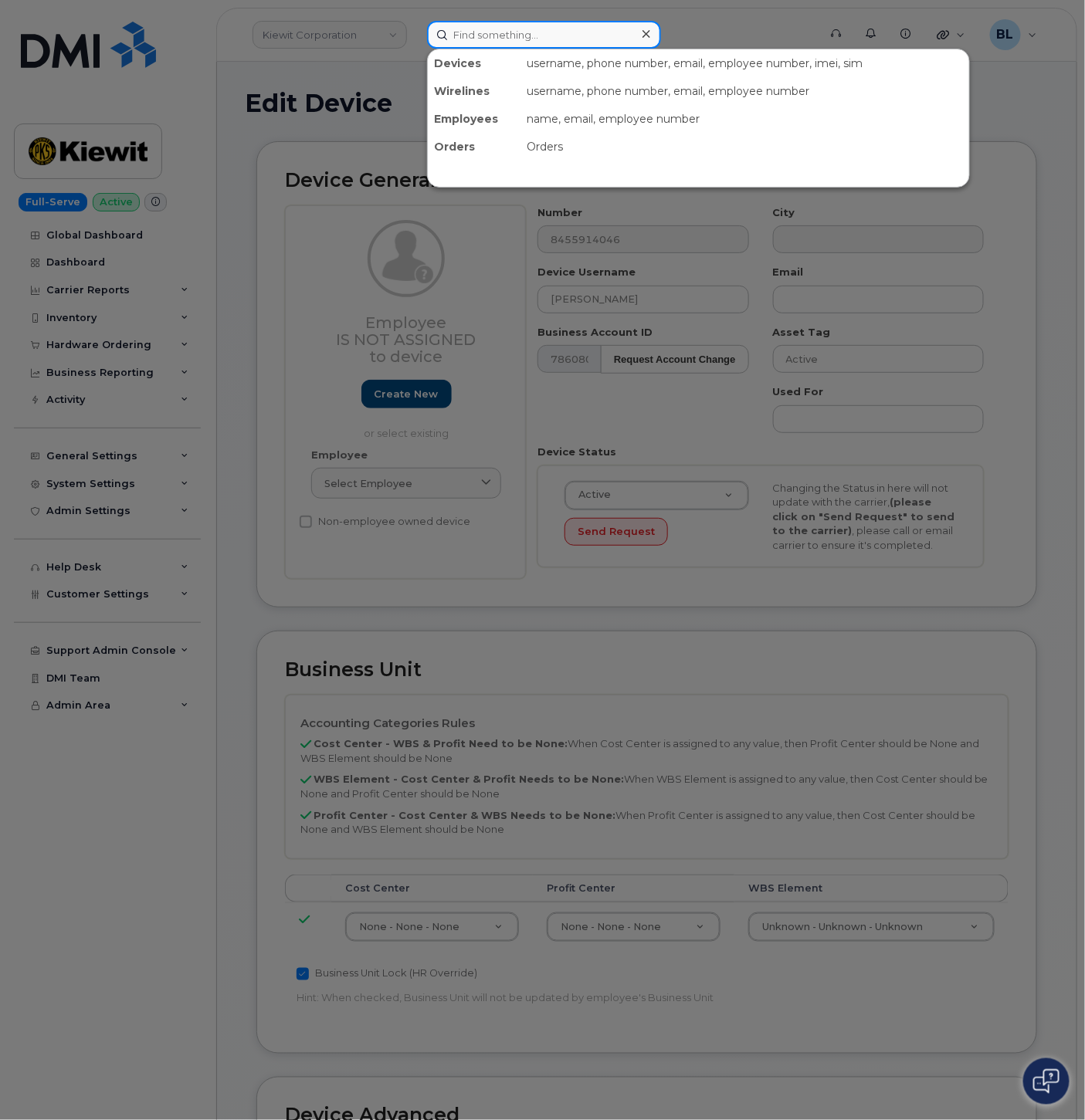
paste input "8455914046"
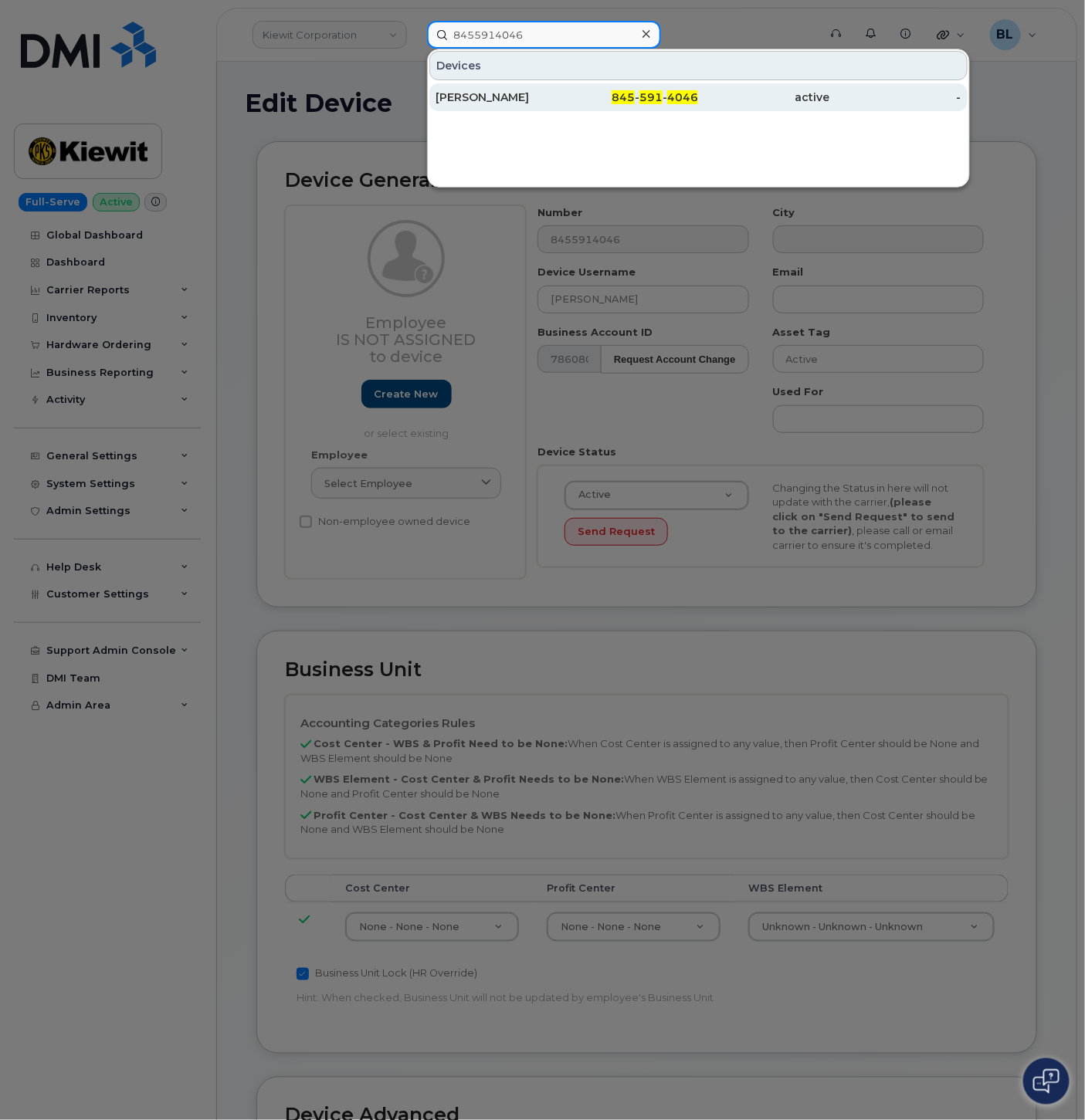
type input "8455914046"
drag, startPoint x: 636, startPoint y: 98, endPoint x: 621, endPoint y: 100, distance: 15.1
click at [634, 98] on span "845" at bounding box center [623, 96] width 23 height 14
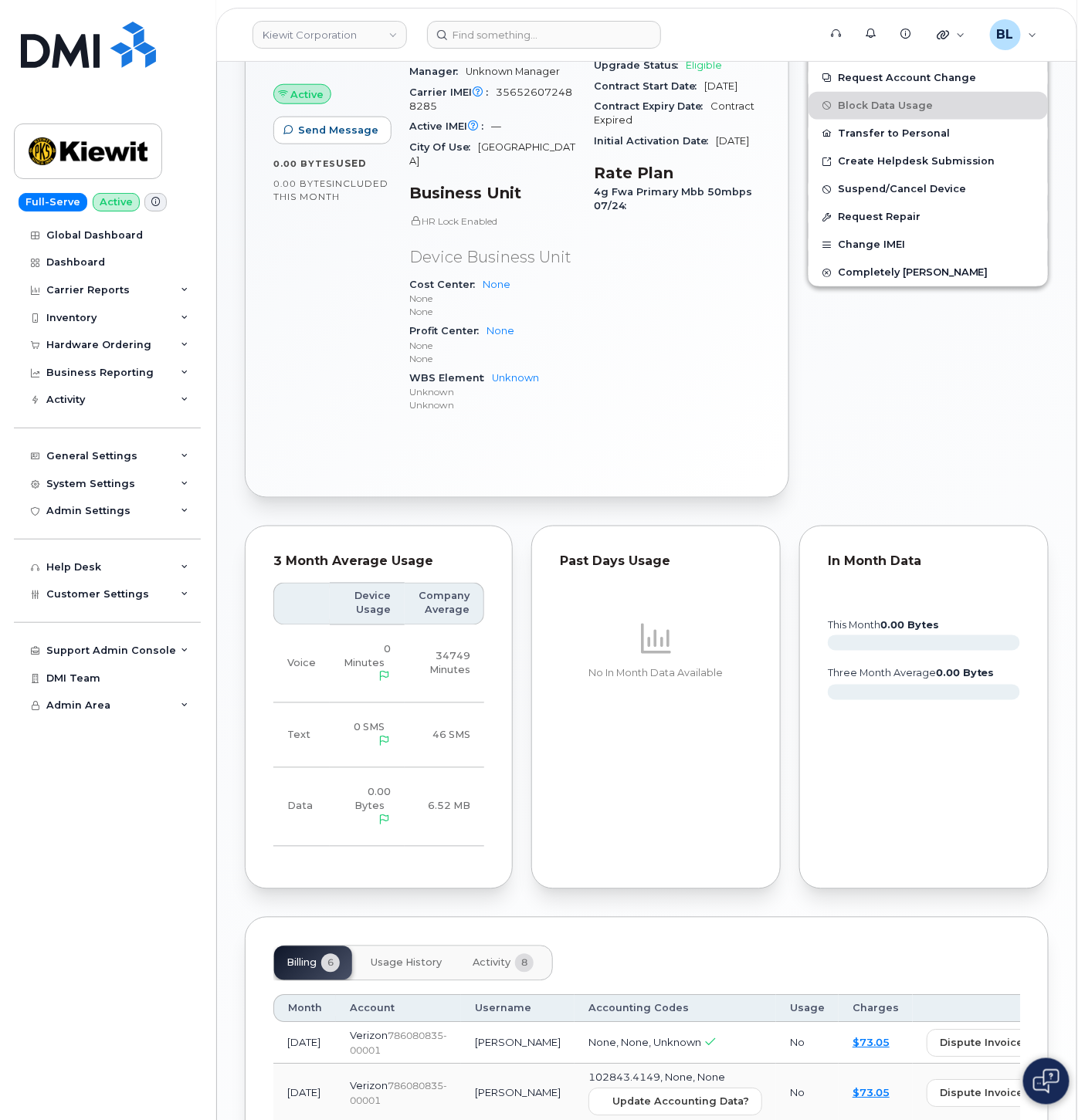
scroll to position [834, 0]
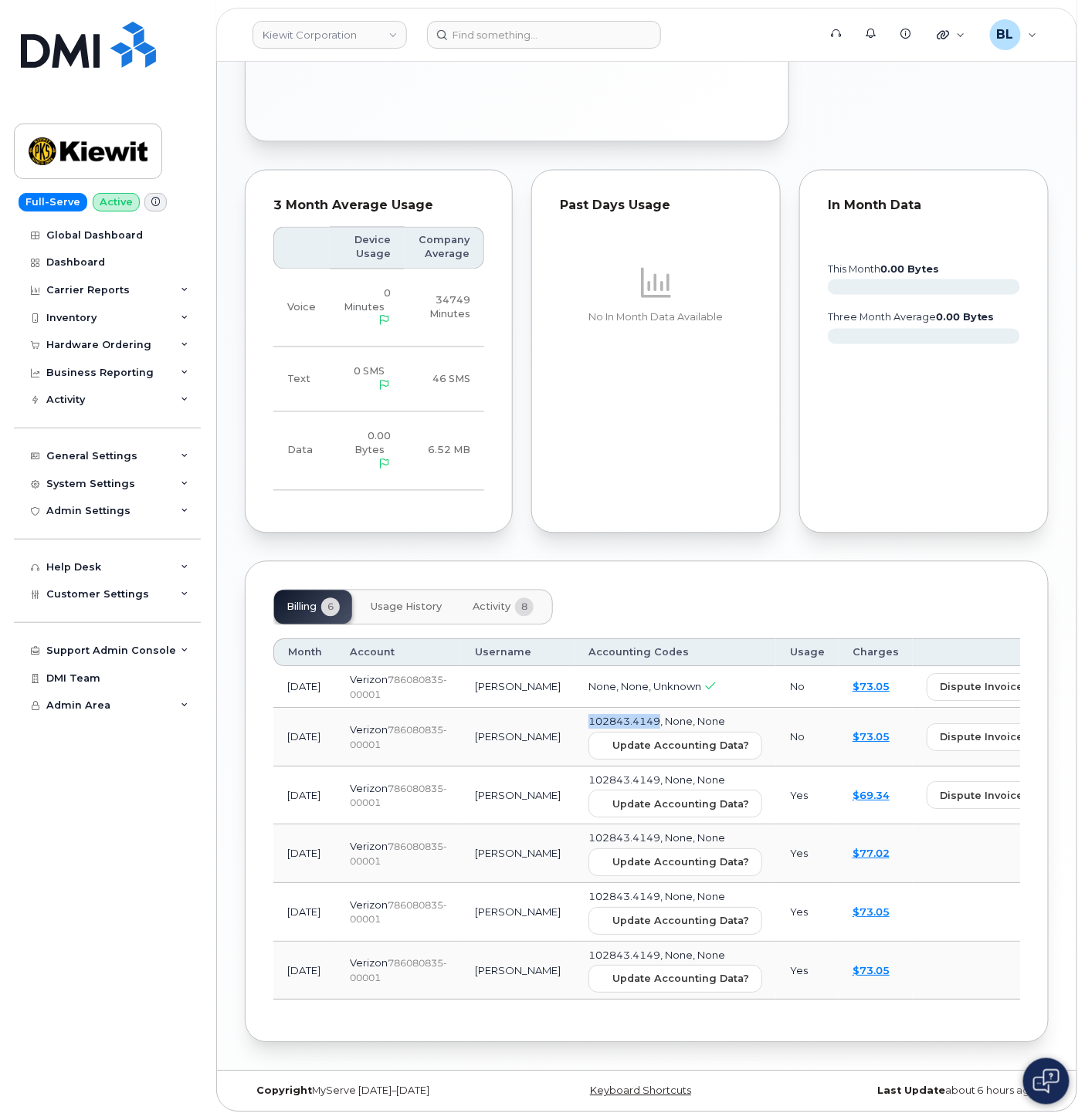
drag, startPoint x: 518, startPoint y: 719, endPoint x: 589, endPoint y: 711, distance: 71.4
click at [589, 711] on td "102843.4149, None, None Update Accounting Data?" at bounding box center [675, 737] width 201 height 58
copy span "102843.4149"
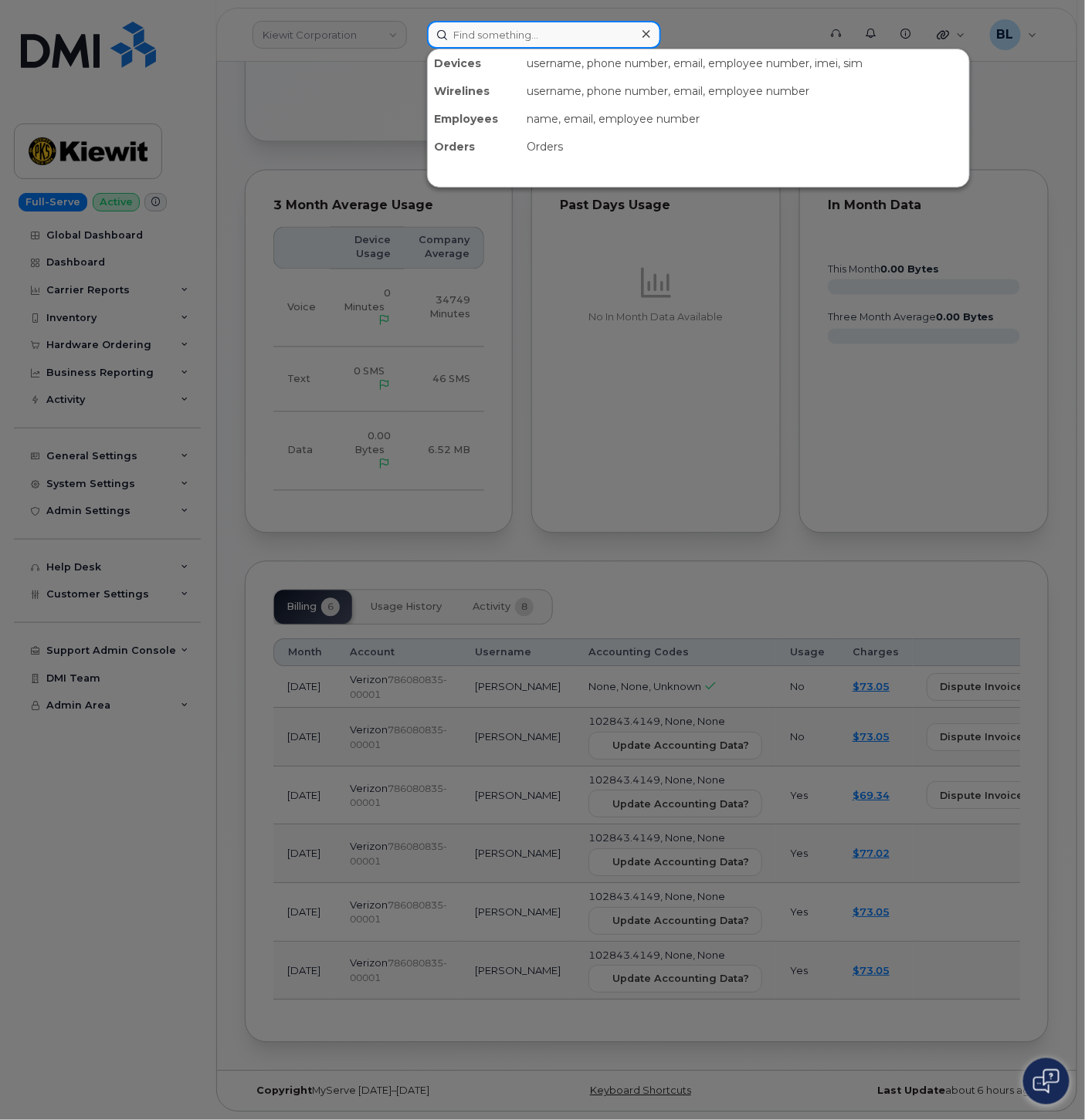
click at [477, 27] on input at bounding box center [543, 34] width 234 height 28
paste input "990540011"
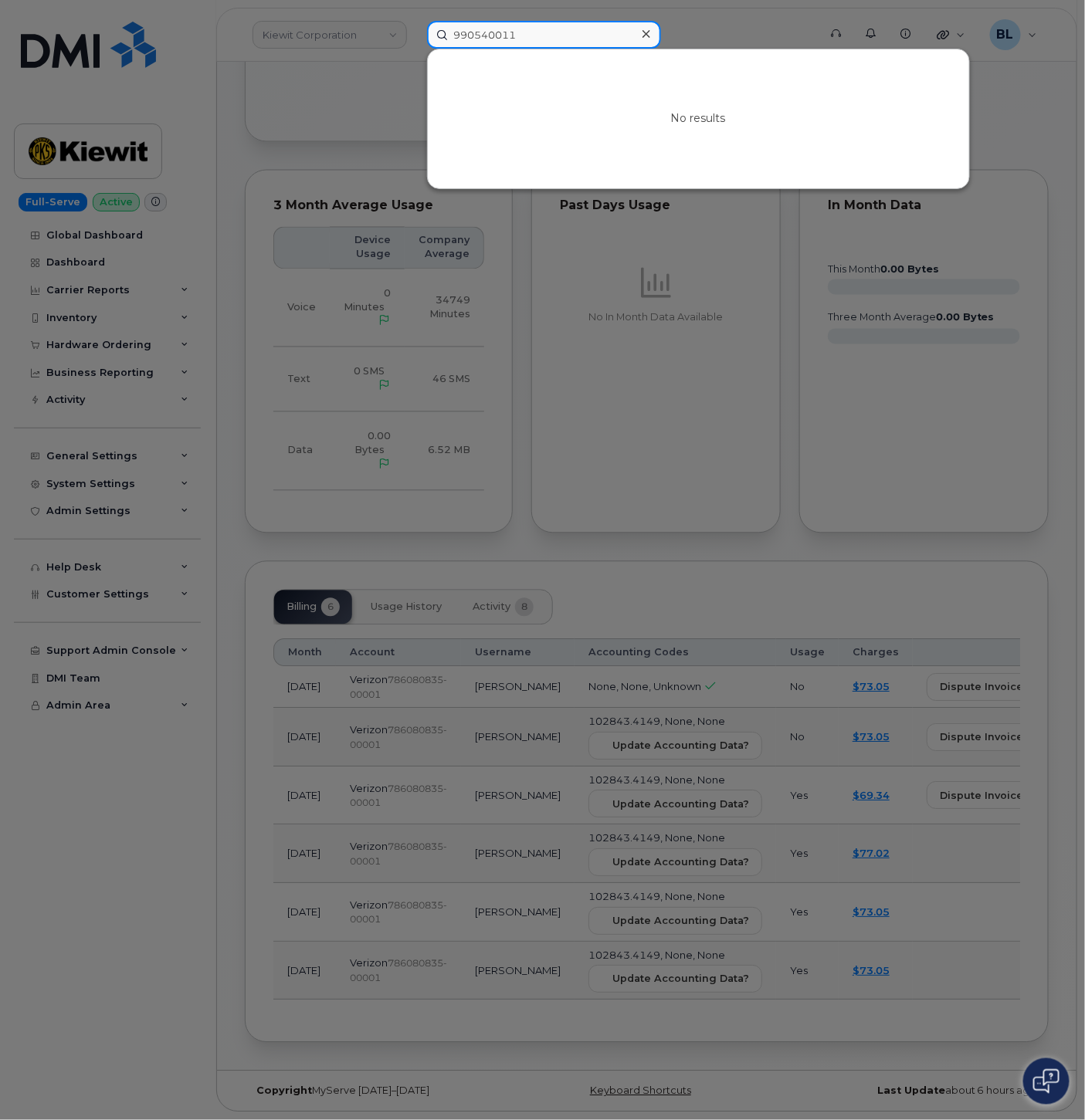
type input "990540011"
